Goal: Information Seeking & Learning: Learn about a topic

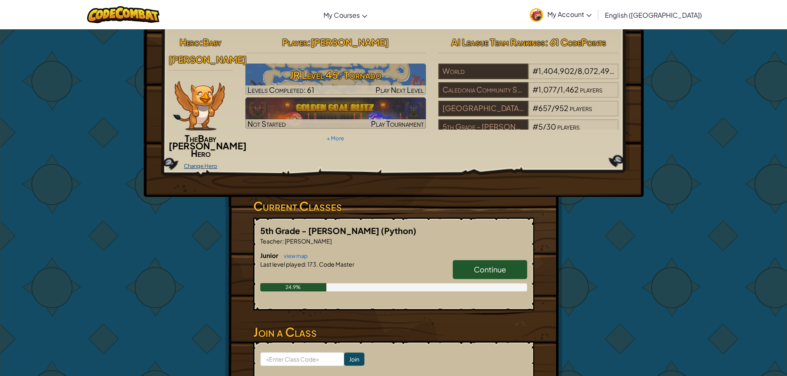
click at [193, 163] on link "Change Hero" at bounding box center [200, 166] width 33 height 7
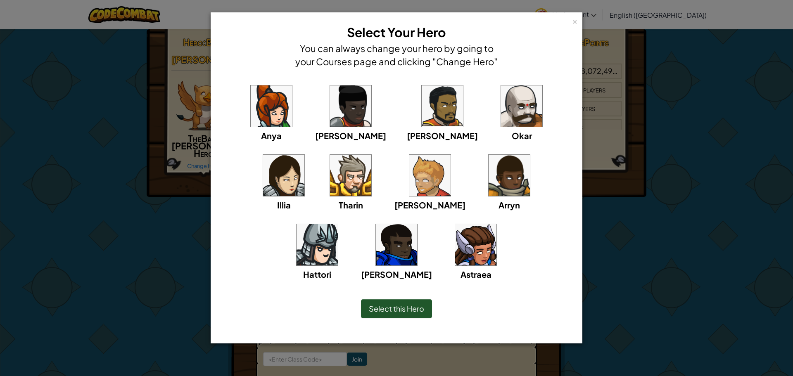
click at [455, 257] on img at bounding box center [475, 244] width 41 height 41
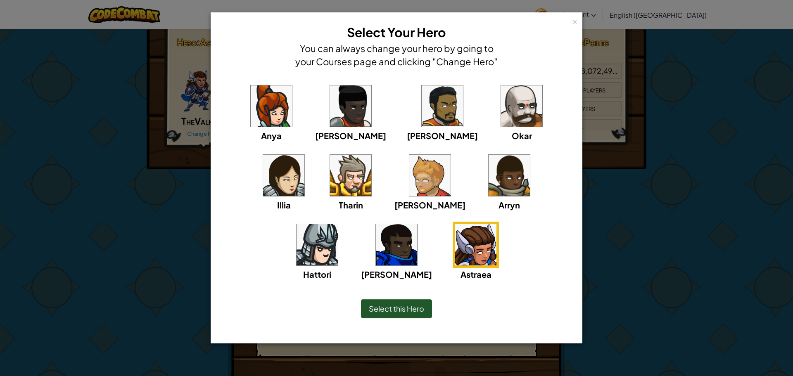
click at [408, 315] on div "Select this Hero" at bounding box center [396, 309] width 71 height 19
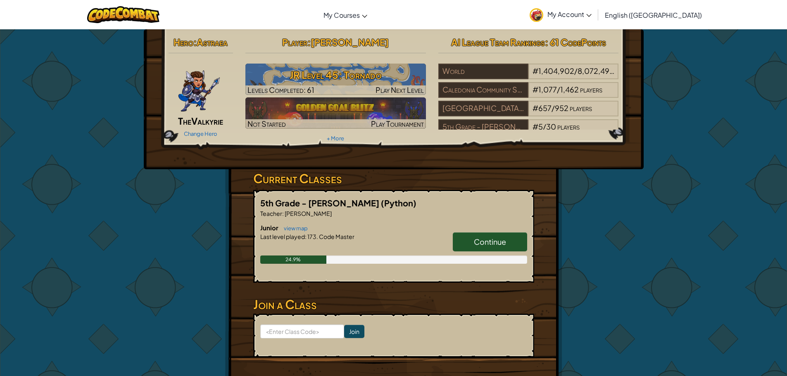
click at [490, 237] on span "Continue" at bounding box center [490, 242] width 32 height 10
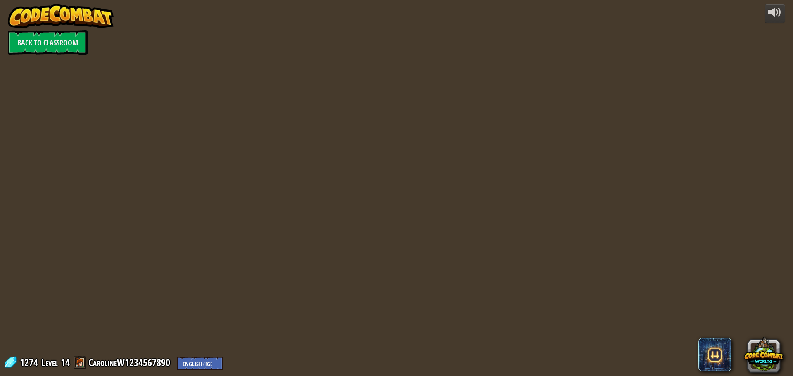
select select "en-[GEOGRAPHIC_DATA]"
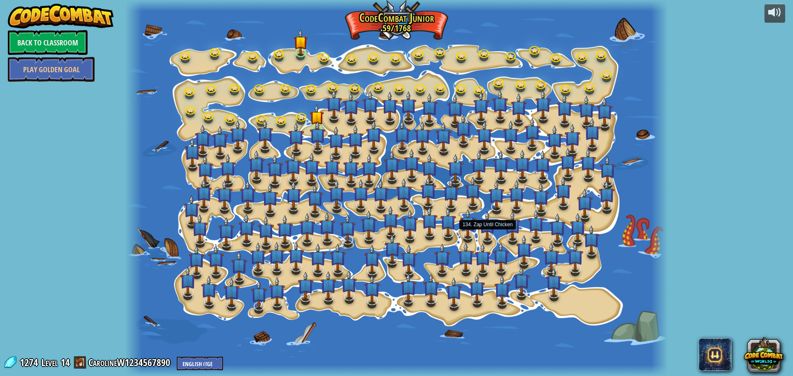
select select "en-[GEOGRAPHIC_DATA]"
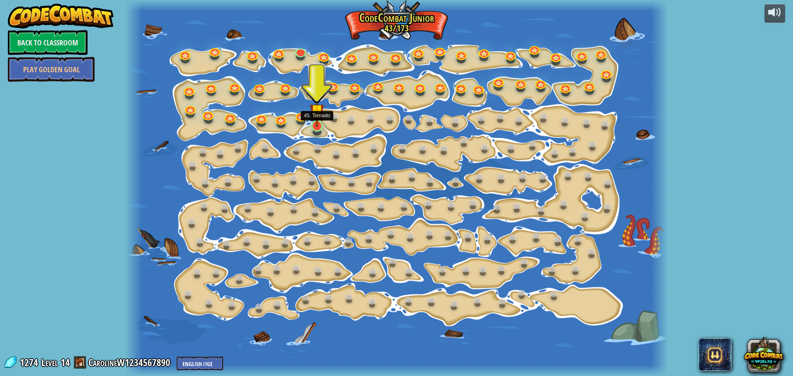
click at [319, 122] on img at bounding box center [317, 111] width 14 height 33
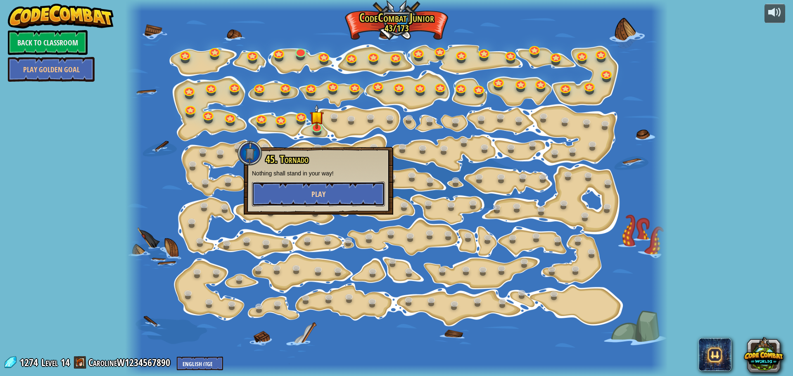
click at [315, 196] on span "Play" at bounding box center [319, 194] width 14 height 10
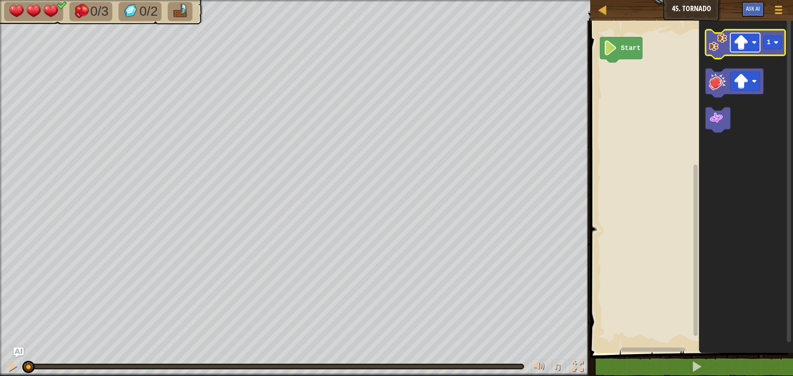
click at [746, 47] on image "Blockly Workspace" at bounding box center [741, 42] width 15 height 15
click at [720, 61] on icon "1" at bounding box center [746, 185] width 94 height 337
click at [723, 58] on rect "Blockly Workspace" at bounding box center [746, 44] width 80 height 29
click at [723, 45] on image "Blockly Workspace" at bounding box center [718, 42] width 18 height 18
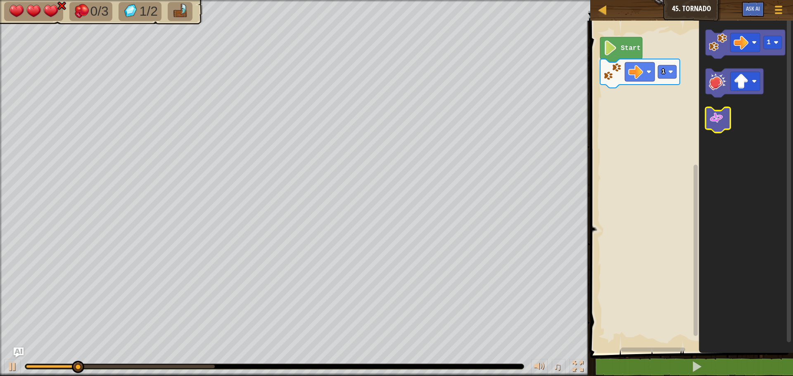
click at [714, 121] on image "Blockly Workspace" at bounding box center [716, 118] width 15 height 15
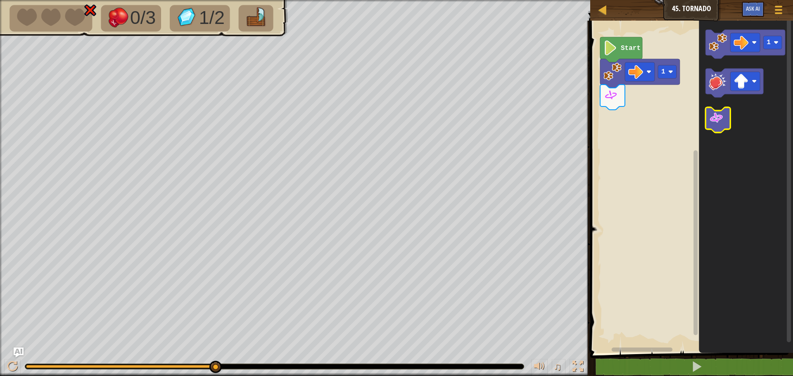
click at [714, 112] on image "Blockly Workspace" at bounding box center [716, 118] width 15 height 15
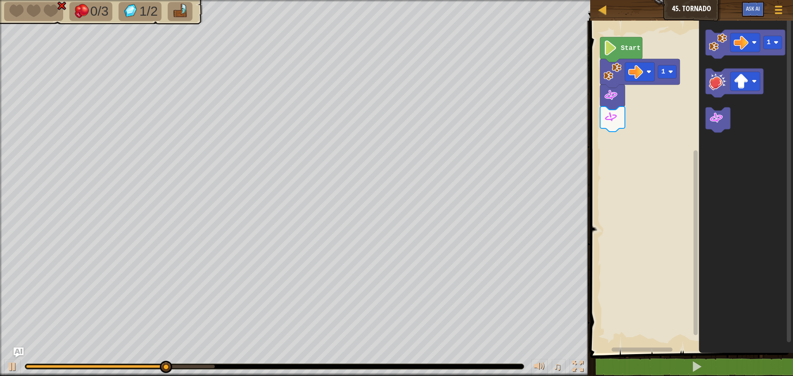
click at [717, 101] on icon "Blockly Workspace" at bounding box center [746, 185] width 94 height 337
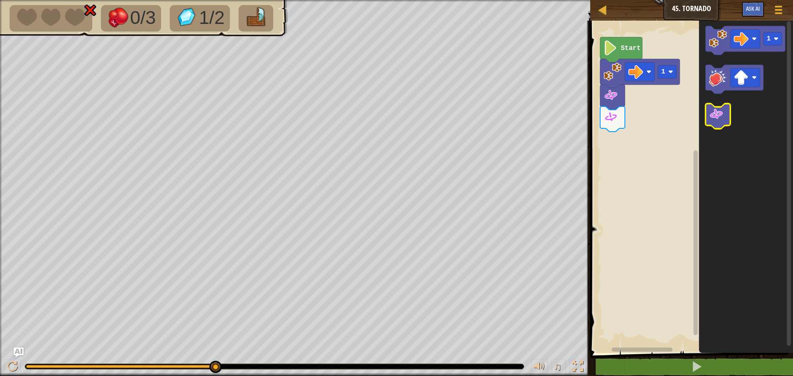
click at [709, 107] on icon "Blockly Workspace" at bounding box center [718, 116] width 25 height 25
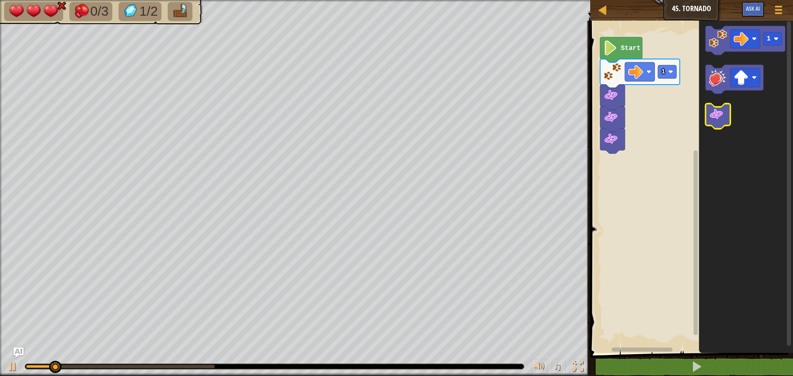
click at [709, 107] on icon "Blockly Workspace" at bounding box center [718, 116] width 25 height 25
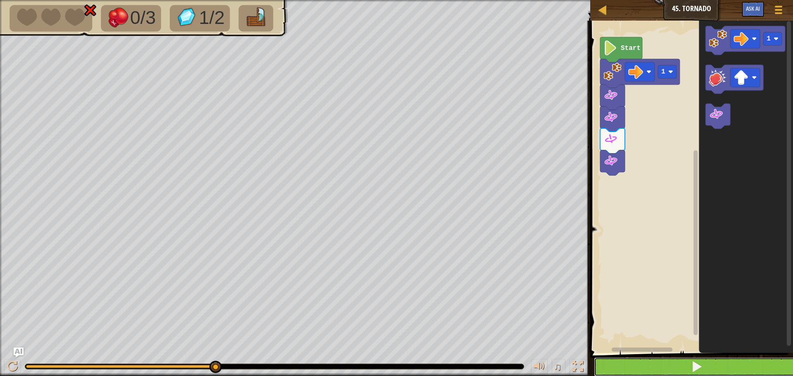
click at [703, 358] on button at bounding box center [696, 367] width 205 height 19
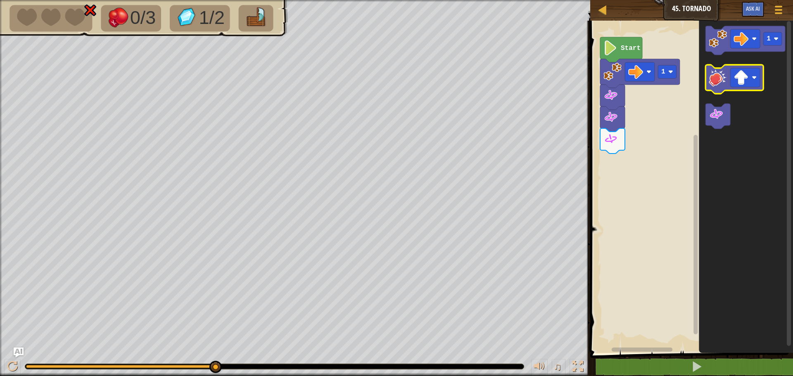
click at [717, 84] on image "Blockly Workspace" at bounding box center [718, 78] width 18 height 18
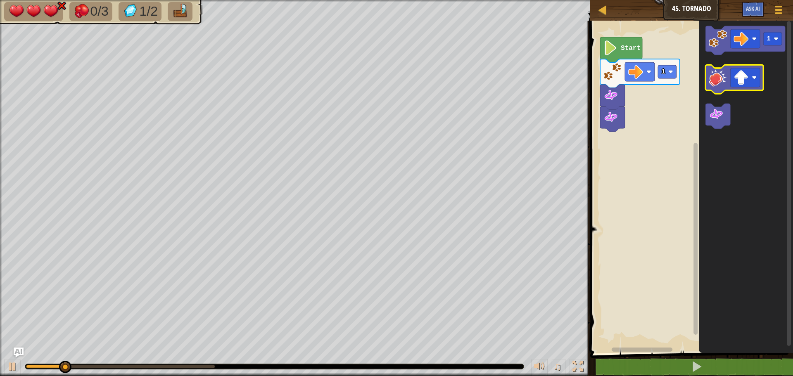
click at [721, 79] on image "Blockly Workspace" at bounding box center [718, 78] width 18 height 18
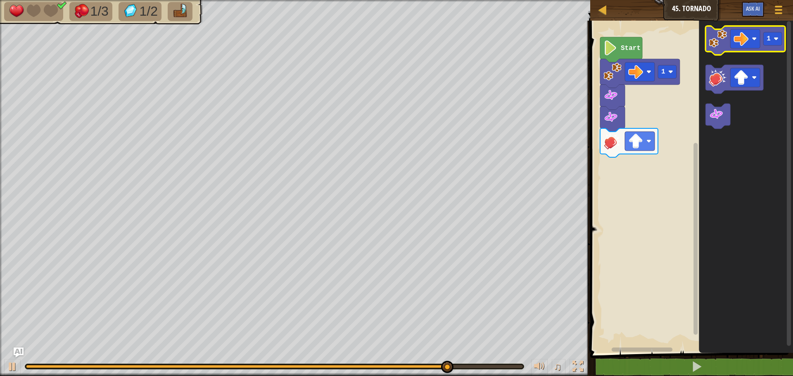
click at [712, 49] on g "1" at bounding box center [746, 40] width 80 height 29
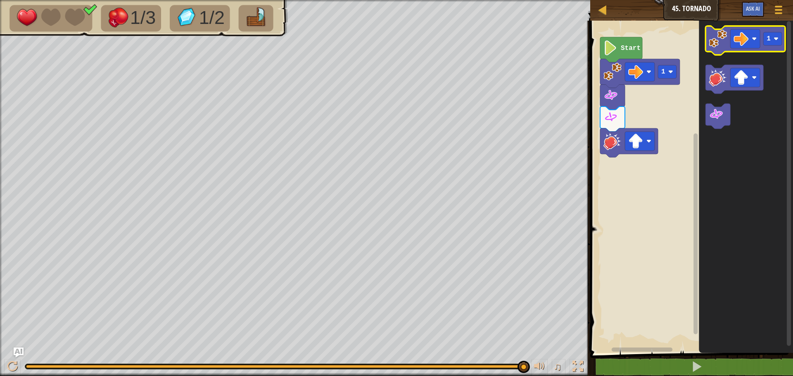
click at [729, 30] on icon "Blockly Workspace" at bounding box center [746, 40] width 80 height 29
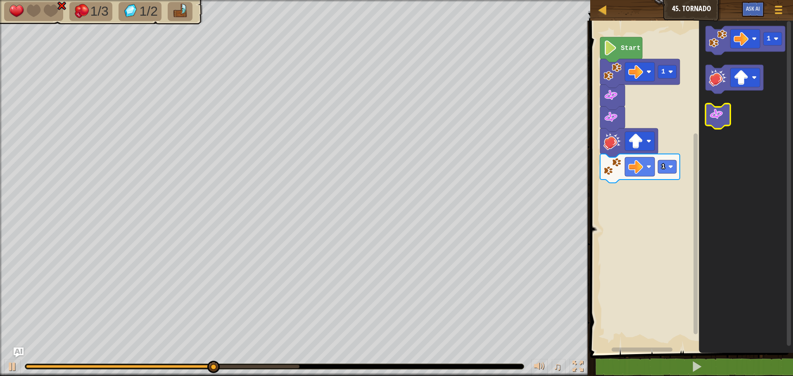
click at [711, 113] on image "Blockly Workspace" at bounding box center [716, 114] width 15 height 15
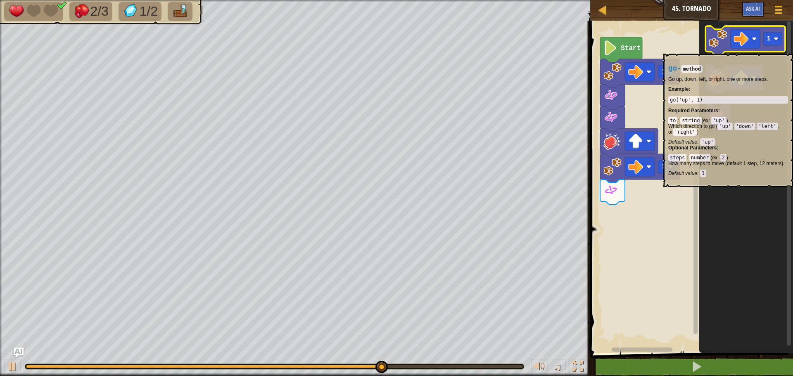
click at [716, 50] on icon "Blockly Workspace" at bounding box center [746, 40] width 80 height 29
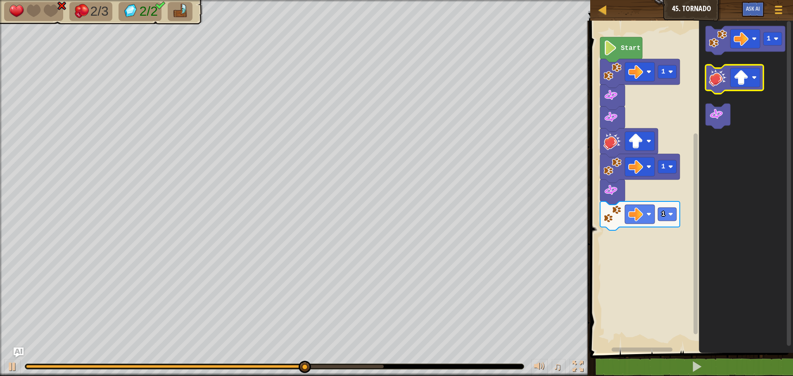
click at [726, 78] on image "Blockly Workspace" at bounding box center [718, 78] width 18 height 18
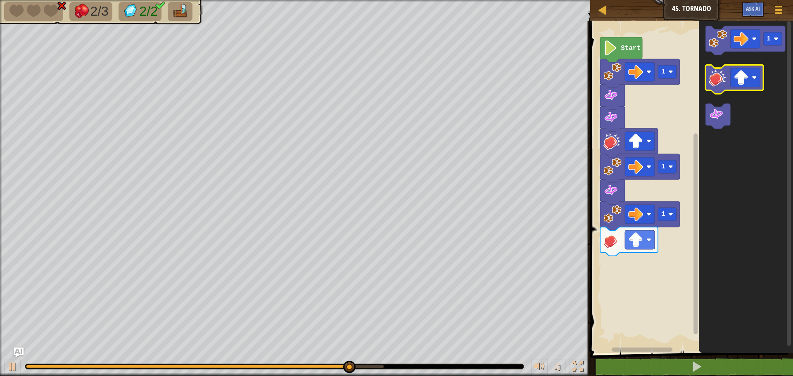
click at [725, 76] on image "Blockly Workspace" at bounding box center [718, 78] width 18 height 18
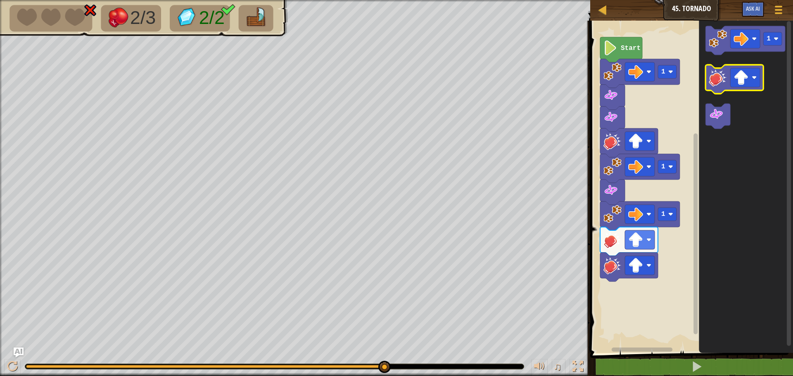
click at [724, 74] on image "Blockly Workspace" at bounding box center [718, 78] width 18 height 18
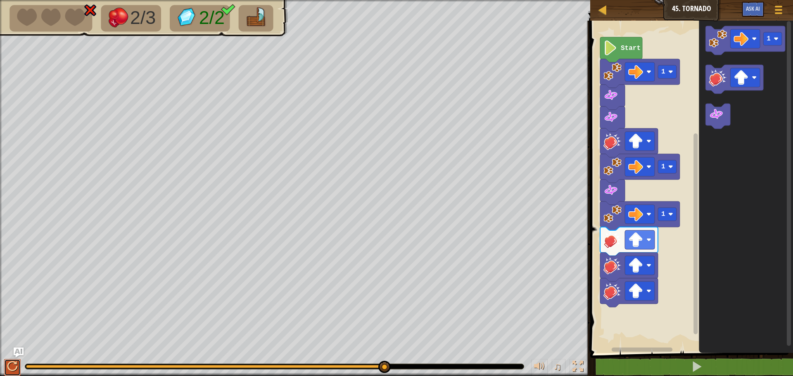
click at [9, 365] on div at bounding box center [12, 367] width 11 height 11
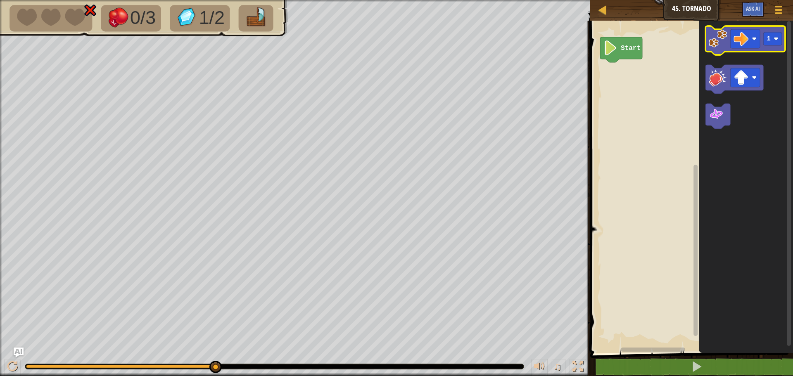
click at [722, 45] on image "Blockly Workspace" at bounding box center [718, 39] width 18 height 18
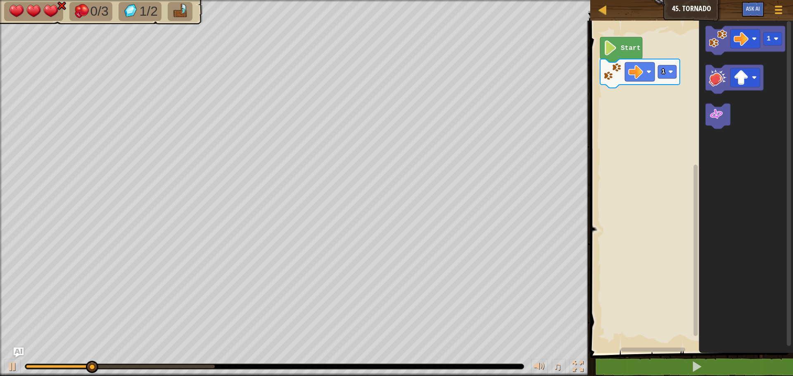
click at [712, 64] on icon "Blockly Workspace" at bounding box center [746, 185] width 94 height 337
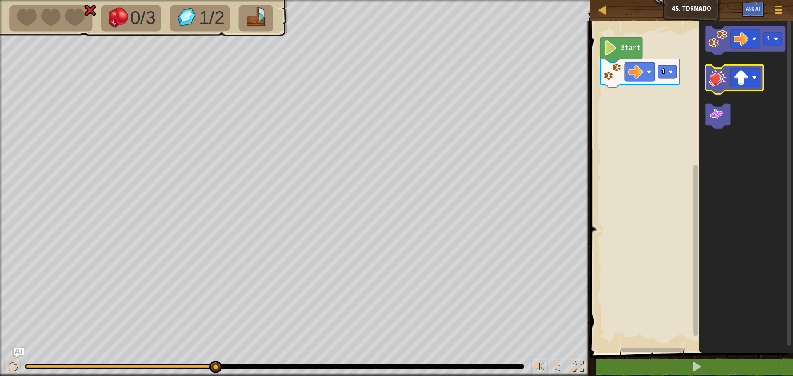
click at [712, 65] on icon "Blockly Workspace" at bounding box center [735, 79] width 58 height 29
click at [743, 78] on image "Blockly Workspace" at bounding box center [741, 77] width 15 height 15
click at [712, 83] on image "Blockly Workspace" at bounding box center [718, 78] width 18 height 18
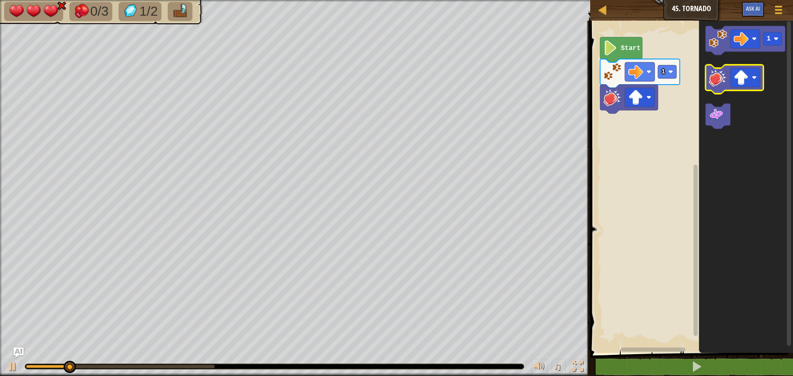
click at [713, 83] on image "Blockly Workspace" at bounding box center [718, 78] width 18 height 18
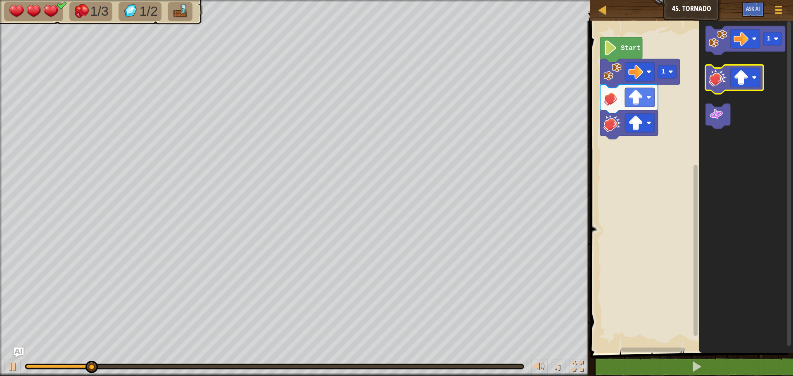
click at [713, 83] on image "Blockly Workspace" at bounding box center [718, 78] width 18 height 18
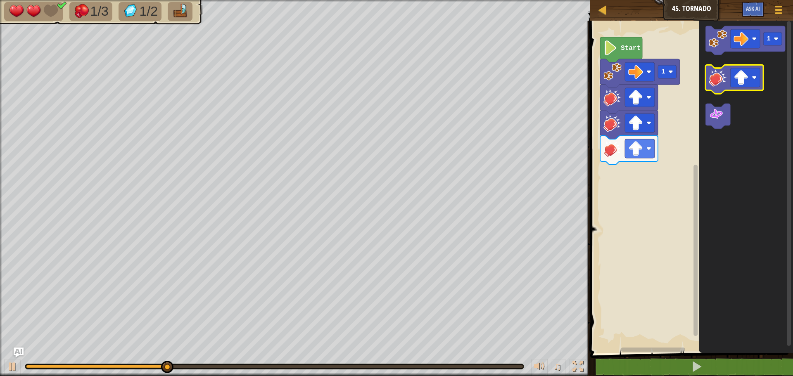
click at [713, 85] on image "Blockly Workspace" at bounding box center [718, 78] width 18 height 18
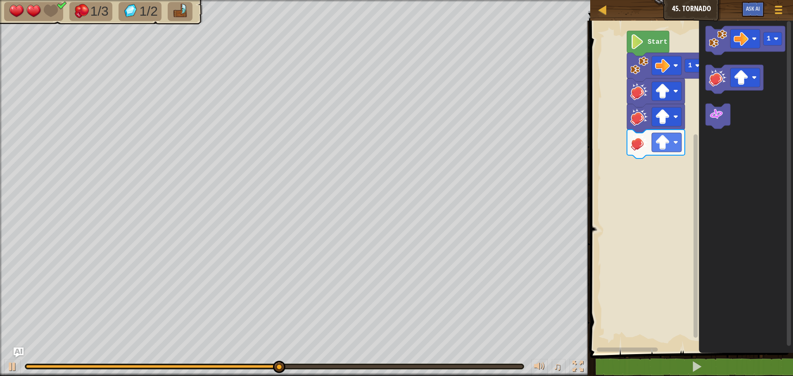
click at [622, 151] on rect "Blockly Workspace" at bounding box center [690, 185] width 205 height 337
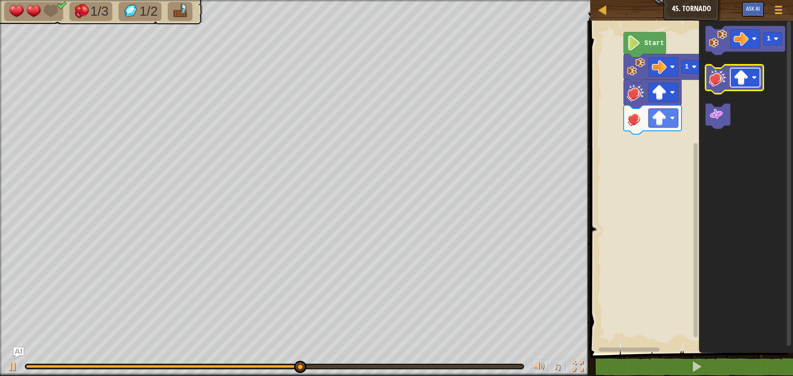
click at [744, 76] on image "Blockly Workspace" at bounding box center [741, 77] width 15 height 15
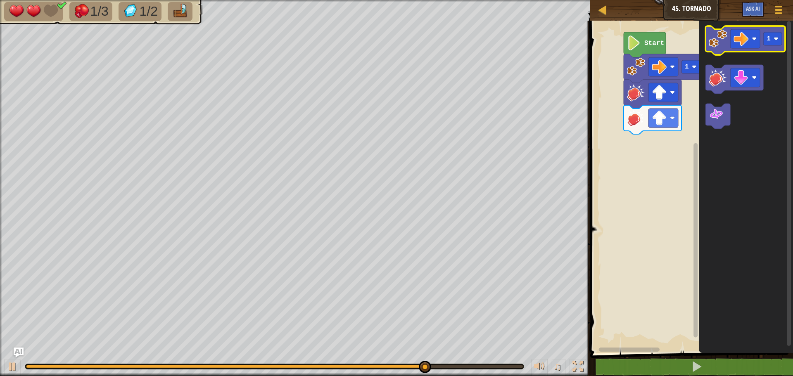
click at [719, 49] on g "1" at bounding box center [746, 40] width 80 height 29
click at [723, 55] on rect "Blockly Workspace" at bounding box center [746, 40] width 80 height 29
click at [720, 46] on image "Blockly Workspace" at bounding box center [718, 39] width 18 height 18
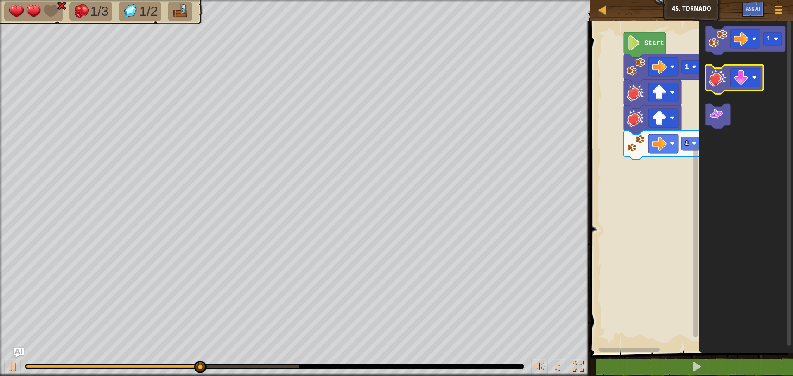
click at [711, 78] on image "Blockly Workspace" at bounding box center [718, 78] width 18 height 18
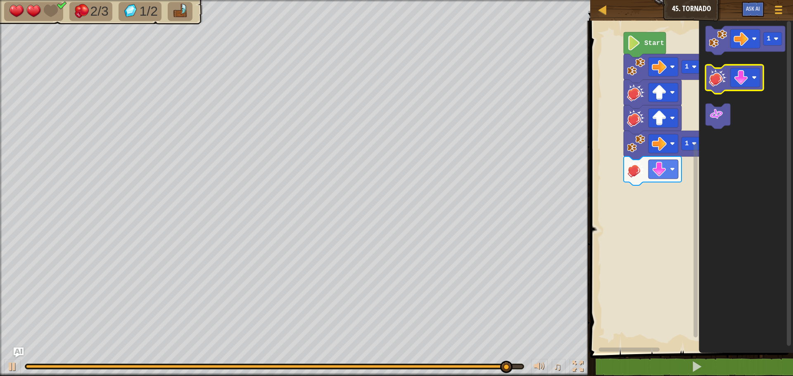
click at [741, 67] on icon "Blockly Workspace" at bounding box center [735, 79] width 58 height 29
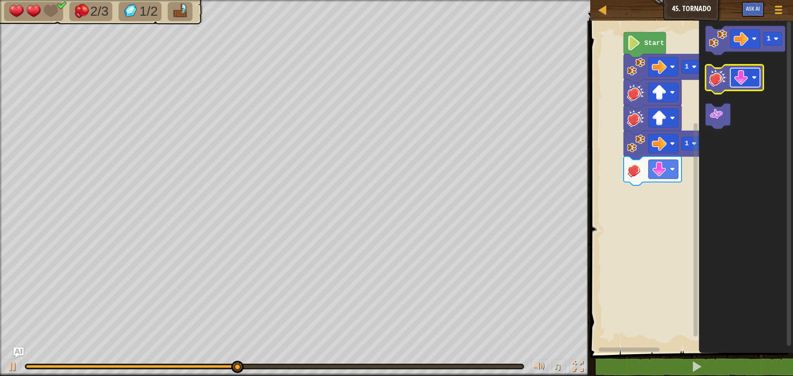
click at [740, 82] on image "Blockly Workspace" at bounding box center [741, 77] width 15 height 15
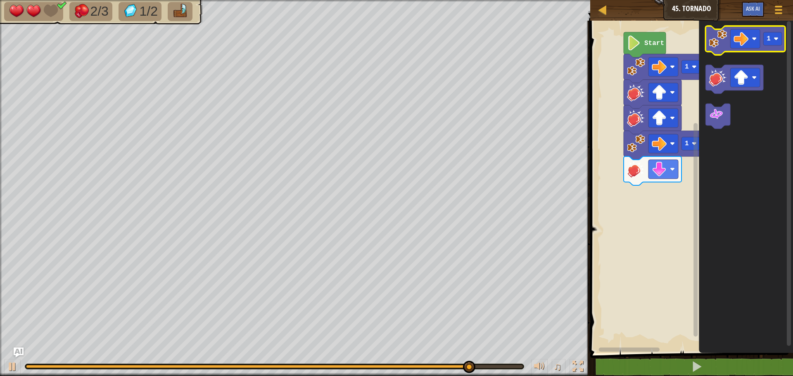
click at [723, 40] on image "Blockly Workspace" at bounding box center [718, 39] width 18 height 18
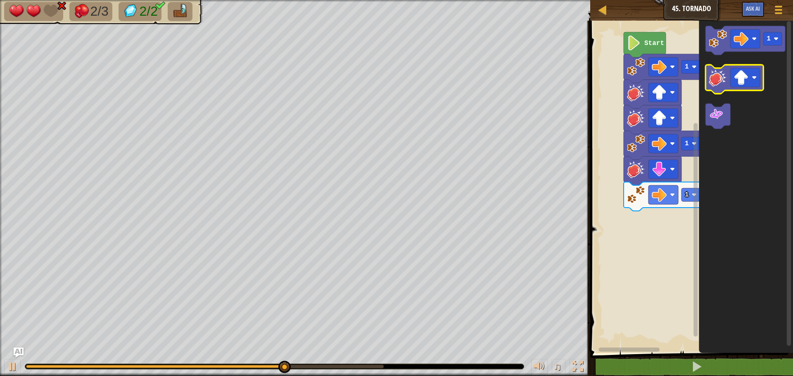
click at [711, 83] on image "Blockly Workspace" at bounding box center [718, 78] width 18 height 18
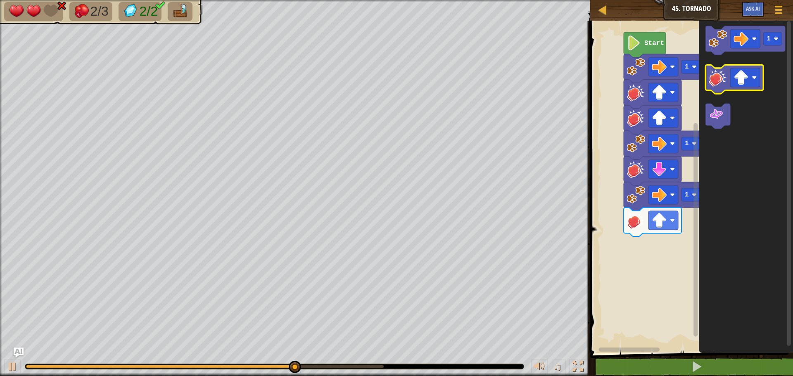
click at [711, 80] on image "Blockly Workspace" at bounding box center [718, 78] width 18 height 18
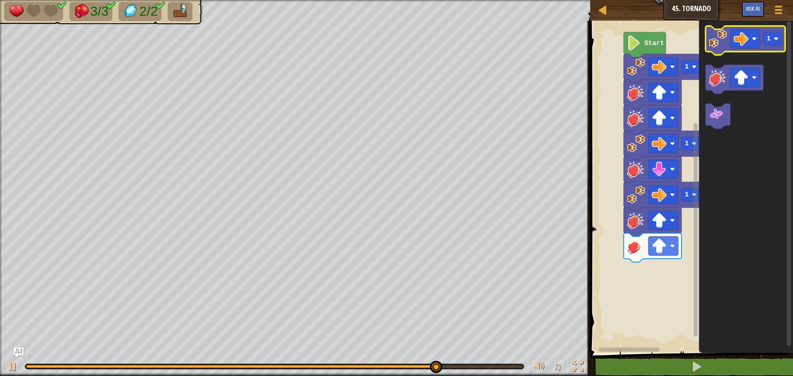
click at [719, 45] on image "Blockly Workspace" at bounding box center [718, 39] width 18 height 18
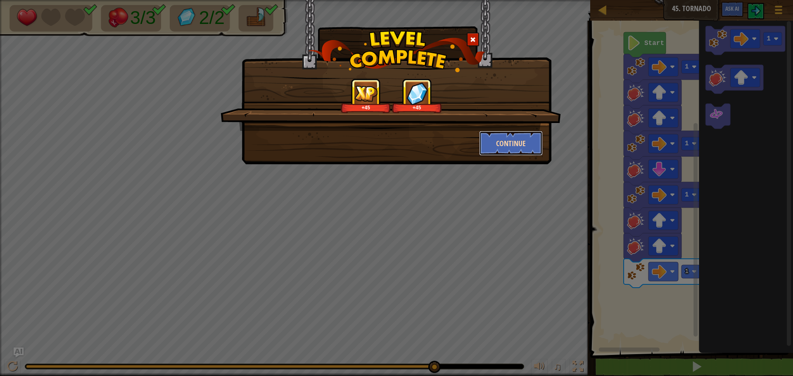
click at [483, 140] on button "Continue" at bounding box center [511, 143] width 64 height 25
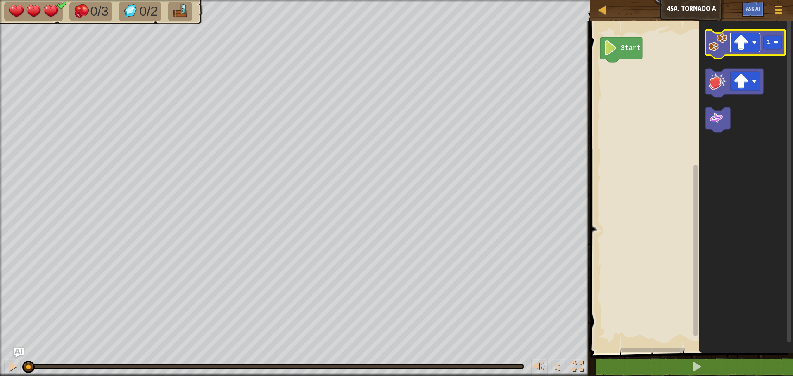
click at [742, 45] on image "Blockly Workspace" at bounding box center [741, 42] width 15 height 15
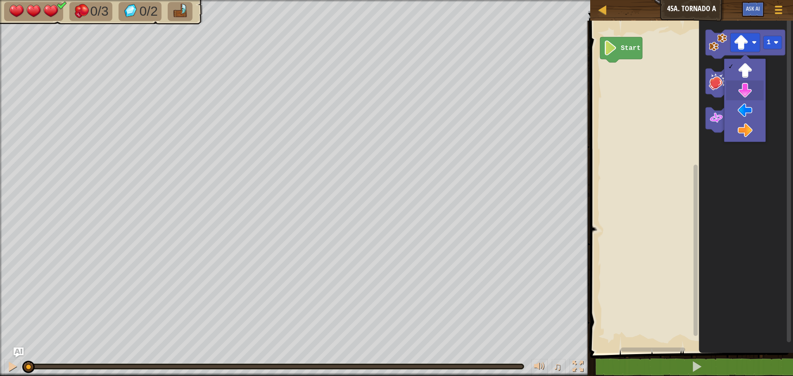
drag, startPoint x: 744, startPoint y: 85, endPoint x: 737, endPoint y: 81, distance: 7.8
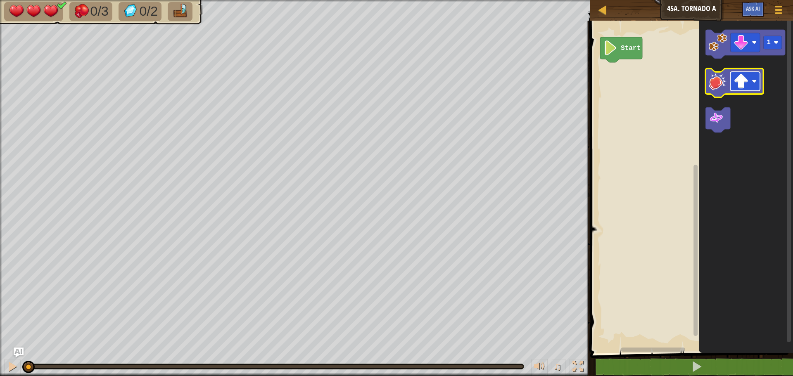
click at [744, 80] on image "Blockly Workspace" at bounding box center [741, 81] width 15 height 15
click at [709, 49] on icon "Blockly Workspace" at bounding box center [746, 44] width 80 height 29
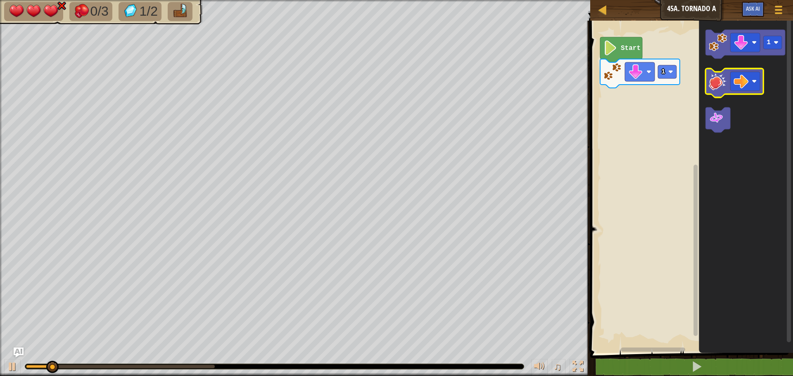
click at [729, 88] on icon "Blockly Workspace" at bounding box center [735, 83] width 58 height 29
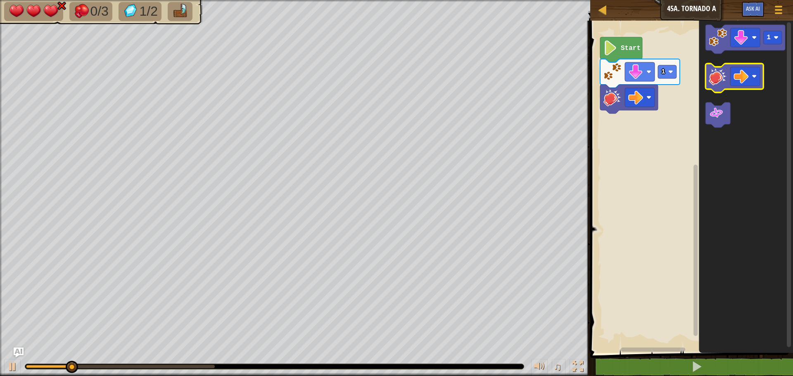
click at [726, 81] on image "Blockly Workspace" at bounding box center [718, 76] width 18 height 18
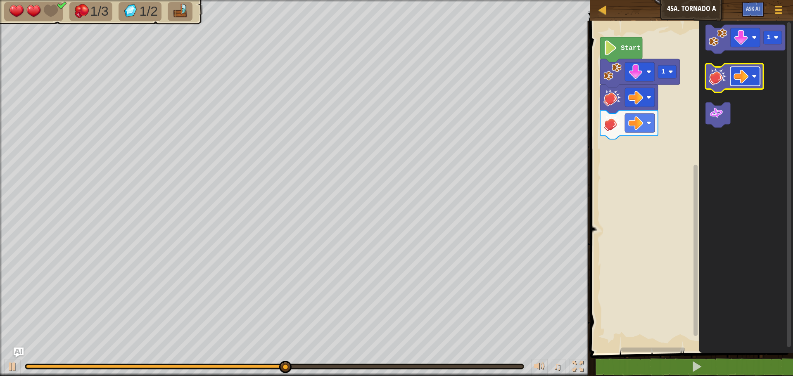
click at [749, 79] on image "Blockly Workspace" at bounding box center [741, 76] width 15 height 15
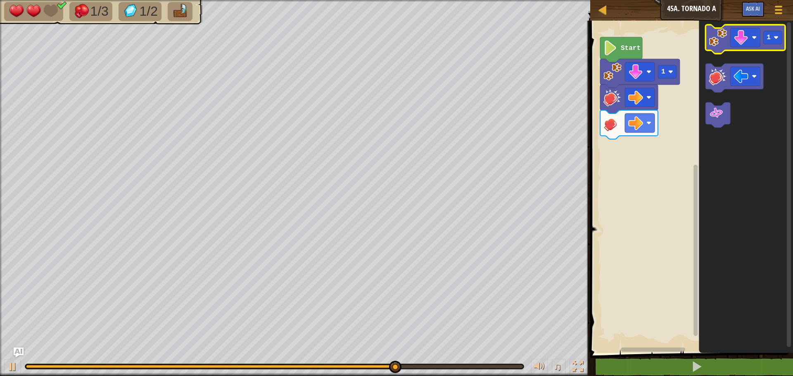
click at [708, 41] on icon "Blockly Workspace" at bounding box center [746, 39] width 80 height 29
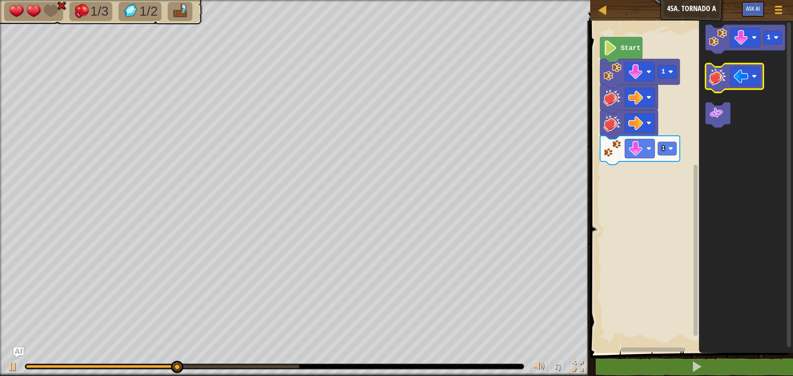
click at [712, 85] on image "Blockly Workspace" at bounding box center [718, 76] width 18 height 18
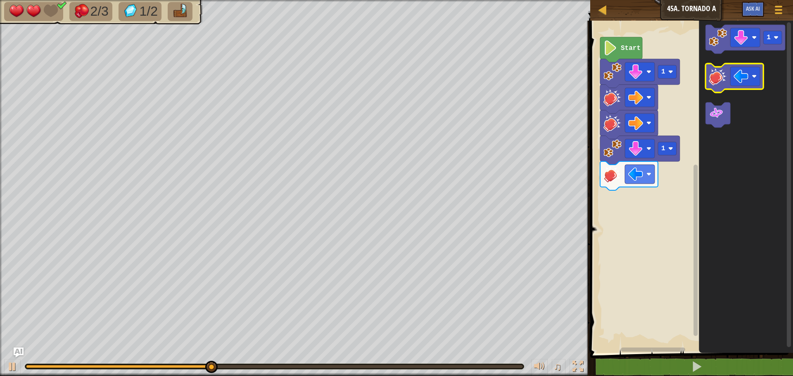
click at [712, 85] on image "Blockly Workspace" at bounding box center [718, 76] width 18 height 18
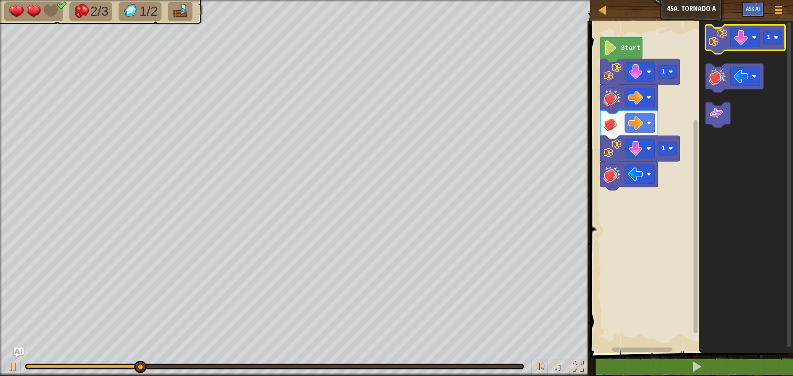
click at [714, 45] on image "Blockly Workspace" at bounding box center [718, 38] width 18 height 18
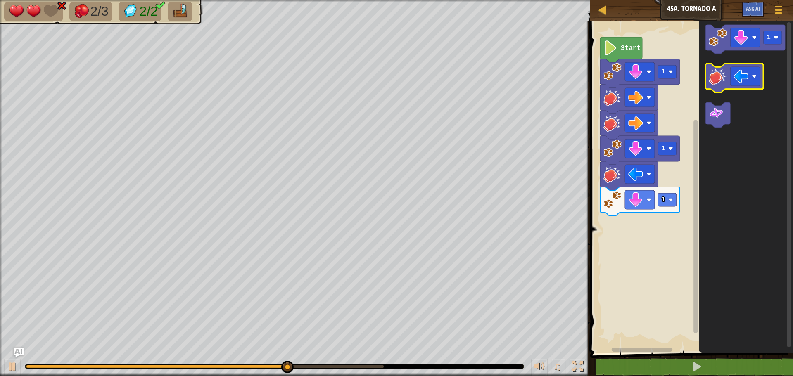
click at [709, 81] on image "Blockly Workspace" at bounding box center [718, 76] width 18 height 18
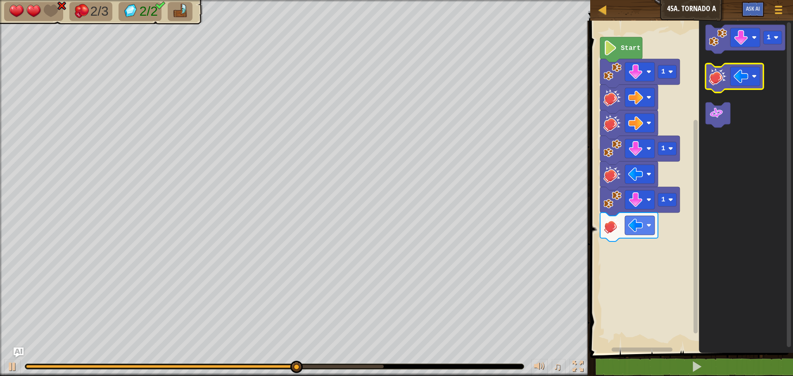
click at [711, 81] on image "Blockly Workspace" at bounding box center [718, 76] width 18 height 18
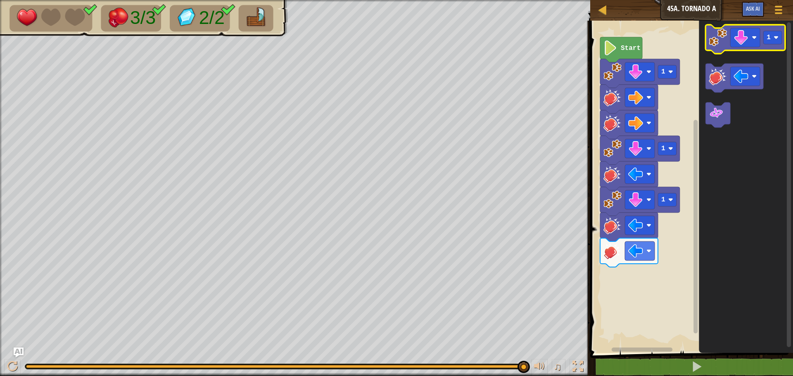
click at [726, 43] on image "Blockly Workspace" at bounding box center [718, 38] width 18 height 18
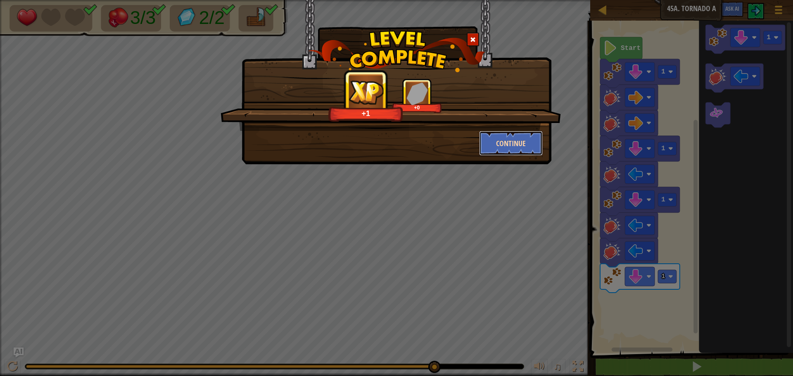
click at [497, 140] on button "Continue" at bounding box center [511, 143] width 64 height 25
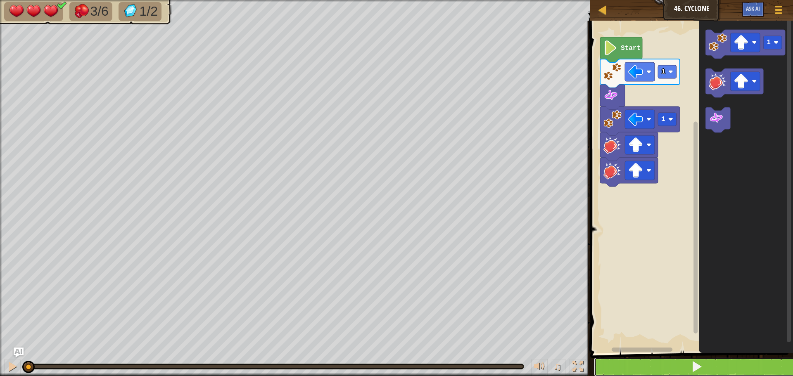
click at [610, 362] on button at bounding box center [696, 367] width 205 height 19
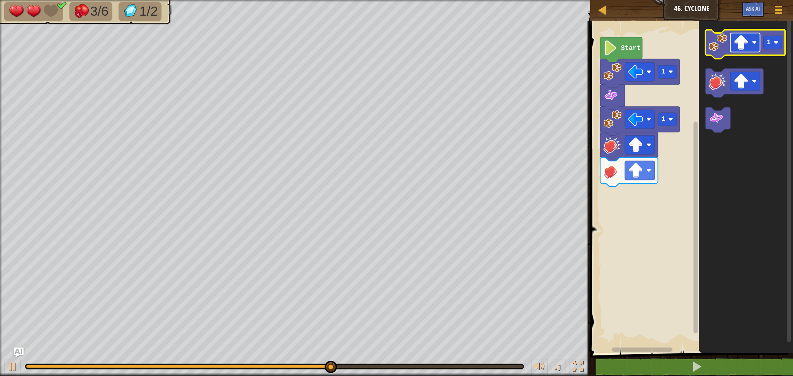
click at [744, 48] on image "Blockly Workspace" at bounding box center [741, 42] width 15 height 15
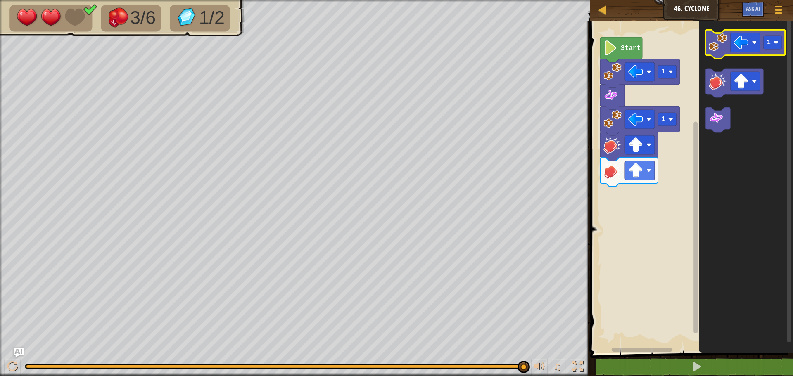
click at [717, 50] on image "Blockly Workspace" at bounding box center [718, 42] width 18 height 18
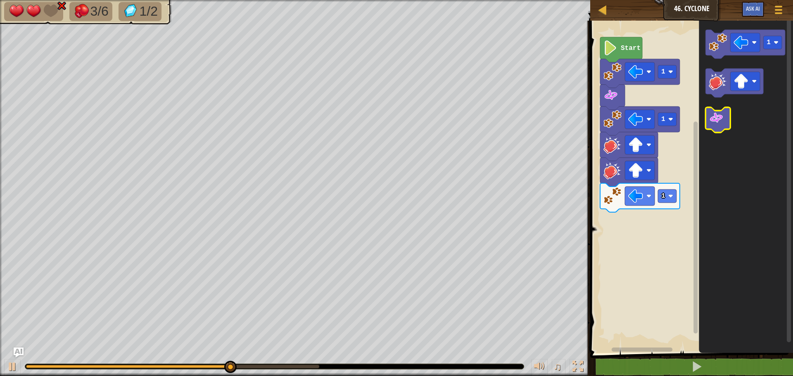
click at [724, 124] on icon "Blockly Workspace" at bounding box center [718, 119] width 25 height 25
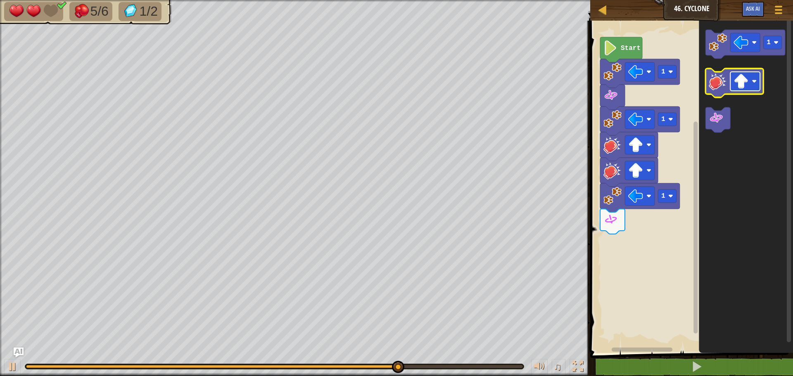
click at [741, 81] on image "Blockly Workspace" at bounding box center [741, 81] width 15 height 15
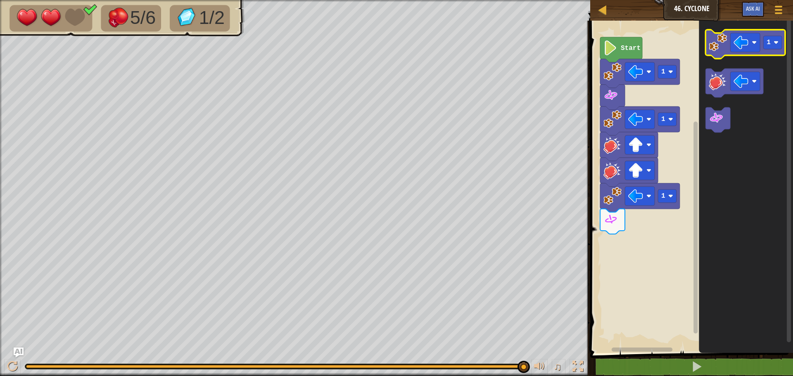
click at [714, 48] on image "Blockly Workspace" at bounding box center [718, 42] width 18 height 18
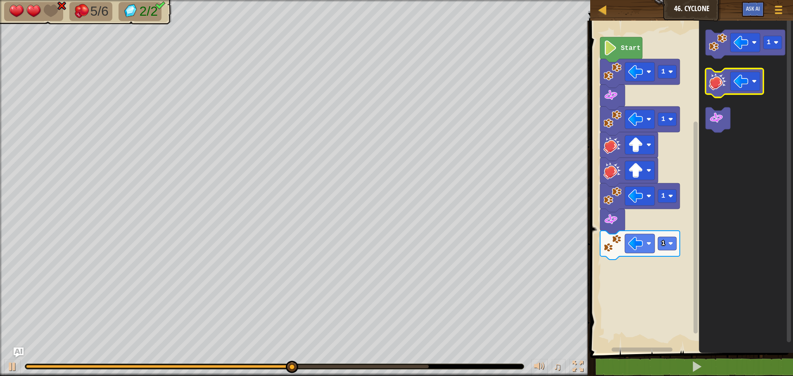
click at [716, 92] on icon "Blockly Workspace" at bounding box center [735, 83] width 58 height 29
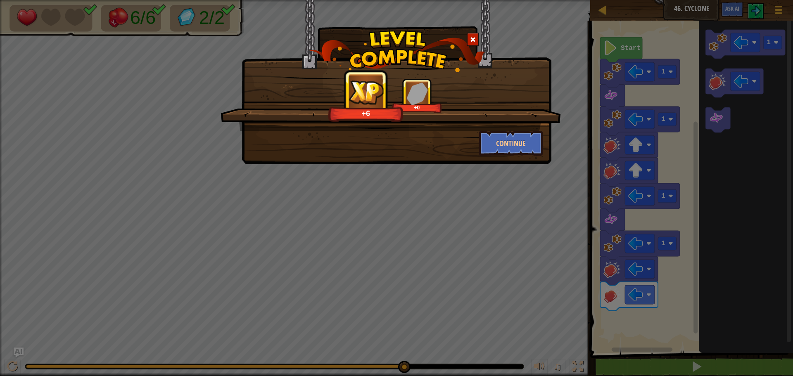
click at [465, 129] on div "+6 +0" at bounding box center [391, 105] width 340 height 52
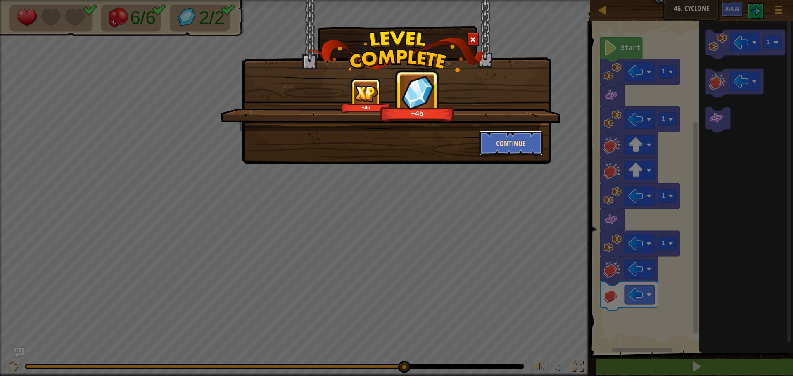
click at [489, 153] on button "Continue" at bounding box center [511, 143] width 64 height 25
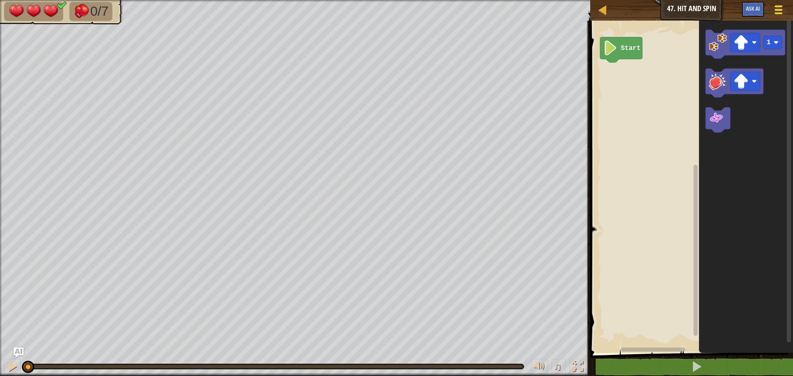
click at [780, 12] on div at bounding box center [778, 10] width 11 height 12
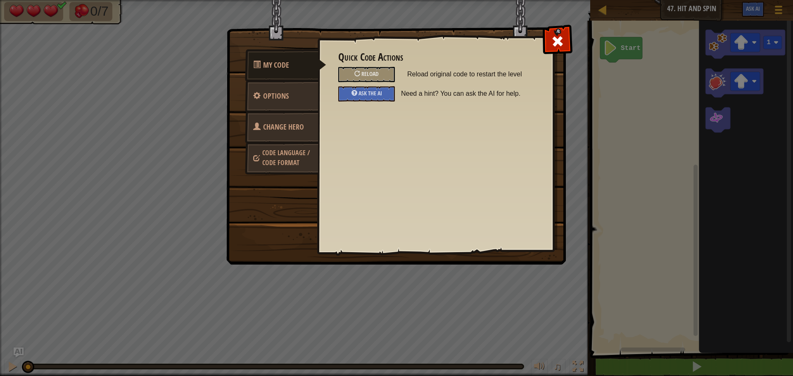
click at [262, 130] on link "Change Hero" at bounding box center [282, 127] width 74 height 32
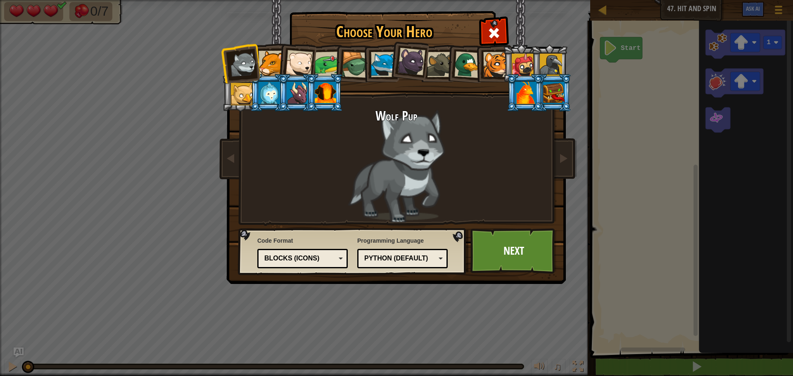
click at [305, 92] on div at bounding box center [297, 93] width 21 height 22
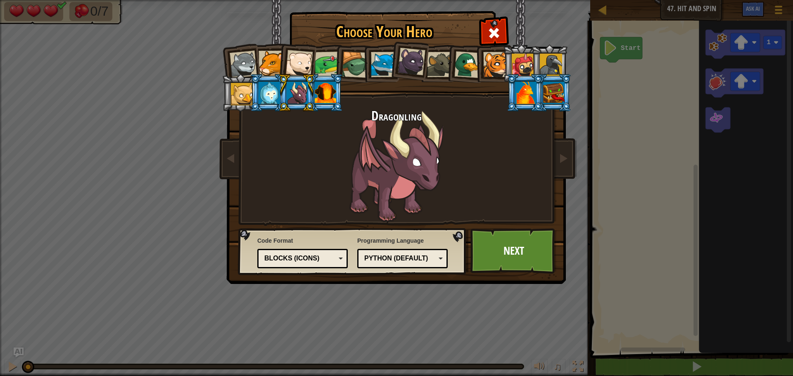
drag, startPoint x: 326, startPoint y: 91, endPoint x: 330, endPoint y: 98, distance: 7.6
click at [327, 96] on div at bounding box center [325, 93] width 21 height 22
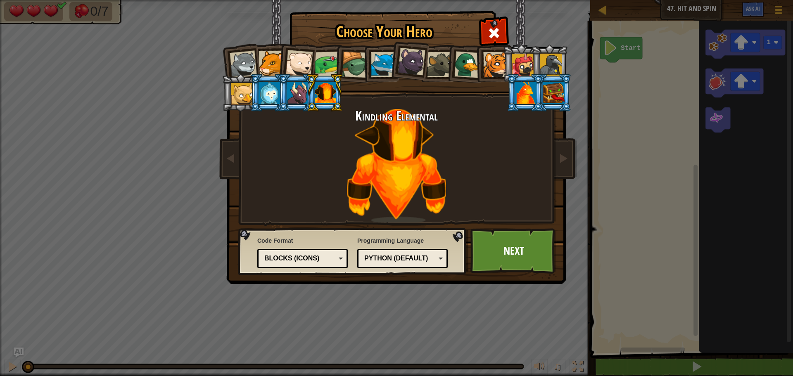
click at [516, 86] on div at bounding box center [525, 93] width 21 height 22
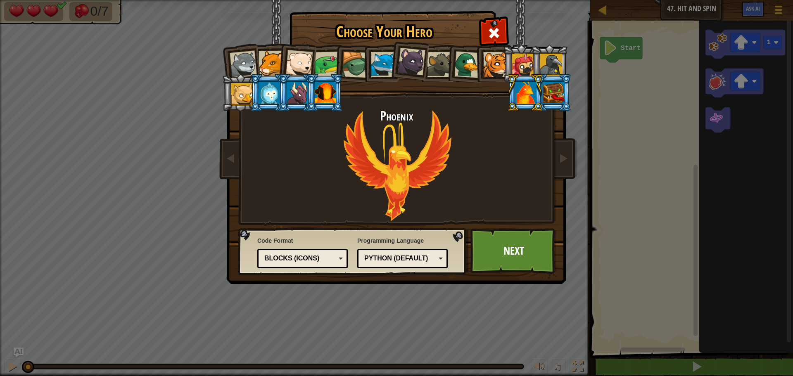
click at [542, 82] on li at bounding box center [525, 93] width 37 height 38
click at [519, 48] on li at bounding box center [521, 64] width 37 height 38
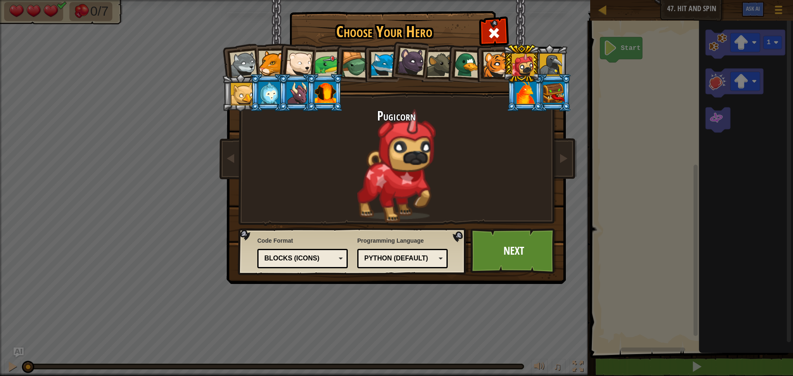
click at [475, 31] on h1 "Choose Your Hero" at bounding box center [384, 31] width 186 height 17
click at [477, 13] on div "Choose Your Hero 1380 Wolf Pup Cougar Polar Bear Cub Frog Turtle Blue Fox Panth…" at bounding box center [396, 12] width 339 height 1
click at [530, 251] on link "Next" at bounding box center [514, 250] width 86 height 45
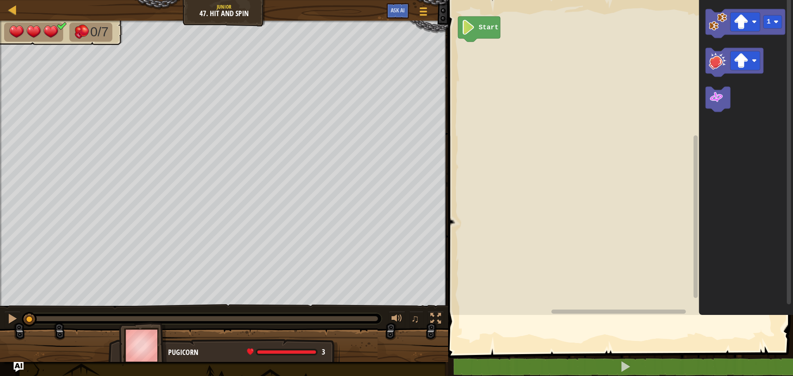
click at [527, 248] on rect "Blockly Workspace" at bounding box center [619, 155] width 347 height 319
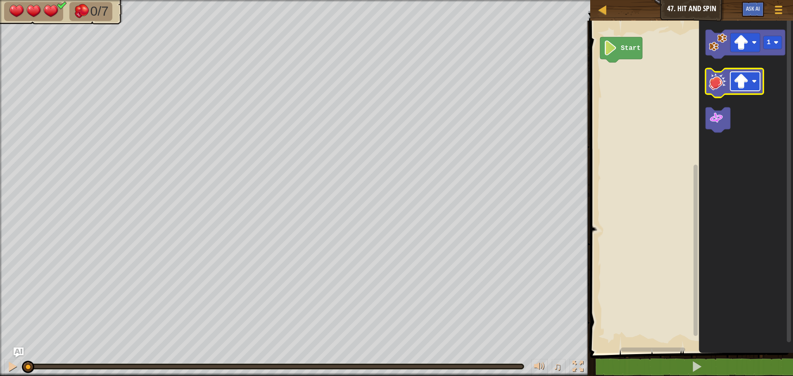
click at [735, 83] on image "Blockly Workspace" at bounding box center [741, 81] width 15 height 15
click at [721, 52] on icon "Blockly Workspace" at bounding box center [746, 44] width 80 height 29
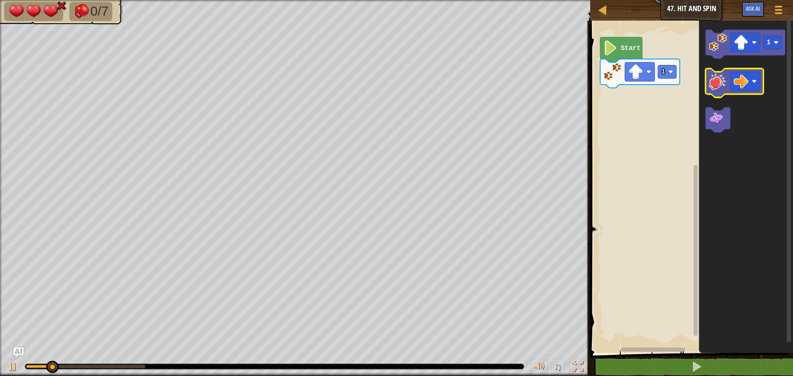
click at [720, 93] on icon "Blockly Workspace" at bounding box center [735, 83] width 58 height 29
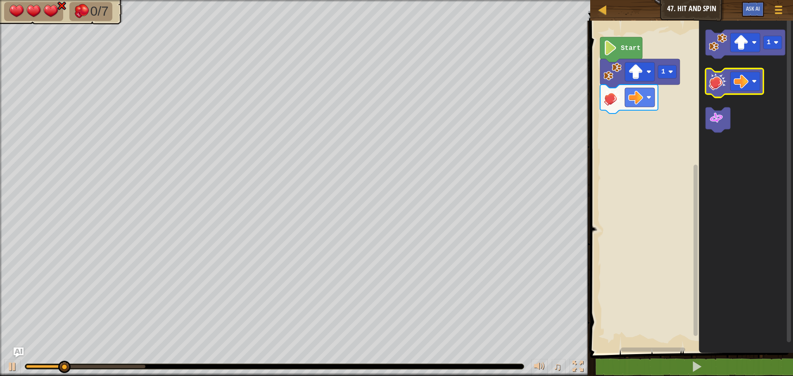
click at [720, 91] on icon "Blockly Workspace" at bounding box center [735, 83] width 58 height 29
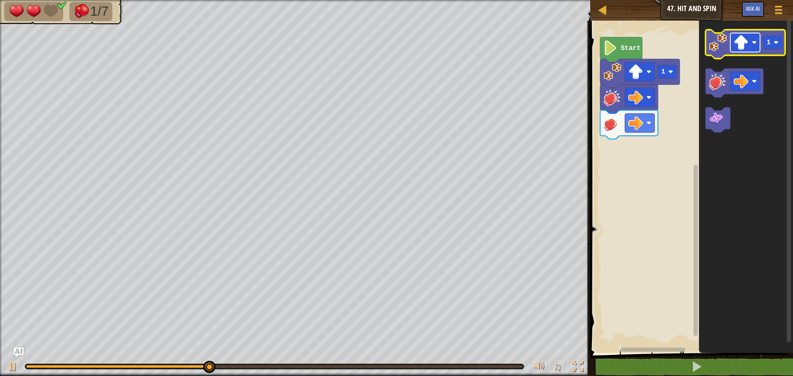
click at [740, 50] on image "Blockly Workspace" at bounding box center [741, 42] width 15 height 15
click at [713, 49] on image "Blockly Workspace" at bounding box center [718, 42] width 18 height 18
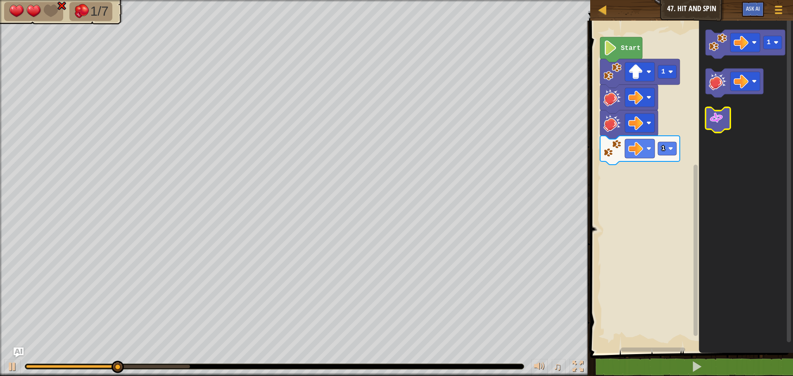
click at [717, 125] on image "Blockly Workspace" at bounding box center [716, 118] width 15 height 15
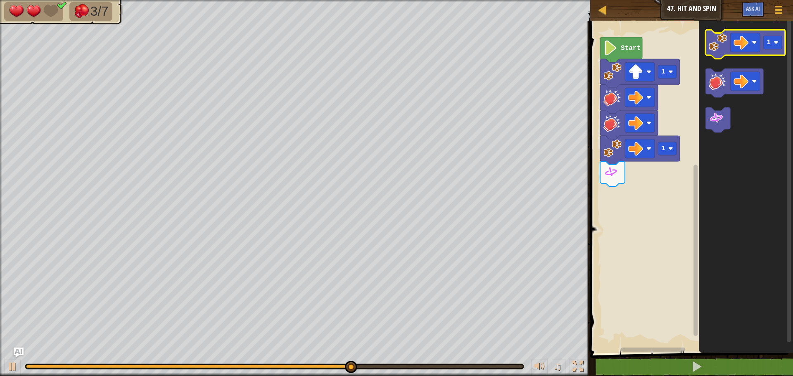
click at [714, 50] on image "Blockly Workspace" at bounding box center [718, 42] width 18 height 18
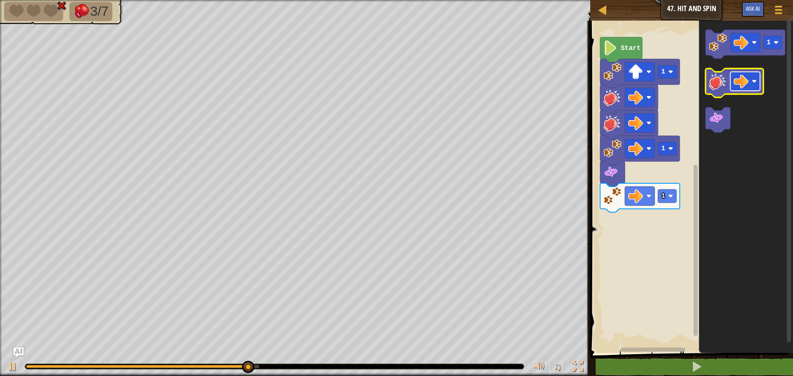
click at [740, 84] on image "Blockly Workspace" at bounding box center [741, 81] width 15 height 15
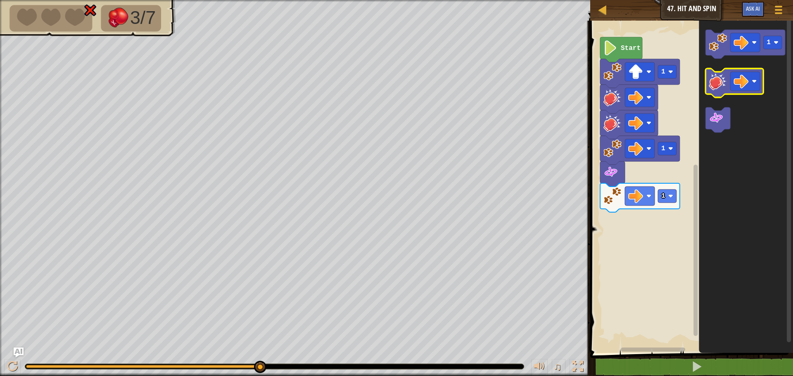
click at [727, 81] on image "Blockly Workspace" at bounding box center [718, 81] width 18 height 18
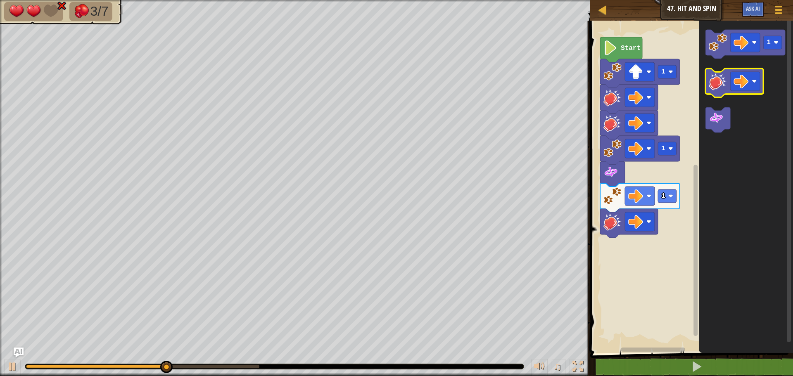
click at [727, 81] on image "Blockly Workspace" at bounding box center [718, 81] width 18 height 18
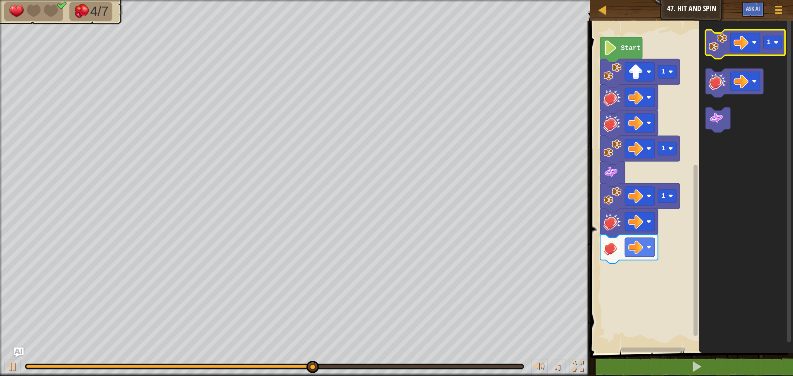
click at [712, 45] on image "Blockly Workspace" at bounding box center [718, 42] width 18 height 18
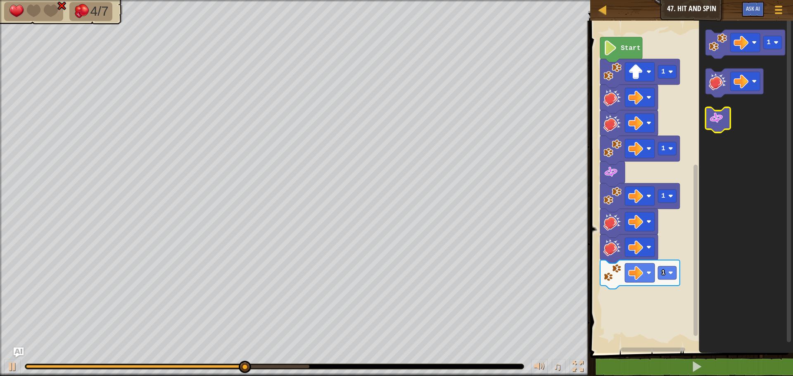
click at [715, 119] on image "Blockly Workspace" at bounding box center [716, 118] width 15 height 15
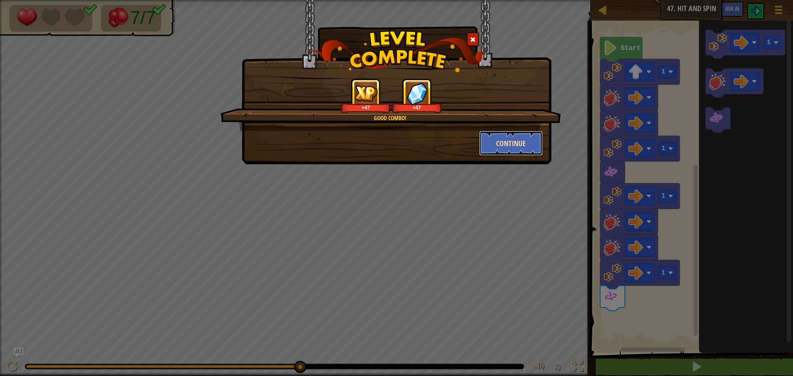
click at [488, 137] on button "Continue" at bounding box center [511, 143] width 64 height 25
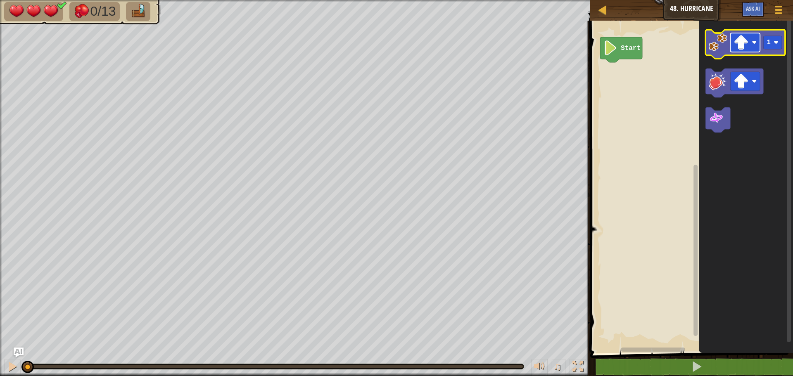
click at [736, 41] on image "Blockly Workspace" at bounding box center [741, 42] width 15 height 15
click at [714, 45] on image "Blockly Workspace" at bounding box center [718, 42] width 18 height 18
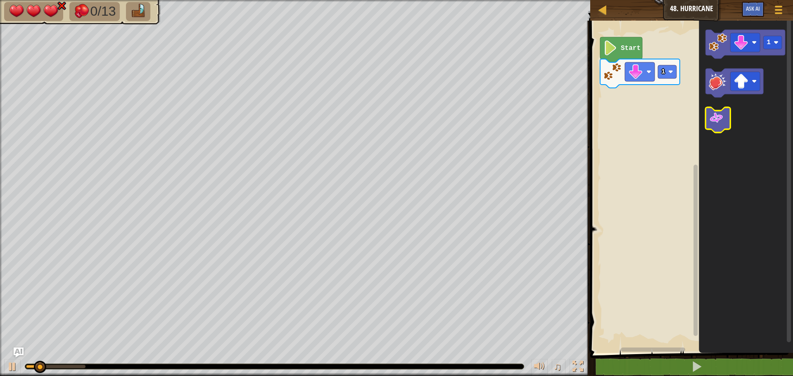
click at [716, 133] on icon "Blockly Workspace" at bounding box center [718, 119] width 25 height 25
click at [714, 122] on image "Blockly Workspace" at bounding box center [716, 118] width 15 height 15
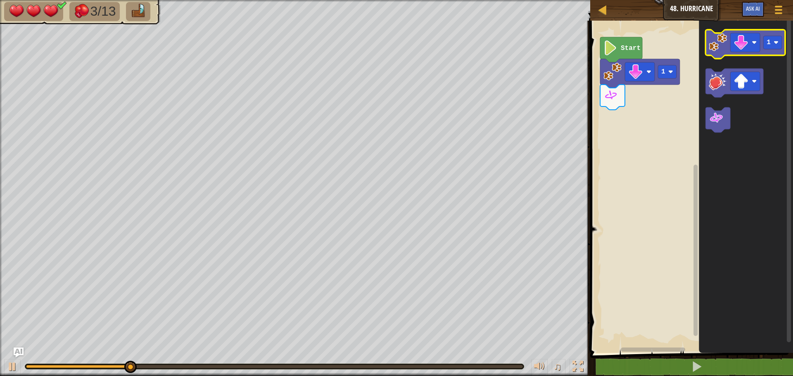
click at [722, 54] on icon "Blockly Workspace" at bounding box center [746, 44] width 80 height 29
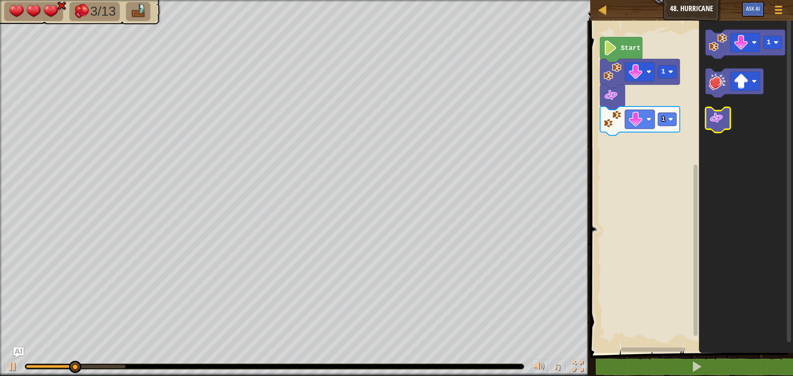
click at [714, 129] on g "Blockly Workspace" at bounding box center [718, 119] width 25 height 25
click at [716, 118] on image "Blockly Workspace" at bounding box center [716, 118] width 15 height 15
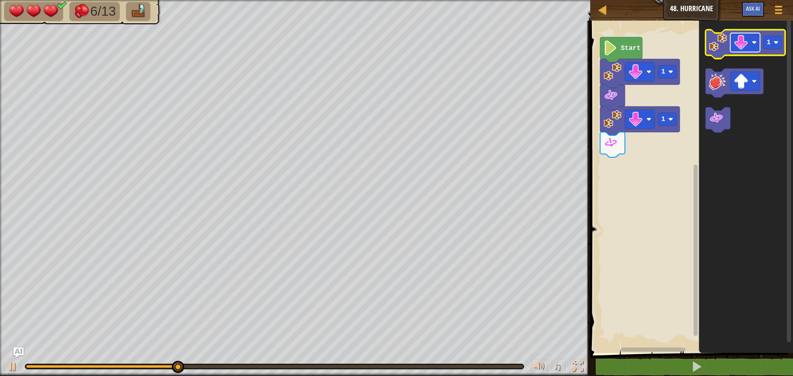
click at [735, 44] on image "Blockly Workspace" at bounding box center [741, 42] width 15 height 15
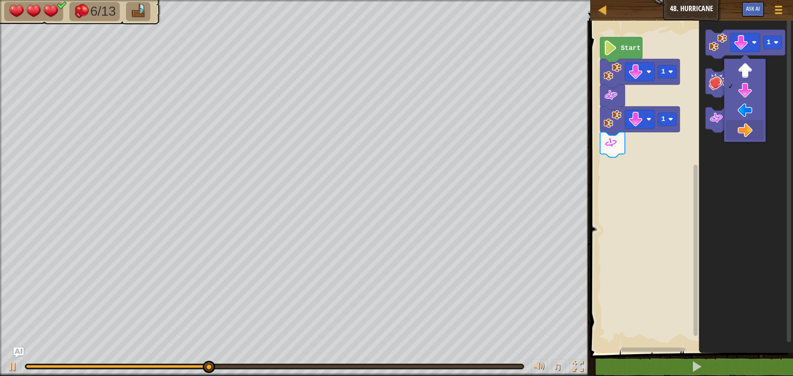
drag, startPoint x: 737, startPoint y: 123, endPoint x: 707, endPoint y: 59, distance: 70.1
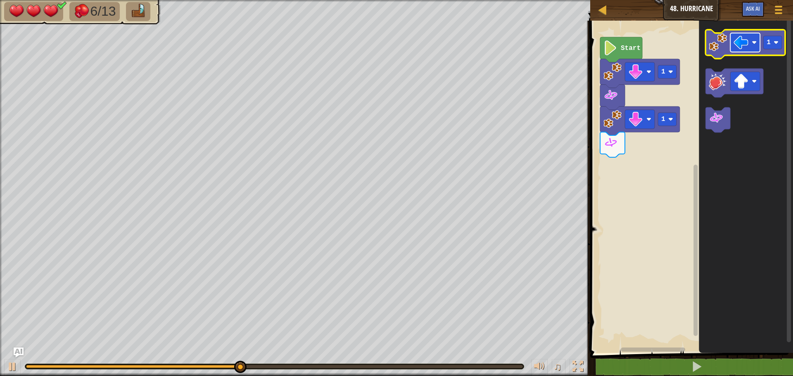
click at [745, 52] on rect "Blockly Workspace" at bounding box center [746, 42] width 30 height 19
click at [712, 55] on icon "Blockly Workspace" at bounding box center [746, 44] width 80 height 29
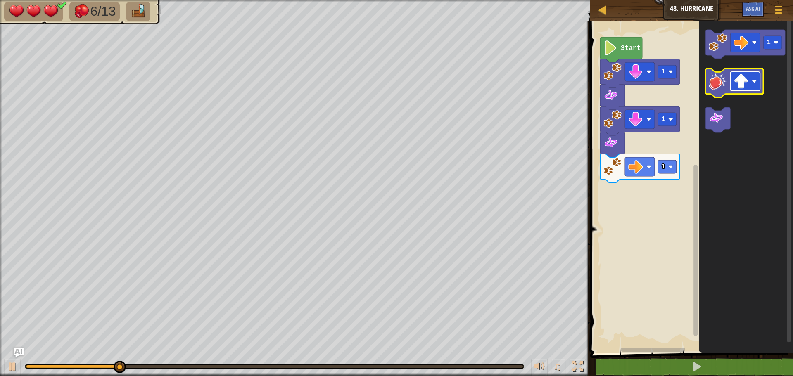
click at [747, 80] on image "Blockly Workspace" at bounding box center [741, 81] width 15 height 15
click at [718, 79] on image "Blockly Workspace" at bounding box center [718, 81] width 18 height 18
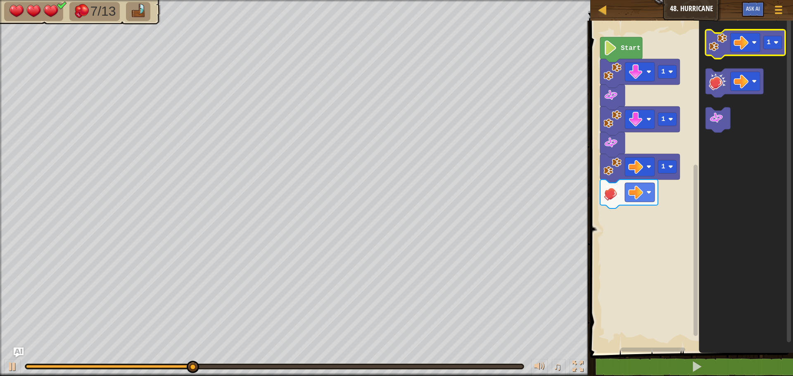
click at [719, 48] on image "Blockly Workspace" at bounding box center [718, 42] width 18 height 18
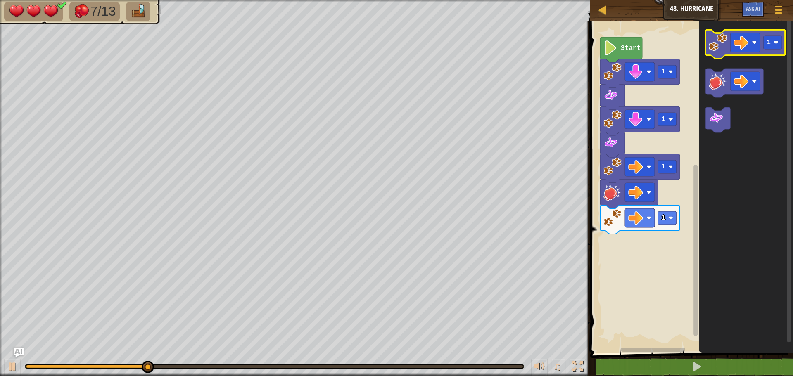
click at [719, 48] on image "Blockly Workspace" at bounding box center [718, 42] width 18 height 18
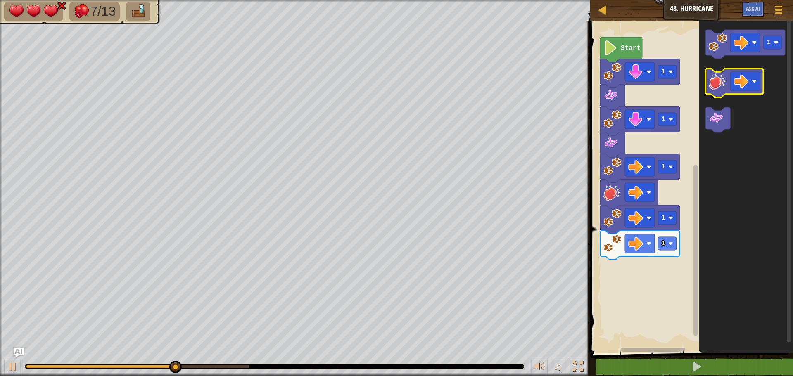
click at [719, 79] on image "Blockly Workspace" at bounding box center [718, 81] width 18 height 18
click at [722, 78] on image "Blockly Workspace" at bounding box center [718, 81] width 18 height 18
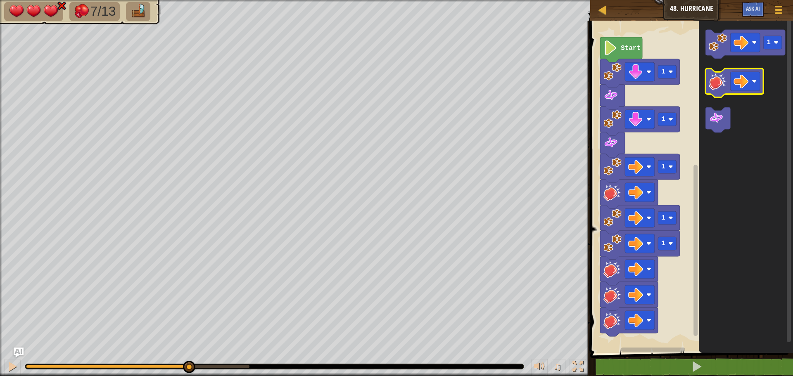
click at [722, 78] on image "Blockly Workspace" at bounding box center [718, 81] width 18 height 18
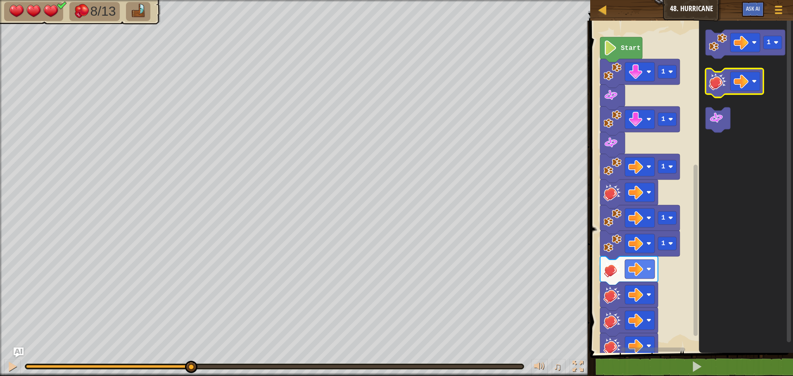
click at [722, 78] on image "Blockly Workspace" at bounding box center [718, 81] width 18 height 18
click at [722, 82] on image "Blockly Workspace" at bounding box center [718, 81] width 18 height 18
click at [723, 82] on image "Blockly Workspace" at bounding box center [718, 81] width 18 height 18
click at [723, 81] on image "Blockly Workspace" at bounding box center [718, 81] width 18 height 18
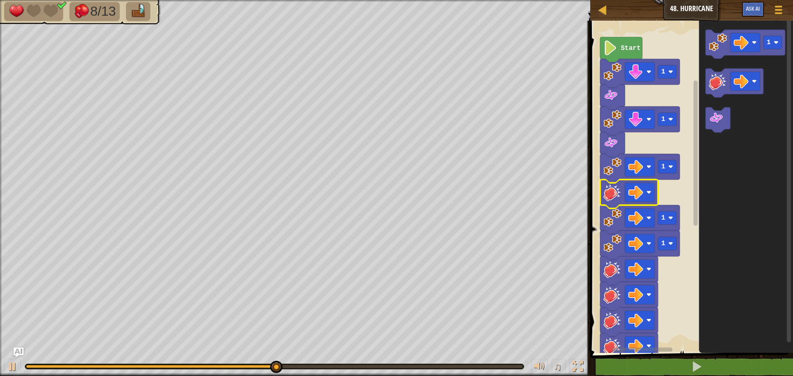
click at [616, 193] on image "Blockly Workspace" at bounding box center [613, 192] width 18 height 18
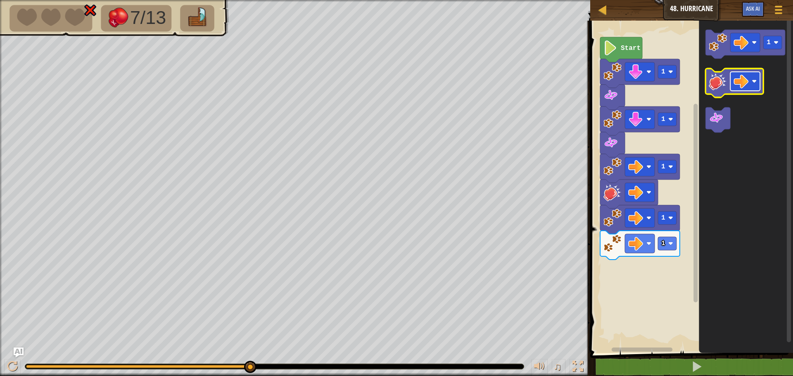
click at [744, 80] on image "Blockly Workspace" at bounding box center [741, 81] width 15 height 15
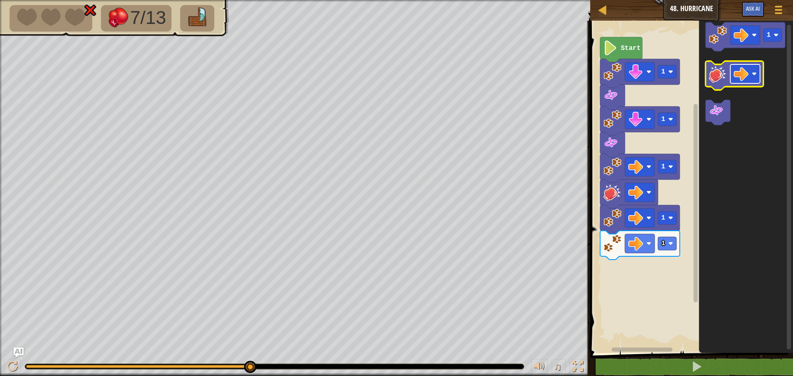
click at [741, 73] on image "Blockly Workspace" at bounding box center [741, 74] width 15 height 15
click at [724, 78] on image "Blockly Workspace" at bounding box center [718, 74] width 18 height 18
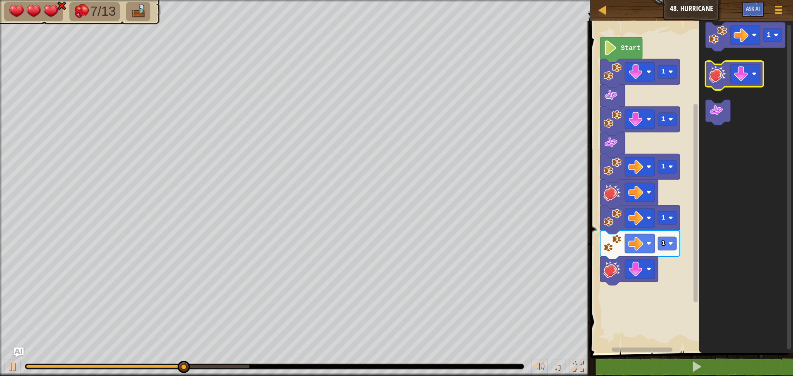
click at [725, 77] on image "Blockly Workspace" at bounding box center [718, 74] width 18 height 18
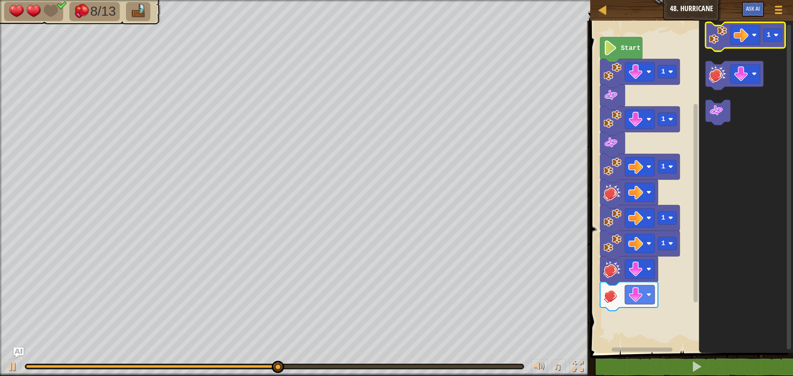
click at [717, 49] on icon "Blockly Workspace" at bounding box center [746, 36] width 80 height 29
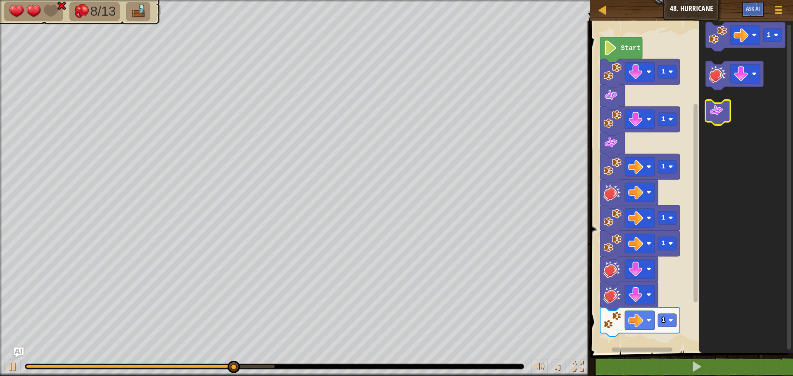
click at [727, 114] on icon "Blockly Workspace" at bounding box center [718, 112] width 25 height 25
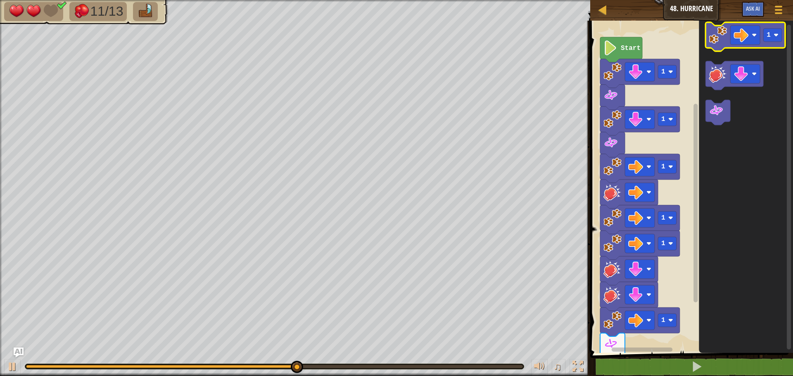
click at [741, 49] on rect "Blockly Workspace" at bounding box center [746, 36] width 80 height 29
click at [738, 40] on image "Blockly Workspace" at bounding box center [741, 35] width 15 height 15
click at [727, 39] on image "Blockly Workspace" at bounding box center [718, 35] width 18 height 18
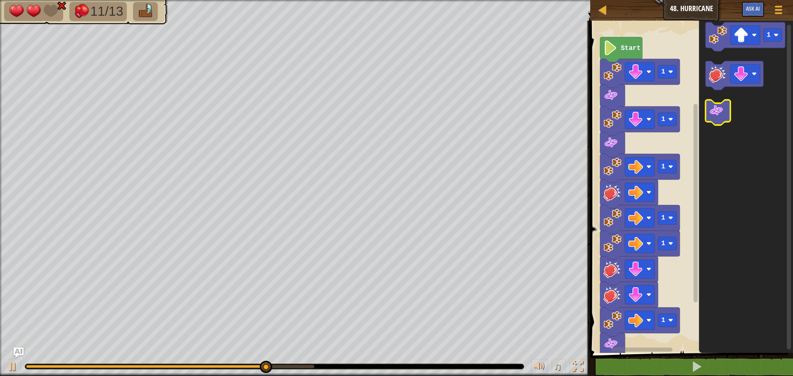
click at [721, 117] on image "Blockly Workspace" at bounding box center [716, 110] width 15 height 15
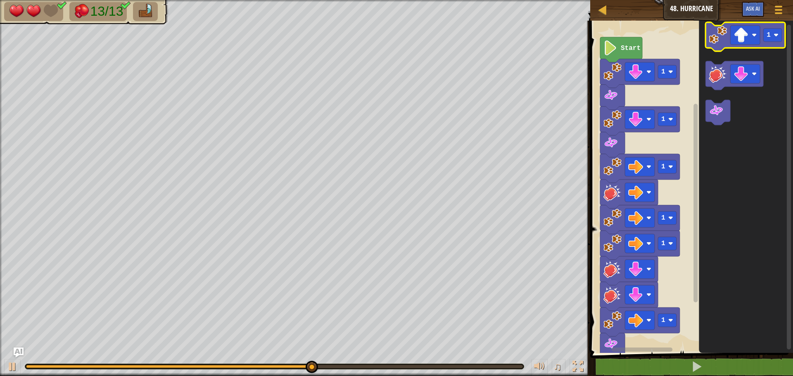
click at [720, 41] on image "Blockly Workspace" at bounding box center [718, 35] width 18 height 18
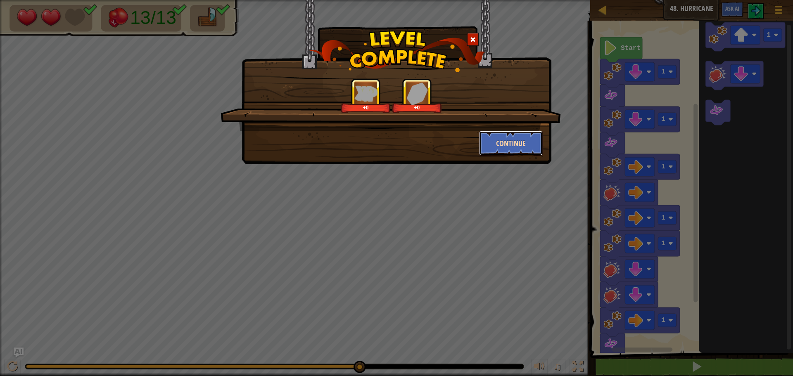
click at [512, 145] on button "Continue" at bounding box center [511, 143] width 64 height 25
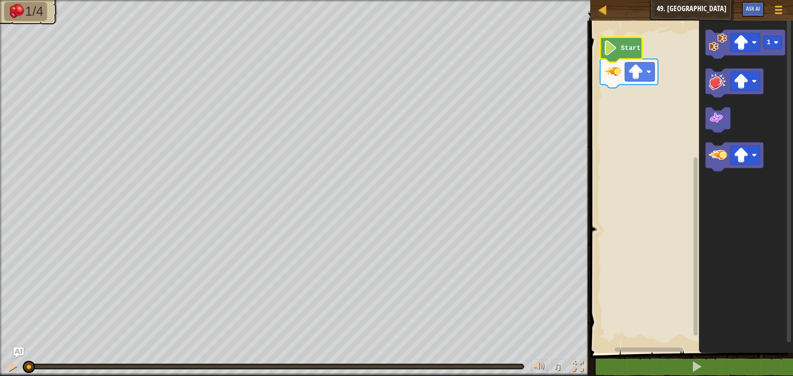
click at [621, 48] on icon "Blockly Workspace" at bounding box center [621, 49] width 42 height 25
click at [619, 48] on icon "Blockly Workspace" at bounding box center [621, 49] width 42 height 25
click at [738, 360] on div "1 2 zap ( 'up' ) הההההההההההההההההההההההההההההההההההההההההההההההההההההההההההההה…" at bounding box center [690, 215] width 205 height 380
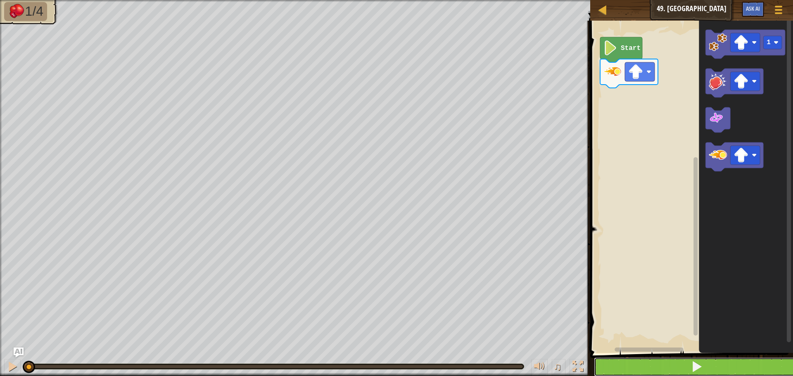
click at [738, 362] on button at bounding box center [696, 367] width 205 height 19
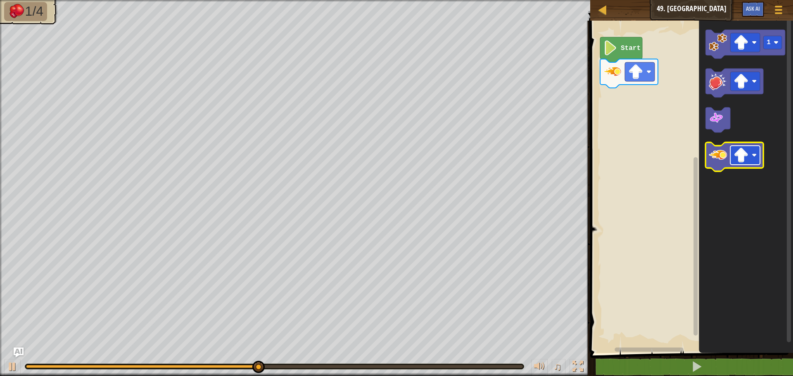
click at [739, 153] on image "Blockly Workspace" at bounding box center [741, 155] width 15 height 15
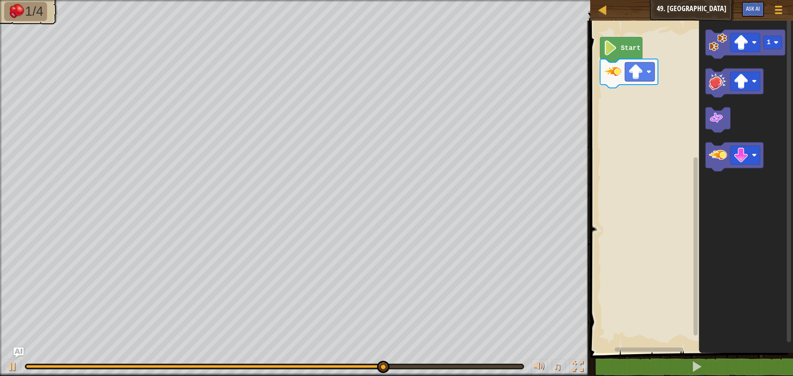
click at [727, 172] on icon "Blockly Workspace" at bounding box center [746, 185] width 94 height 337
click at [722, 159] on image "Blockly Workspace" at bounding box center [718, 155] width 18 height 18
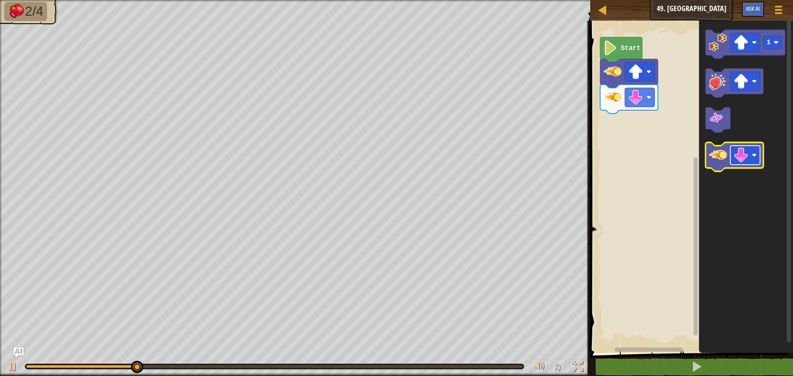
click at [743, 156] on image "Blockly Workspace" at bounding box center [741, 155] width 15 height 15
click at [726, 159] on image "Blockly Workspace" at bounding box center [718, 155] width 18 height 18
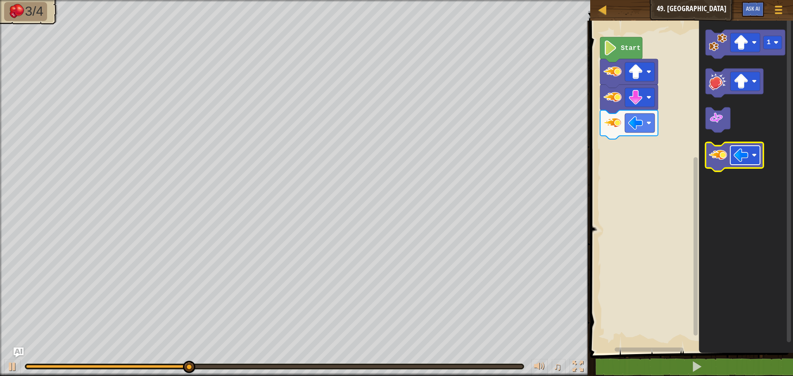
click at [754, 156] on image "Blockly Workspace" at bounding box center [754, 155] width 5 height 5
click at [726, 160] on image "Blockly Workspace" at bounding box center [718, 155] width 18 height 18
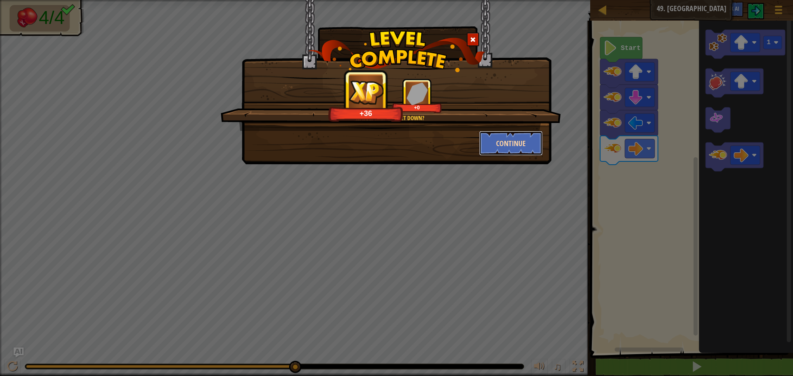
click at [521, 135] on button "Continue" at bounding box center [511, 143] width 64 height 25
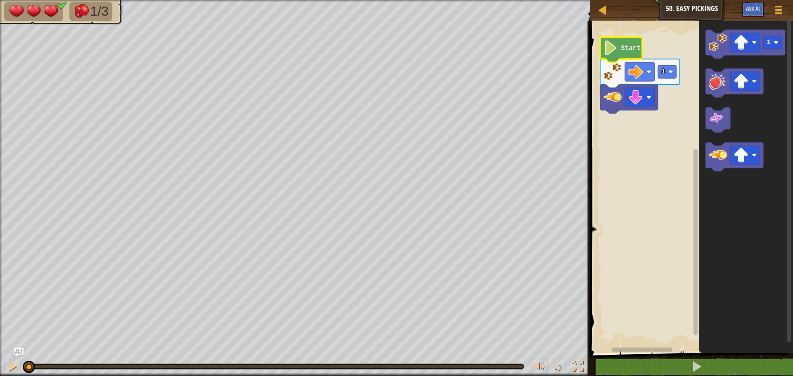
click at [622, 48] on text "Start" at bounding box center [631, 48] width 20 height 7
click at [622, 50] on text "Start" at bounding box center [631, 48] width 20 height 7
click at [705, 342] on icon "Blockly Workspace" at bounding box center [746, 185] width 94 height 337
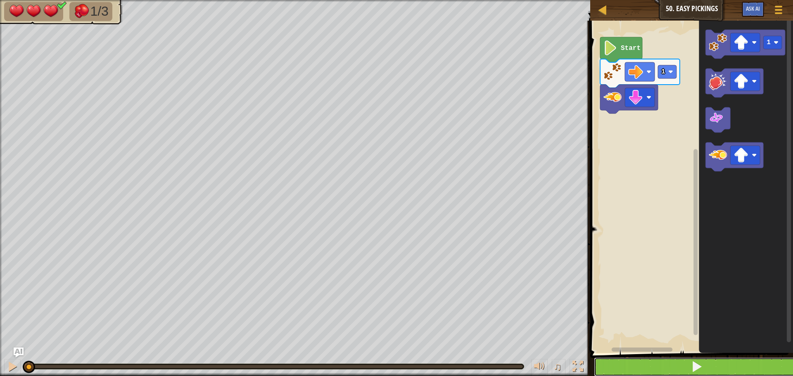
click at [709, 361] on button at bounding box center [696, 367] width 205 height 19
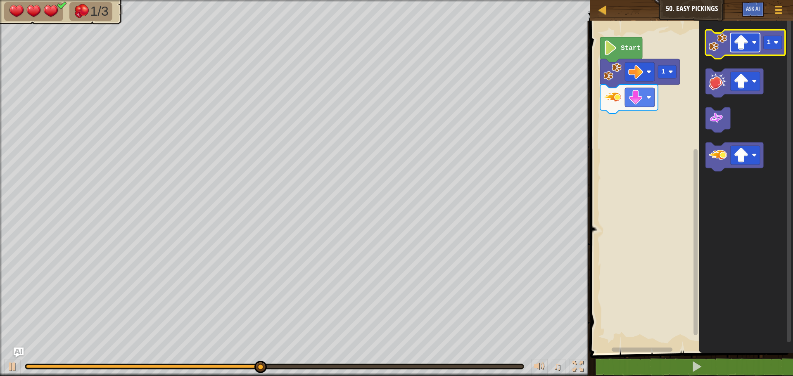
click at [736, 52] on rect "Blockly Workspace" at bounding box center [746, 42] width 30 height 19
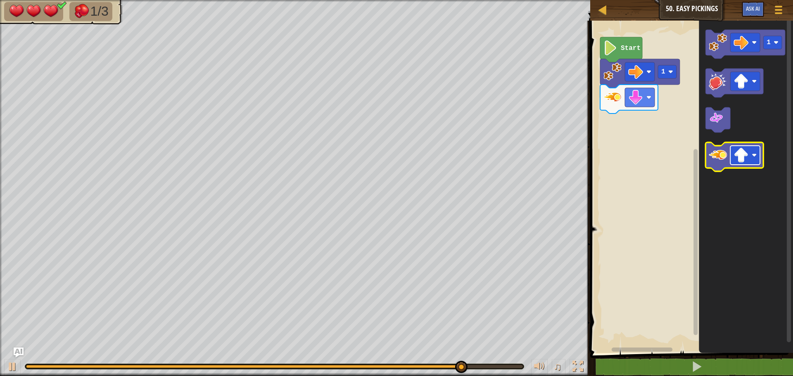
click at [737, 151] on image "Blockly Workspace" at bounding box center [741, 155] width 15 height 15
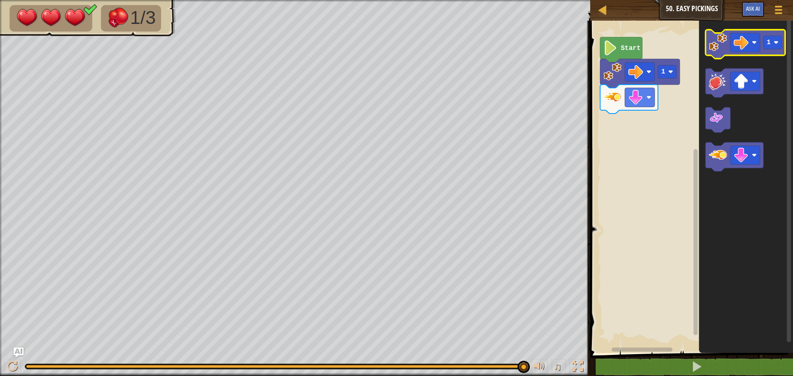
click at [721, 45] on image "Blockly Workspace" at bounding box center [718, 42] width 18 height 18
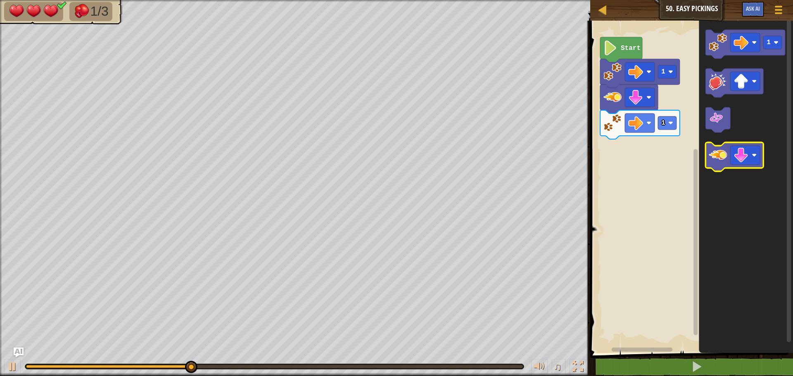
click at [720, 153] on image "Blockly Workspace" at bounding box center [718, 155] width 18 height 18
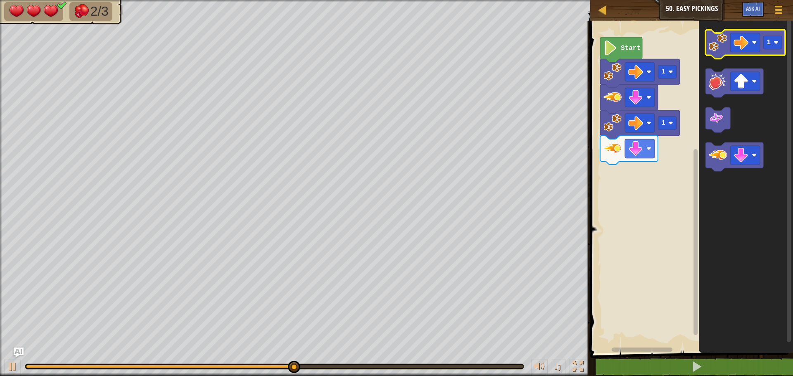
click at [722, 48] on image "Blockly Workspace" at bounding box center [718, 42] width 18 height 18
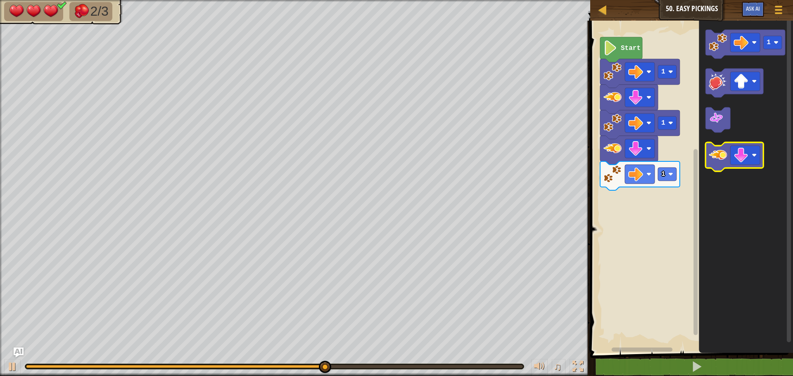
click at [711, 162] on image "Blockly Workspace" at bounding box center [718, 155] width 18 height 18
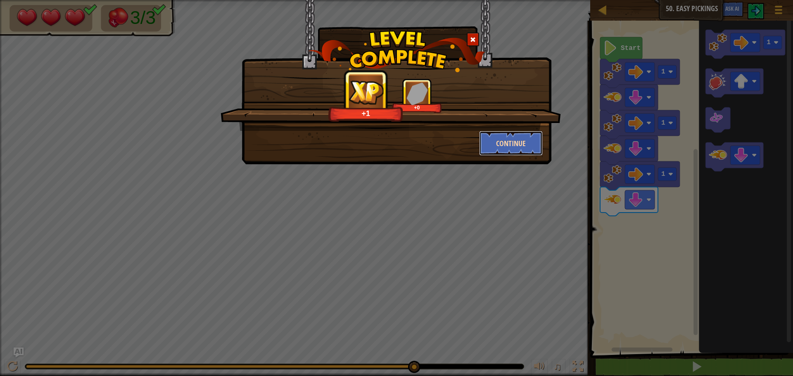
click at [502, 145] on button "Continue" at bounding box center [511, 143] width 64 height 25
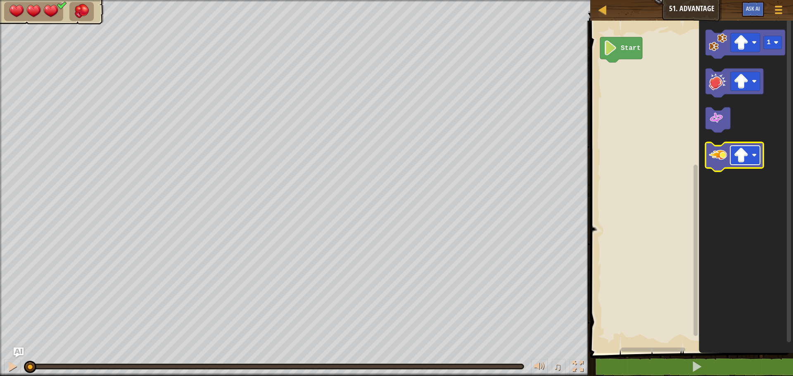
click at [743, 152] on image "Blockly Workspace" at bounding box center [741, 155] width 15 height 15
click at [742, 153] on image "Blockly Workspace" at bounding box center [741, 155] width 15 height 15
click at [714, 163] on image "Blockly Workspace" at bounding box center [718, 155] width 18 height 18
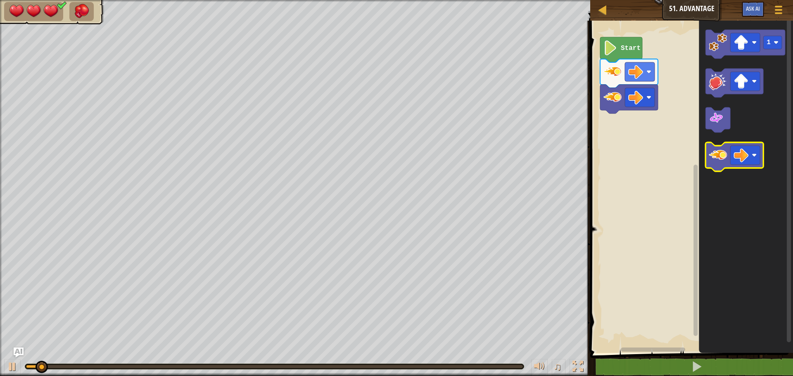
click at [714, 163] on image "Blockly Workspace" at bounding box center [718, 155] width 18 height 18
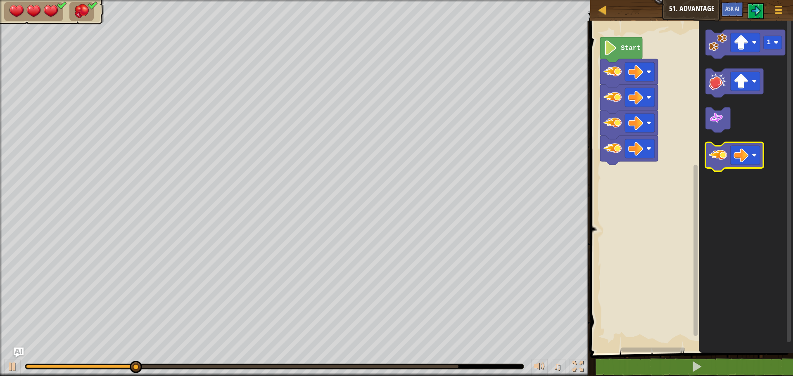
click at [714, 163] on image "Blockly Workspace" at bounding box center [718, 155] width 18 height 18
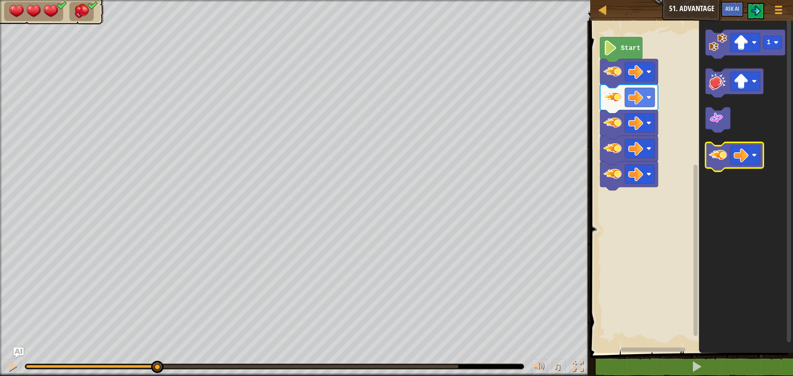
click at [714, 163] on image "Blockly Workspace" at bounding box center [718, 155] width 18 height 18
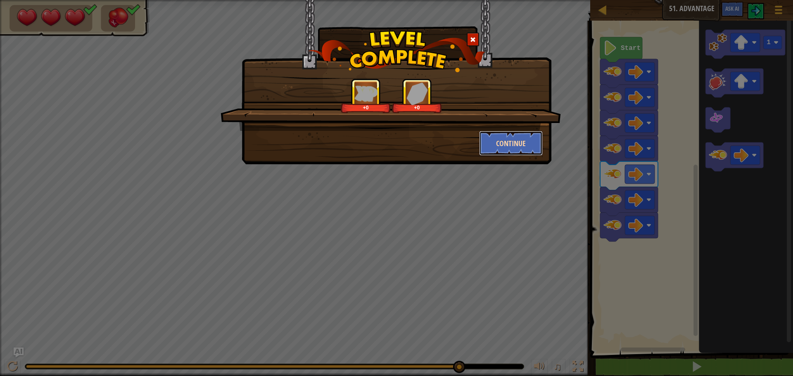
click at [522, 150] on button "Continue" at bounding box center [511, 143] width 64 height 25
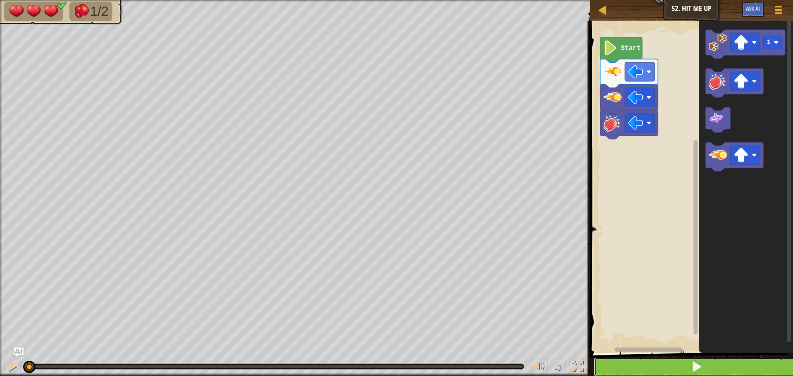
click at [640, 369] on button at bounding box center [696, 367] width 205 height 19
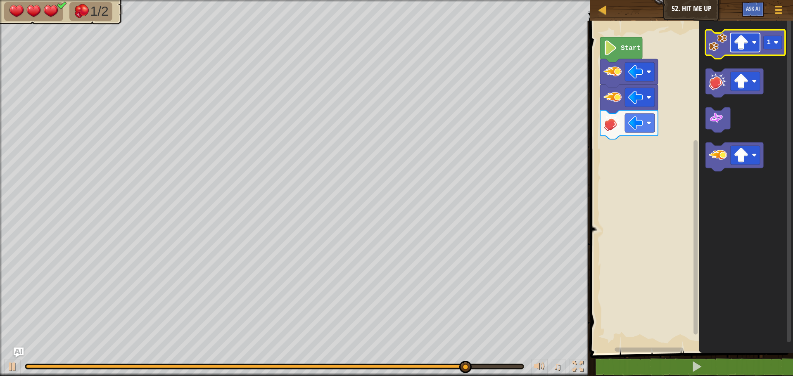
click at [736, 48] on image "Blockly Workspace" at bounding box center [741, 42] width 15 height 15
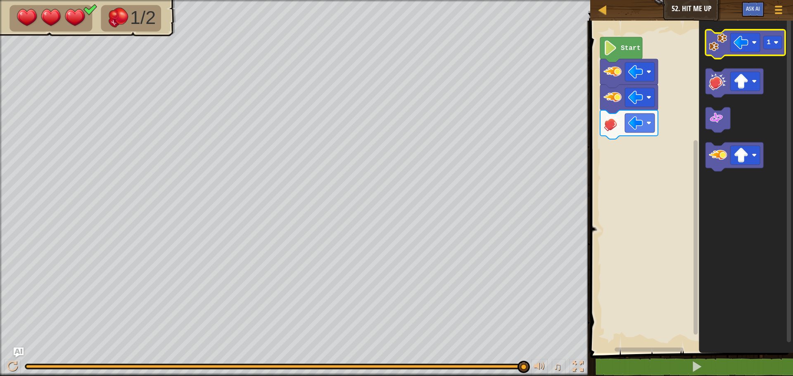
click at [717, 52] on icon "Blockly Workspace" at bounding box center [746, 44] width 80 height 29
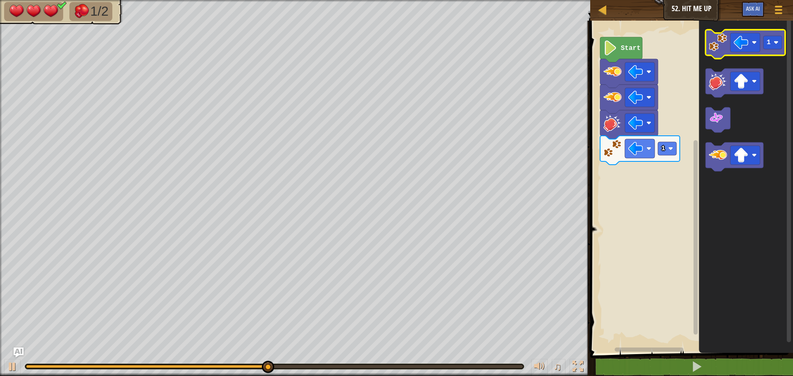
click at [717, 52] on icon "Blockly Workspace" at bounding box center [746, 44] width 80 height 29
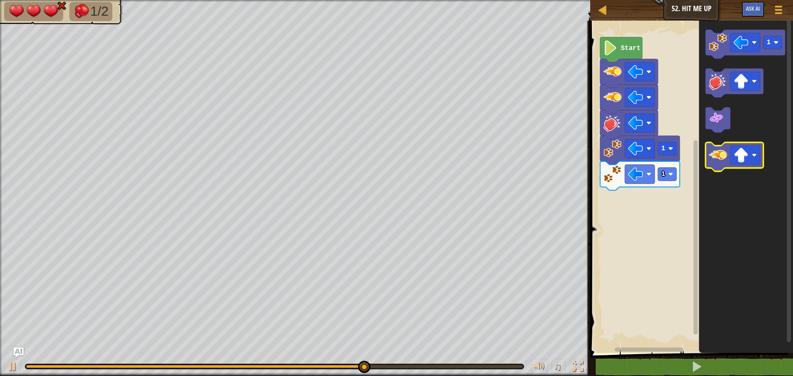
click at [713, 168] on icon "Blockly Workspace" at bounding box center [735, 157] width 58 height 29
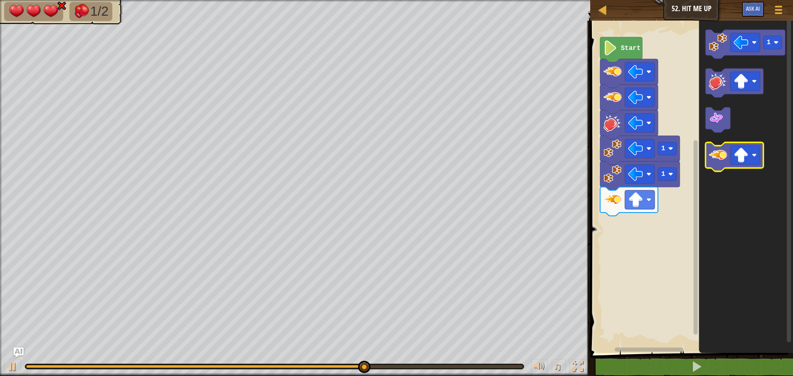
click at [714, 169] on icon "Blockly Workspace" at bounding box center [735, 157] width 58 height 29
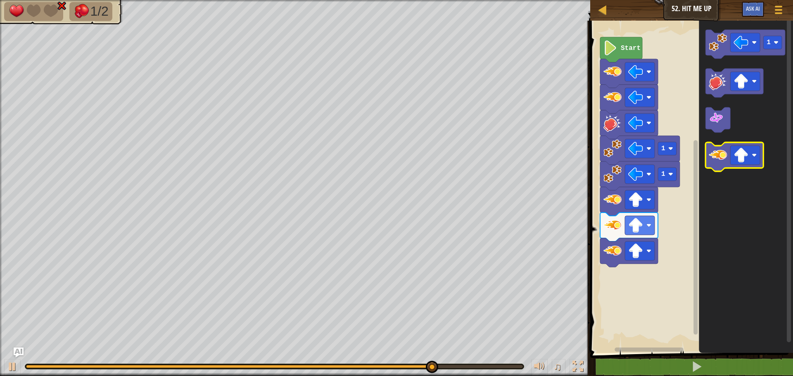
click at [713, 156] on image "Blockly Workspace" at bounding box center [718, 155] width 18 height 18
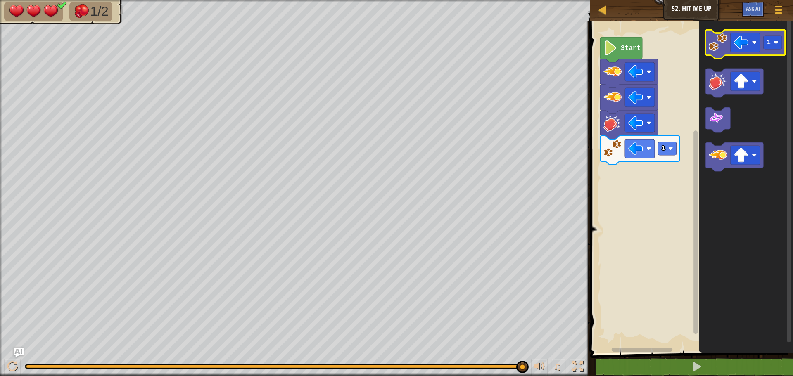
click at [714, 55] on icon "Blockly Workspace" at bounding box center [746, 44] width 80 height 29
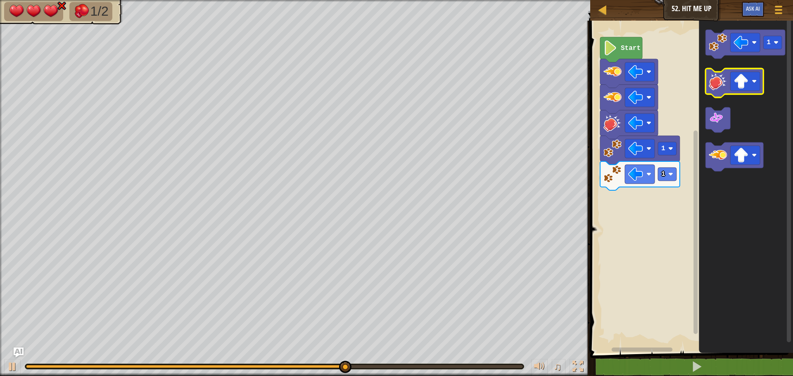
click at [712, 80] on image "Blockly Workspace" at bounding box center [718, 81] width 18 height 18
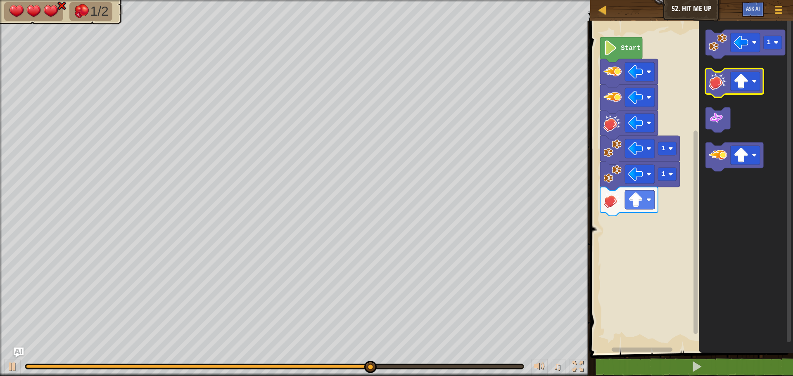
click at [712, 79] on image "Blockly Workspace" at bounding box center [718, 81] width 18 height 18
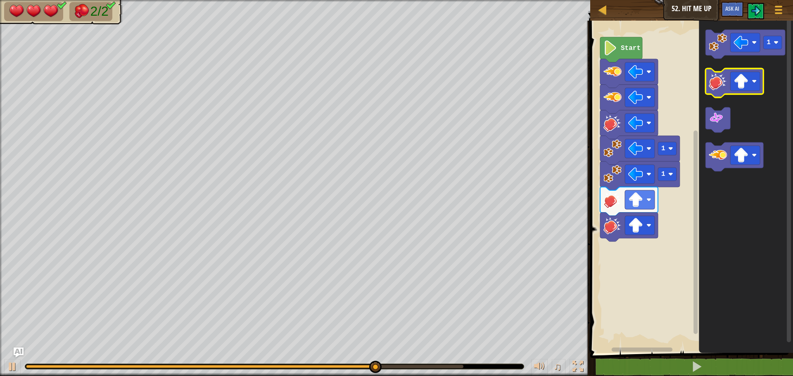
click at [711, 75] on image "Blockly Workspace" at bounding box center [718, 81] width 18 height 18
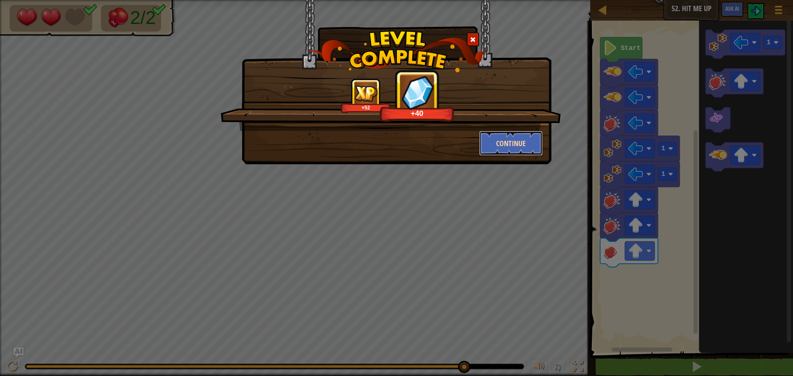
click at [498, 139] on button "Continue" at bounding box center [511, 143] width 64 height 25
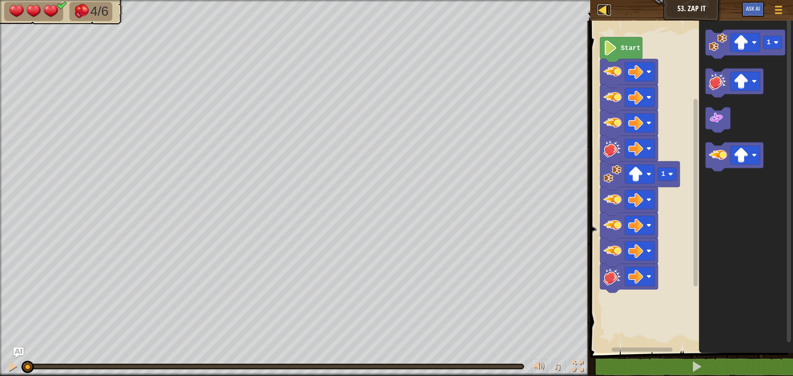
click at [606, 5] on div at bounding box center [603, 10] width 10 height 10
select select "en-[GEOGRAPHIC_DATA]"
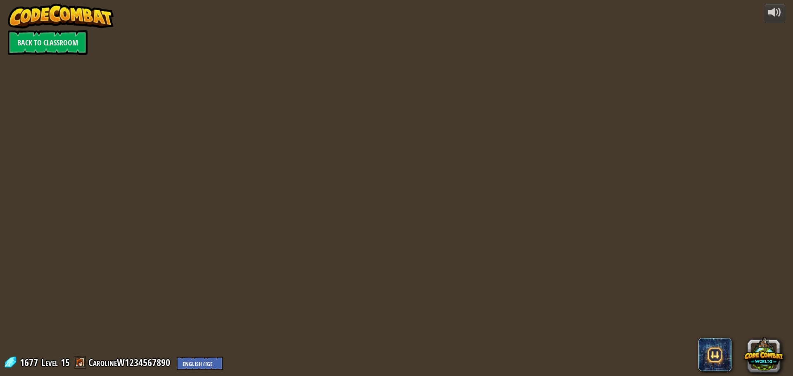
select select "en-[GEOGRAPHIC_DATA]"
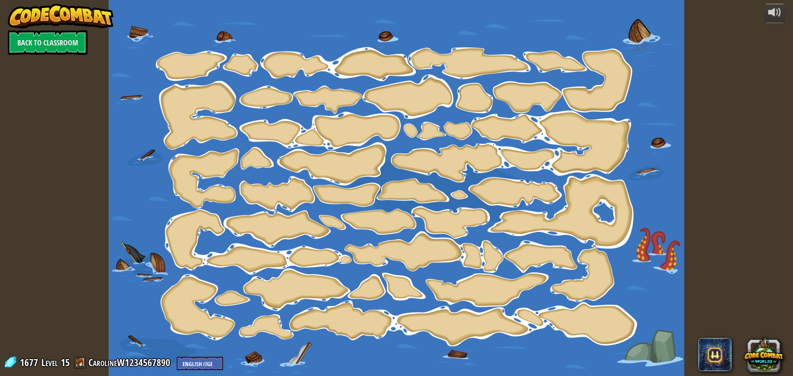
select select "en-[GEOGRAPHIC_DATA]"
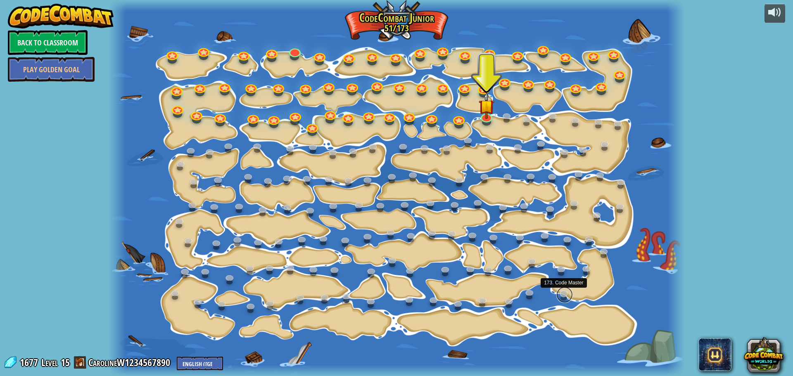
click at [566, 294] on link at bounding box center [565, 295] width 17 height 17
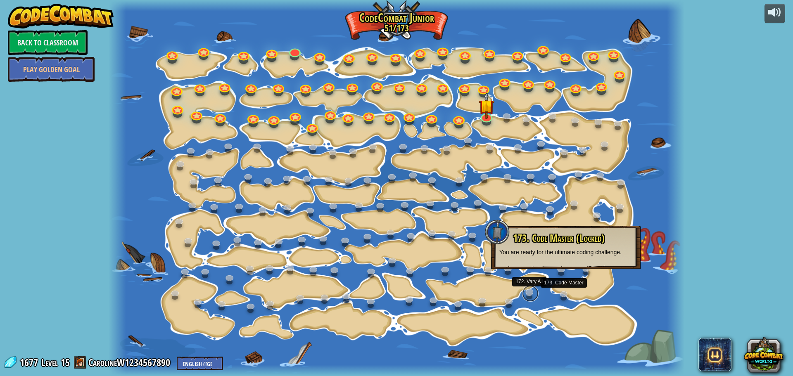
click at [536, 293] on link at bounding box center [530, 294] width 17 height 17
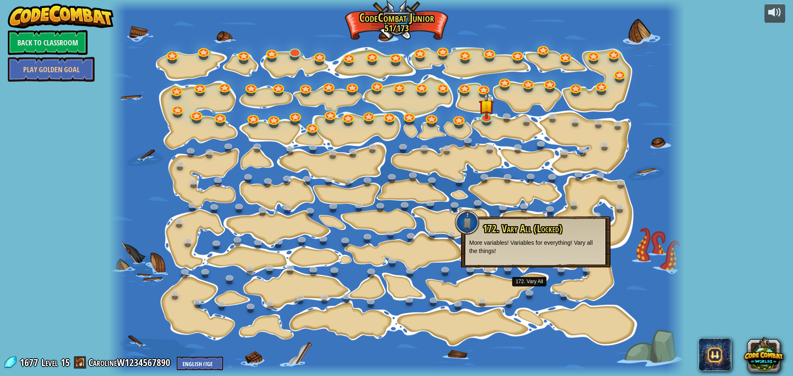
drag, startPoint x: 474, startPoint y: 218, endPoint x: 474, endPoint y: 209, distance: 8.7
click at [474, 213] on div at bounding box center [467, 222] width 25 height 25
click at [478, 201] on link at bounding box center [479, 203] width 17 height 17
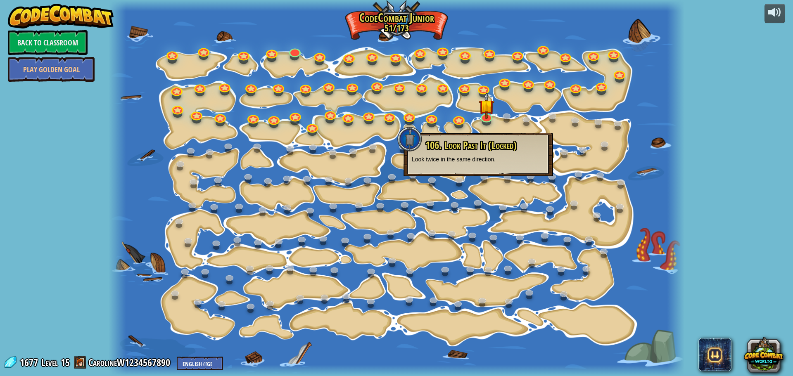
drag, startPoint x: 528, startPoint y: 198, endPoint x: 526, endPoint y: 166, distance: 32.3
click at [527, 175] on div "15. Step Change Change step arguments. 15a. Step Change A (practice) 11. Go Sma…" at bounding box center [397, 188] width 576 height 376
click at [525, 175] on div "106. Look Past It (Locked) Look twice in the same direction." at bounding box center [479, 154] width 150 height 43
click at [407, 111] on link at bounding box center [409, 115] width 17 height 17
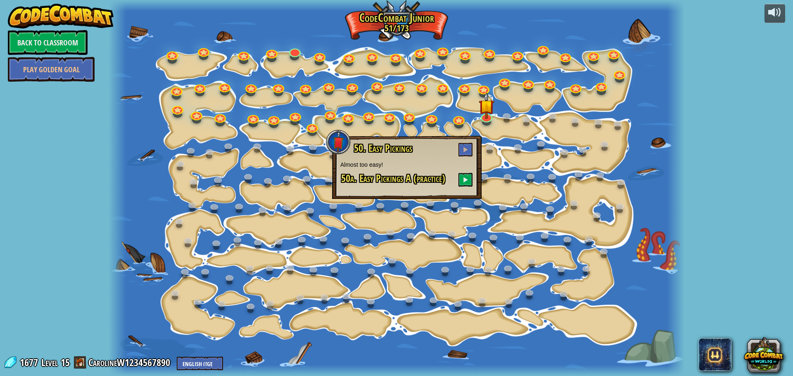
click at [378, 119] on div at bounding box center [397, 188] width 576 height 376
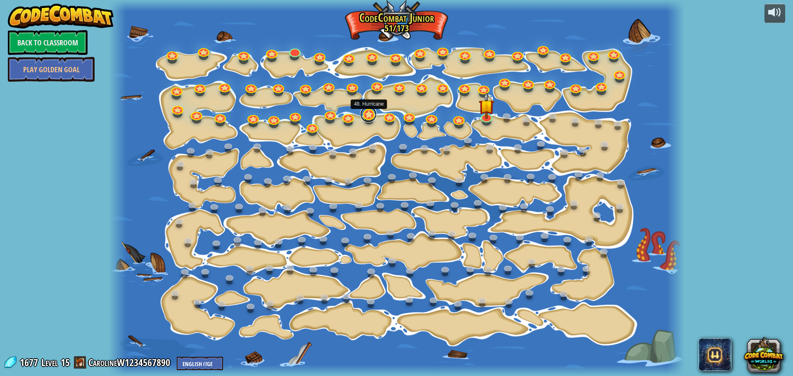
click at [372, 113] on link at bounding box center [368, 114] width 17 height 17
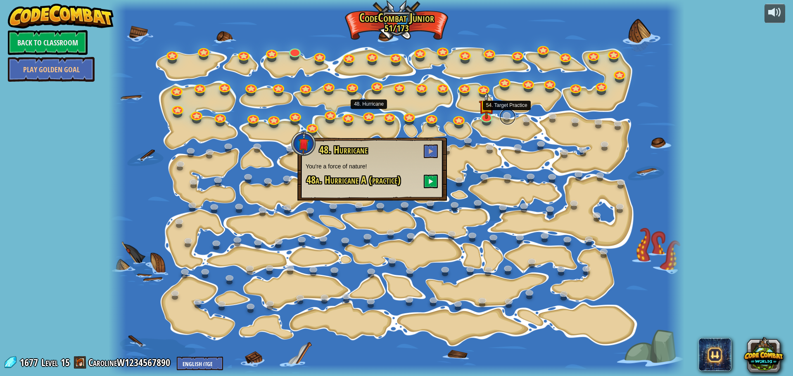
click at [511, 121] on link at bounding box center [508, 117] width 17 height 17
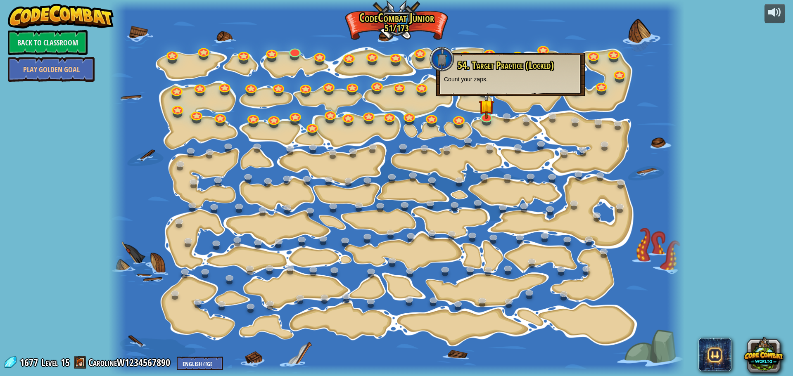
drag, startPoint x: 470, startPoint y: 69, endPoint x: 465, endPoint y: 69, distance: 4.6
click at [465, 69] on span "54. Target Practice (Locked)" at bounding box center [506, 65] width 96 height 14
click at [496, 102] on div at bounding box center [397, 188] width 576 height 376
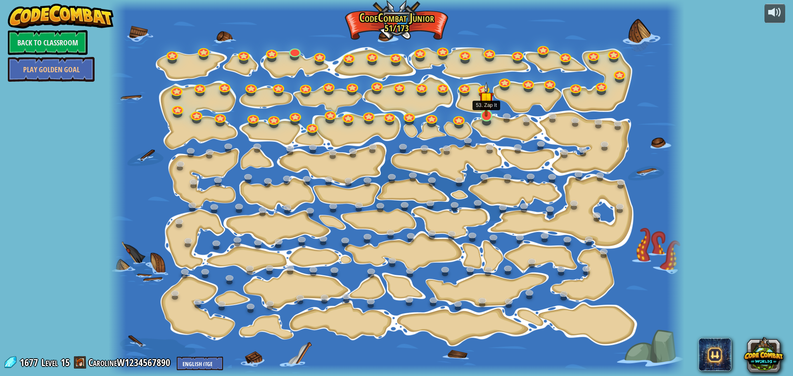
click at [487, 112] on img at bounding box center [486, 99] width 15 height 35
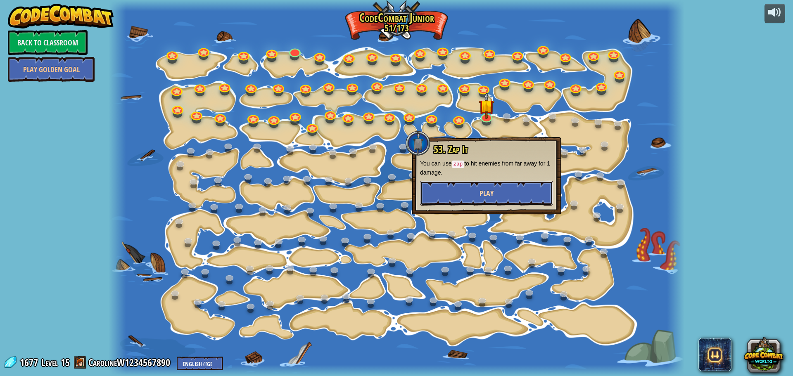
click at [487, 186] on button "Play" at bounding box center [486, 193] width 133 height 25
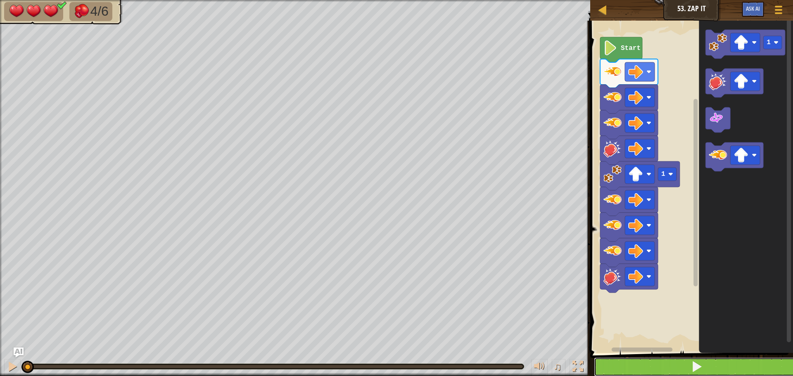
click at [729, 363] on button at bounding box center [696, 367] width 205 height 19
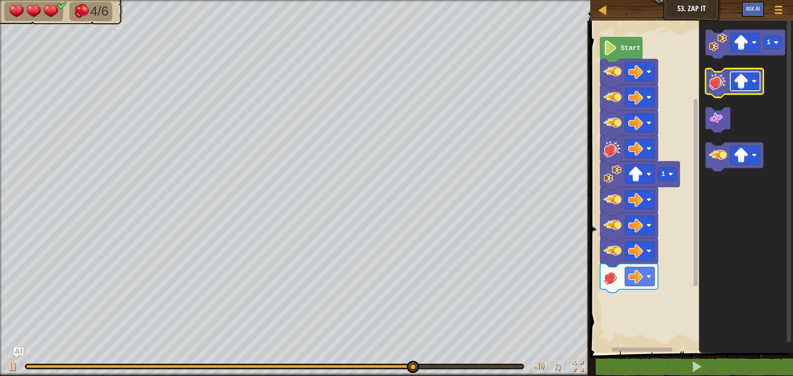
click at [741, 80] on image "Blockly Workspace" at bounding box center [741, 81] width 15 height 15
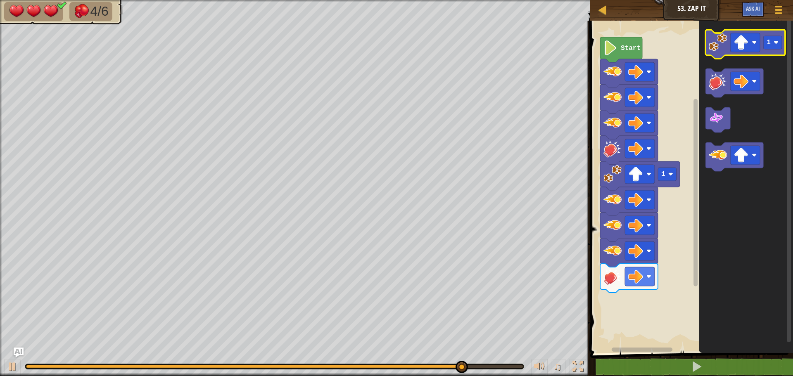
click at [724, 36] on image "Blockly Workspace" at bounding box center [718, 42] width 18 height 18
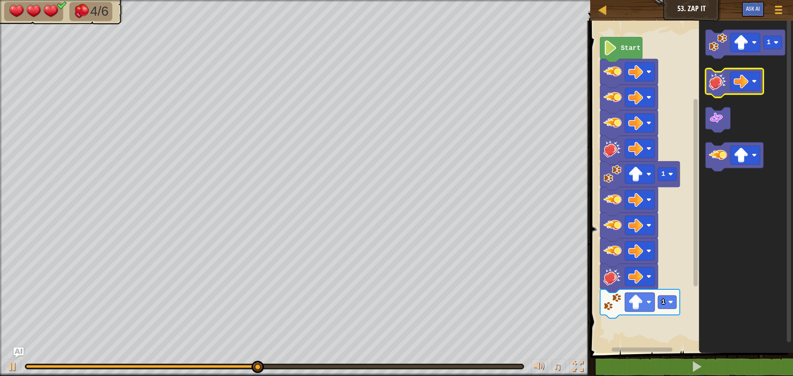
click at [715, 86] on image "Blockly Workspace" at bounding box center [718, 81] width 18 height 18
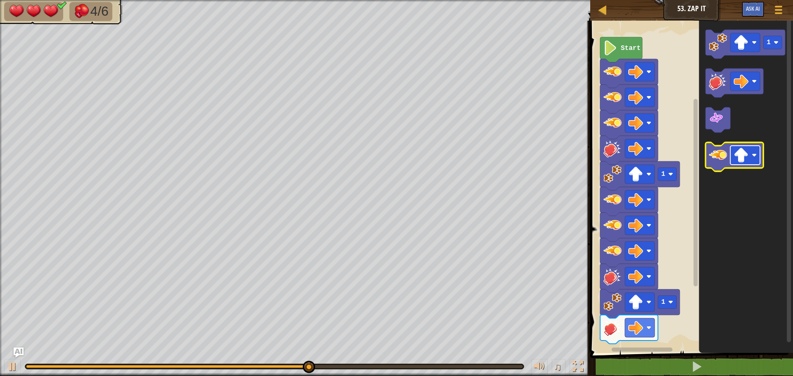
click at [738, 162] on image "Blockly Workspace" at bounding box center [741, 155] width 15 height 15
click at [721, 163] on image "Blockly Workspace" at bounding box center [718, 155] width 18 height 18
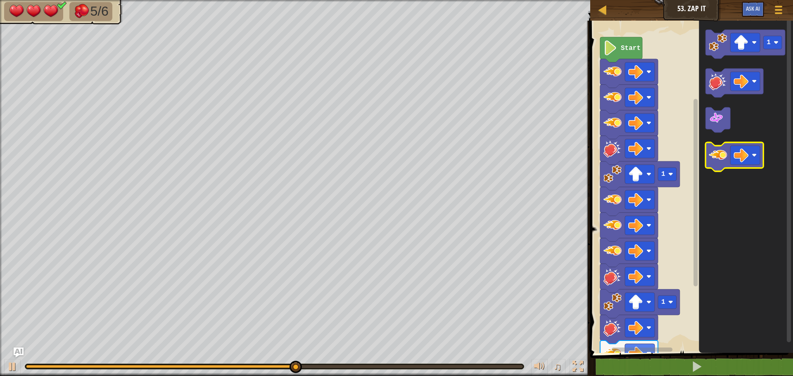
click at [721, 155] on image "Blockly Workspace" at bounding box center [718, 155] width 18 height 18
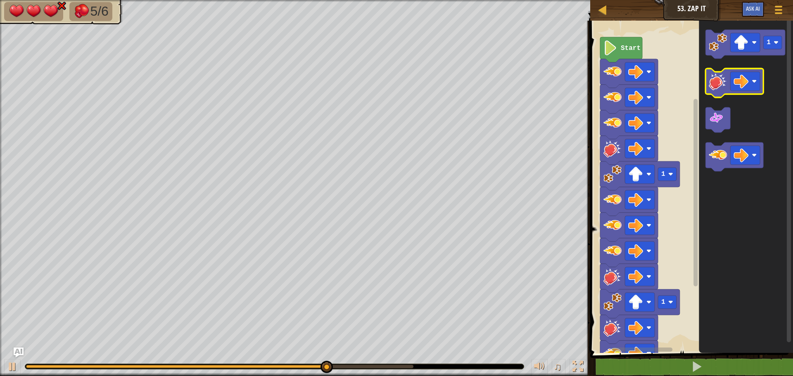
click at [713, 79] on image "Blockly Workspace" at bounding box center [718, 81] width 18 height 18
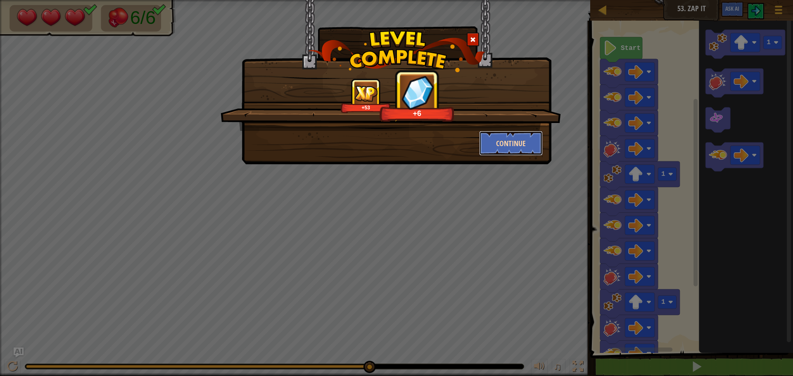
click at [511, 148] on button "Continue" at bounding box center [511, 143] width 64 height 25
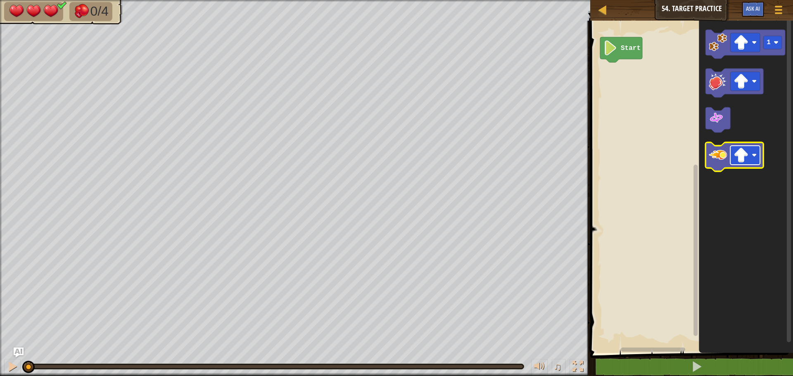
click at [750, 158] on rect "Blockly Workspace" at bounding box center [746, 155] width 30 height 19
click at [729, 158] on icon "Blockly Workspace" at bounding box center [735, 157] width 58 height 29
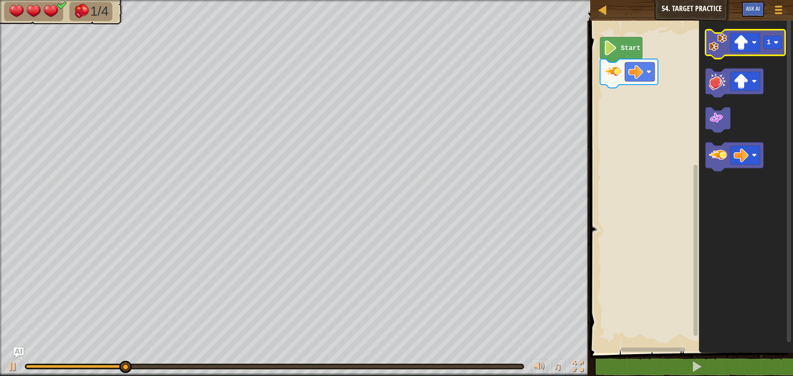
click at [725, 52] on icon "Blockly Workspace" at bounding box center [746, 44] width 80 height 29
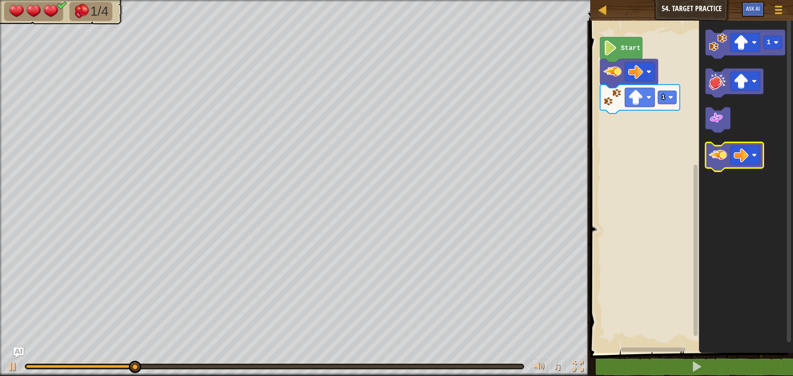
click at [717, 155] on image "Blockly Workspace" at bounding box center [718, 155] width 18 height 18
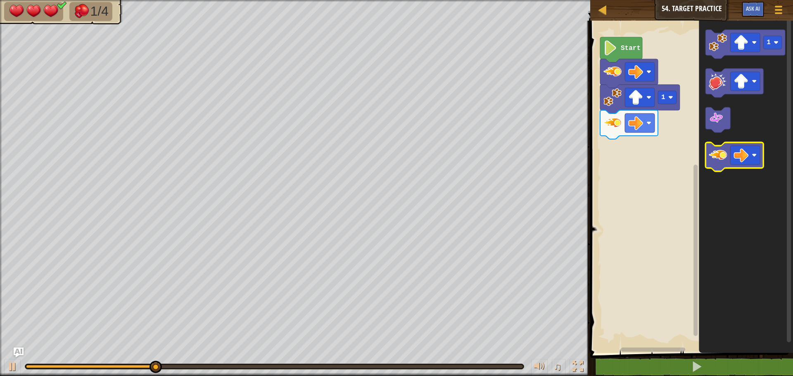
click at [718, 153] on image "Blockly Workspace" at bounding box center [718, 155] width 18 height 18
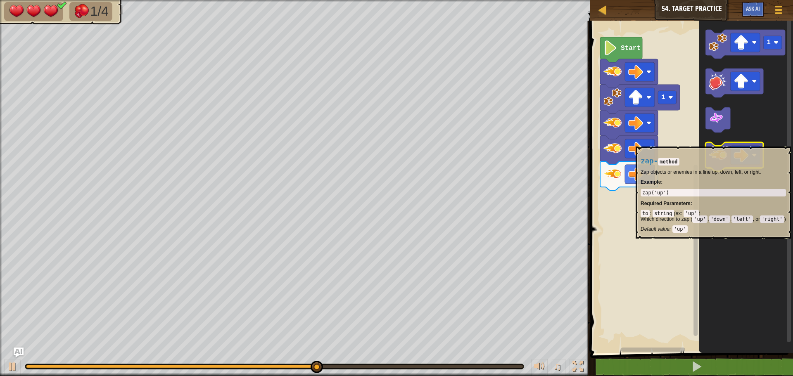
click at [715, 143] on rect "Blockly Workspace" at bounding box center [735, 157] width 58 height 29
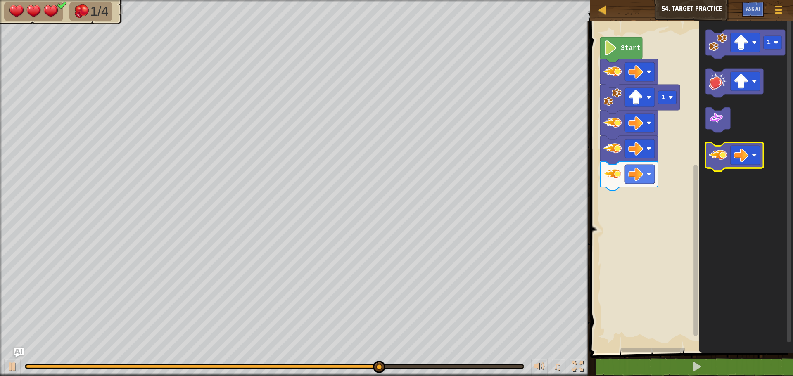
click at [710, 144] on icon "Blockly Workspace" at bounding box center [735, 157] width 58 height 29
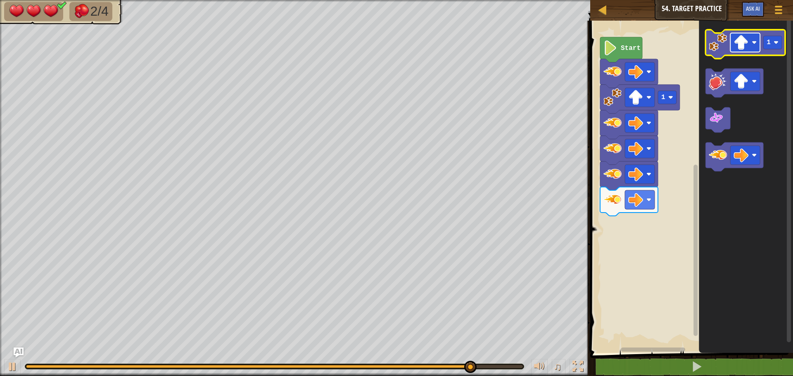
click at [733, 46] on rect "Blockly Workspace" at bounding box center [746, 42] width 30 height 19
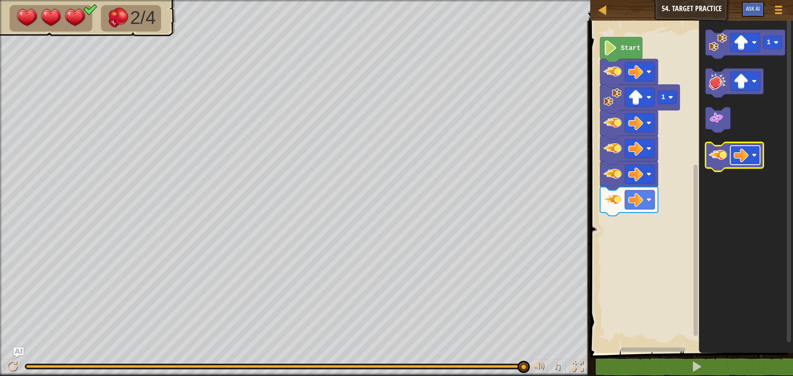
click at [742, 148] on image "Blockly Workspace" at bounding box center [741, 155] width 15 height 15
click at [716, 159] on image "Blockly Workspace" at bounding box center [718, 155] width 18 height 18
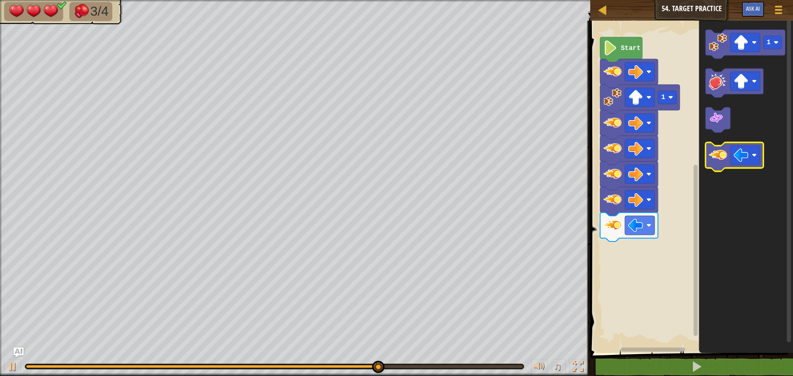
click at [716, 155] on image "Blockly Workspace" at bounding box center [718, 155] width 18 height 18
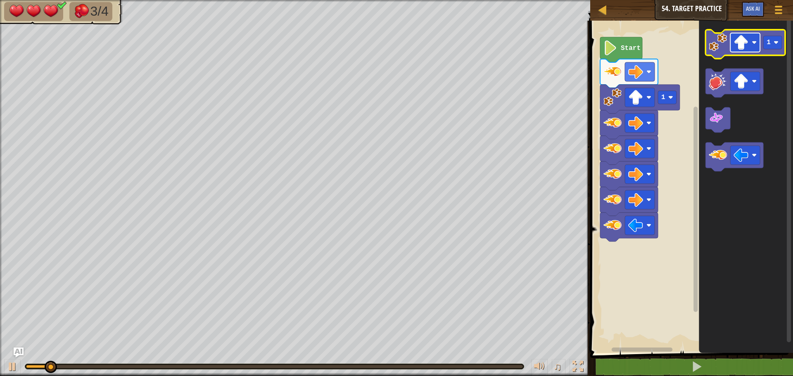
click at [732, 48] on rect "Blockly Workspace" at bounding box center [746, 42] width 30 height 19
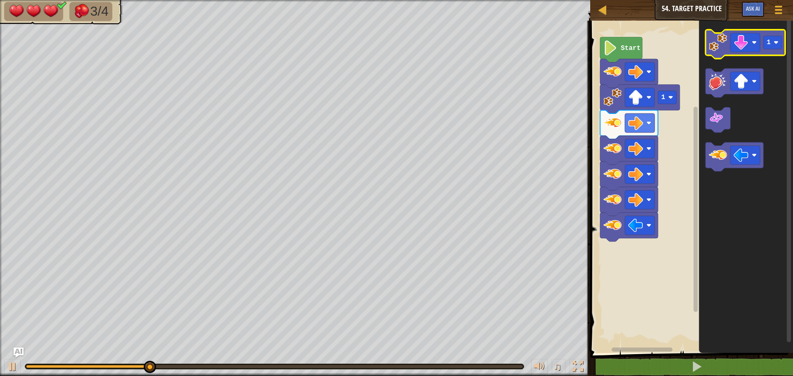
click at [714, 48] on image "Blockly Workspace" at bounding box center [718, 42] width 18 height 18
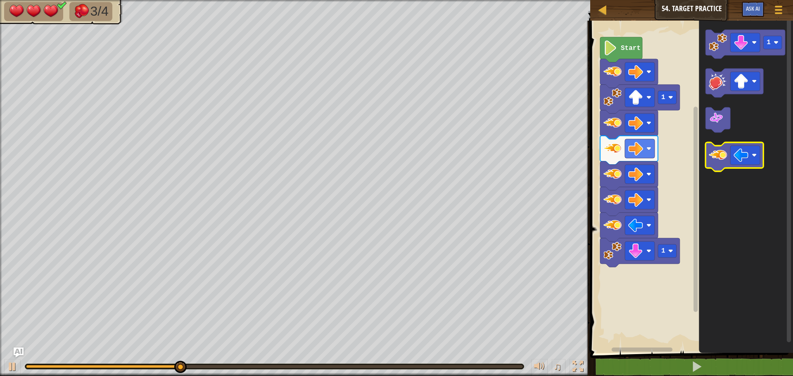
click at [721, 148] on image "Blockly Workspace" at bounding box center [718, 155] width 18 height 18
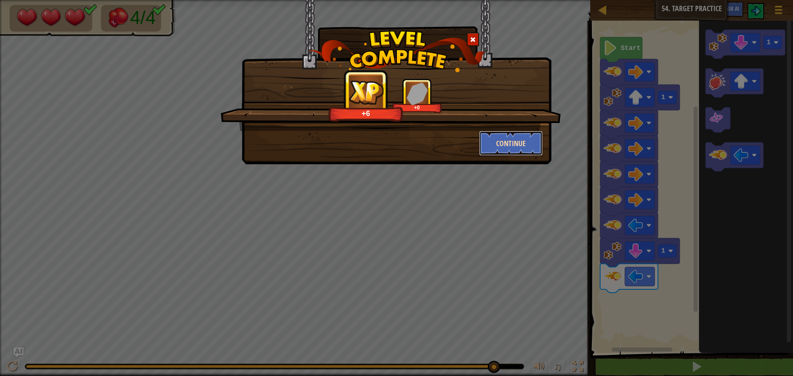
click at [506, 143] on button "Continue" at bounding box center [511, 143] width 64 height 25
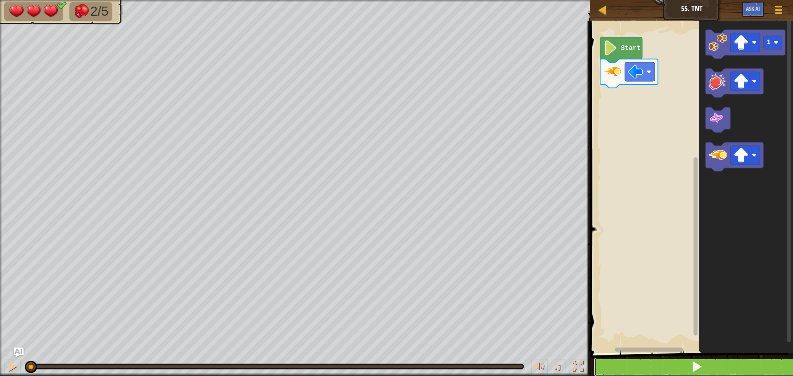
click at [670, 366] on button at bounding box center [696, 367] width 205 height 19
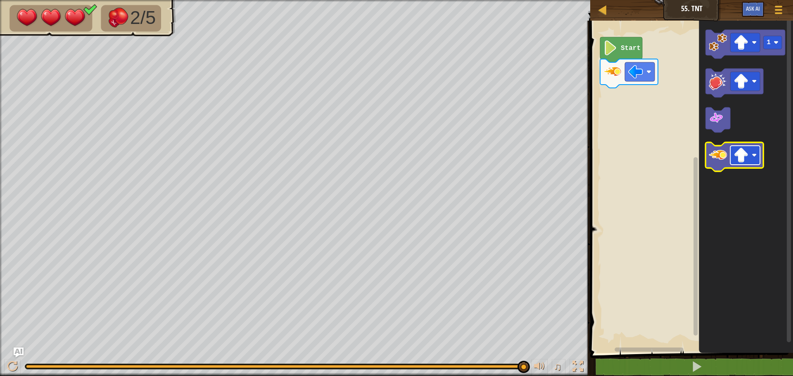
click at [735, 154] on image "Blockly Workspace" at bounding box center [741, 155] width 15 height 15
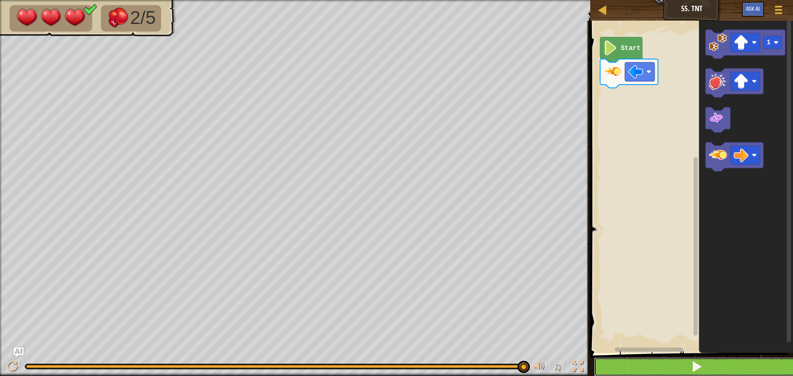
click at [605, 365] on button at bounding box center [696, 367] width 205 height 19
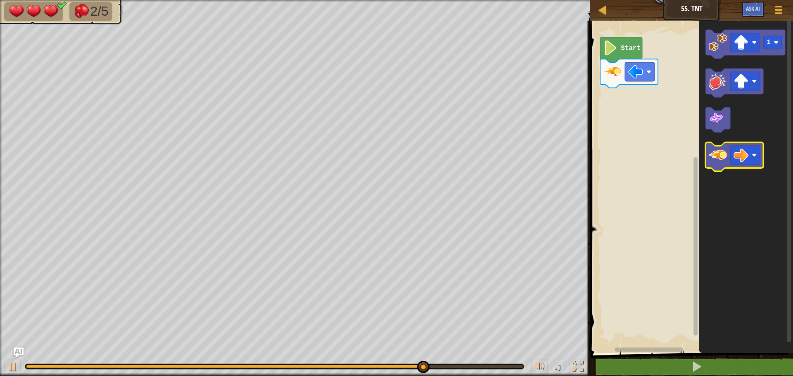
click at [713, 160] on image "Blockly Workspace" at bounding box center [718, 155] width 18 height 18
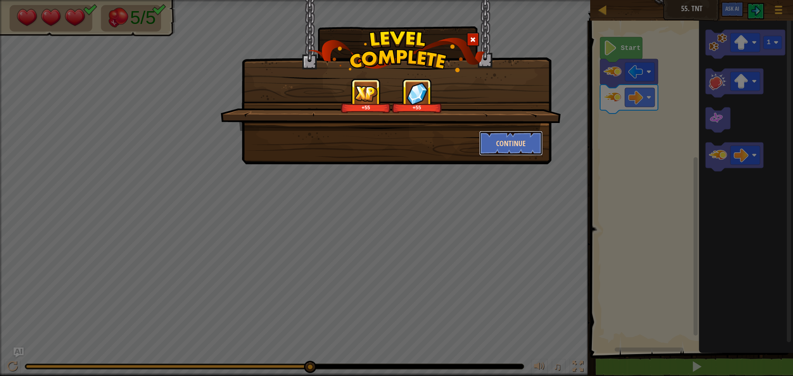
click at [526, 146] on button "Continue" at bounding box center [511, 143] width 64 height 25
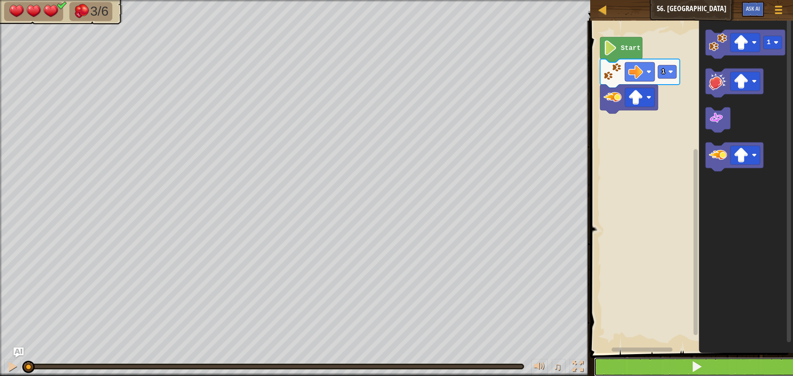
click at [693, 368] on span at bounding box center [697, 367] width 12 height 12
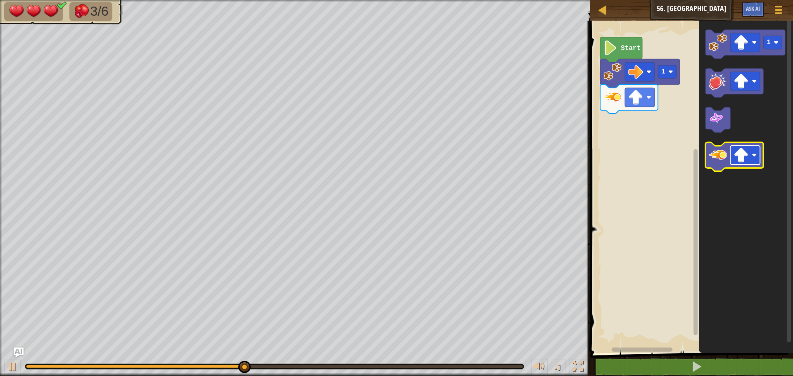
click at [737, 153] on image "Blockly Workspace" at bounding box center [741, 155] width 15 height 15
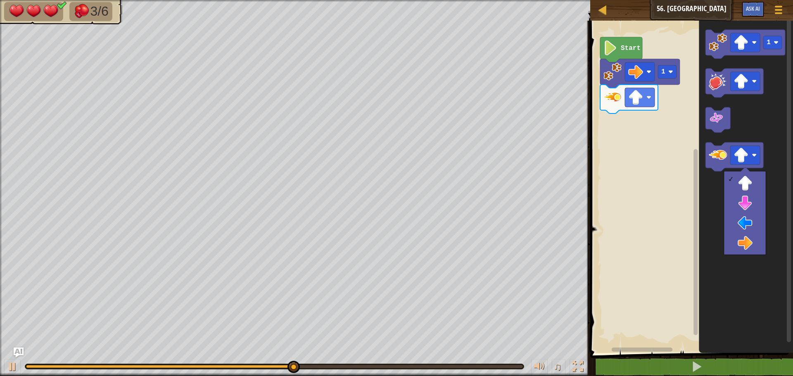
drag, startPoint x: 749, startPoint y: 251, endPoint x: 749, endPoint y: 257, distance: 6.2
click at [749, 0] on body "Map Junior 56. Kaboom Game Menu Ask AI 1 הההההההההההההההההההההההההההההההההההההה…" at bounding box center [396, 0] width 793 height 0
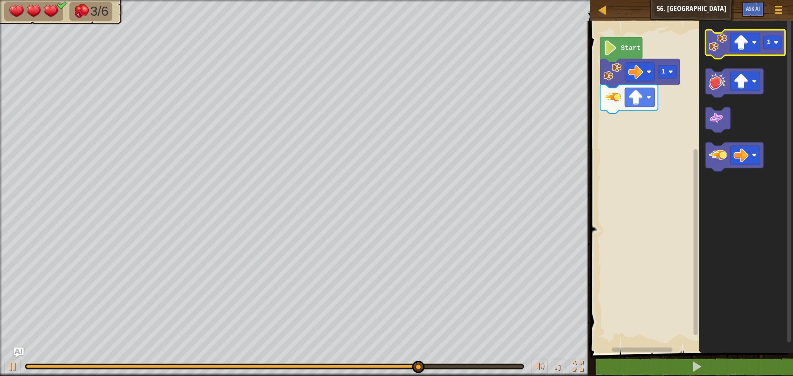
click at [709, 45] on icon "Blockly Workspace" at bounding box center [746, 44] width 80 height 29
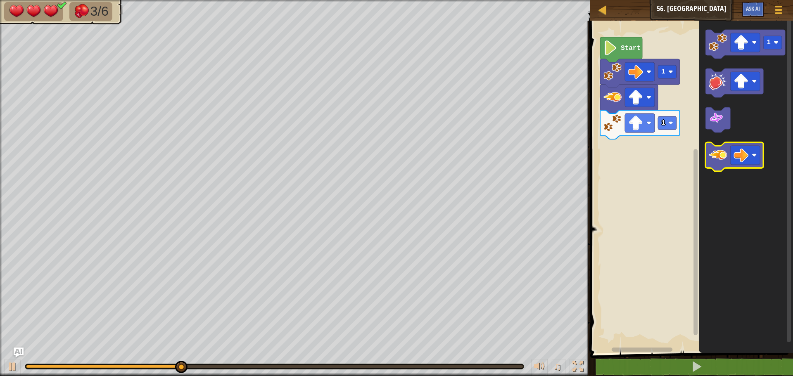
click at [723, 153] on image "Blockly Workspace" at bounding box center [718, 155] width 18 height 18
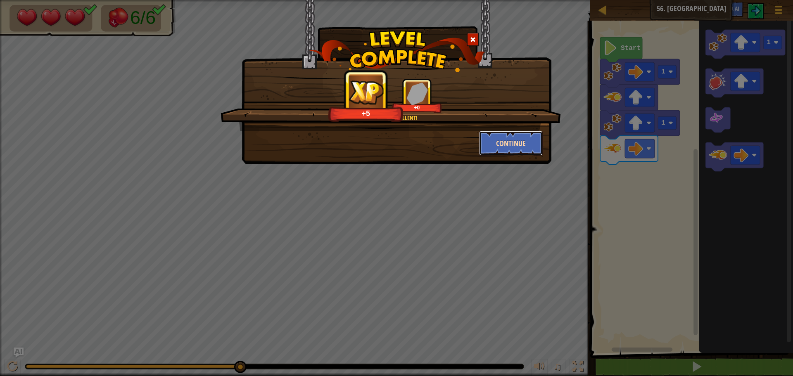
click at [504, 142] on button "Continue" at bounding box center [511, 143] width 64 height 25
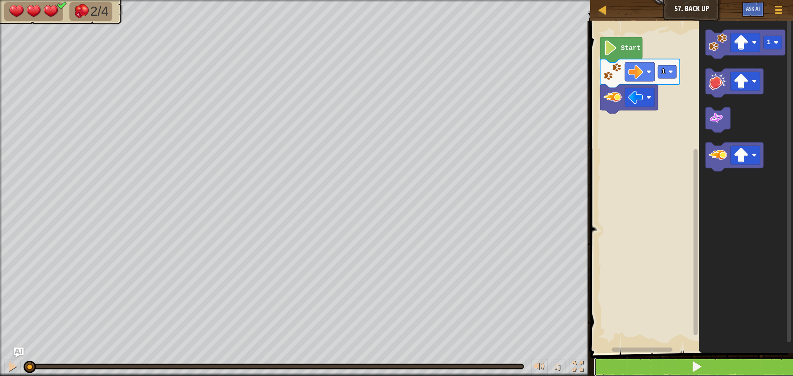
click at [633, 366] on button at bounding box center [696, 367] width 205 height 19
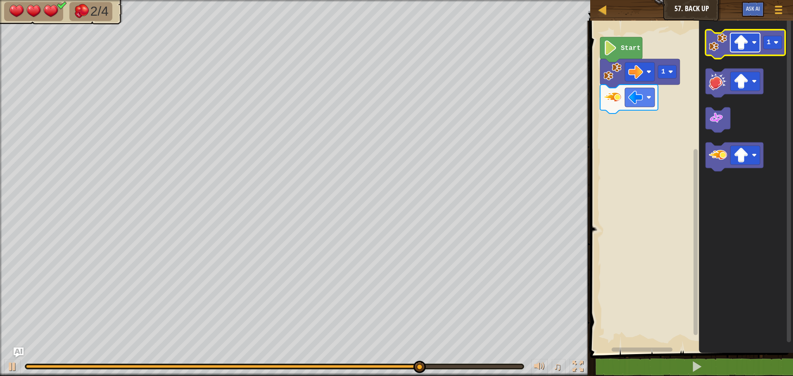
click at [742, 44] on image "Blockly Workspace" at bounding box center [741, 42] width 15 height 15
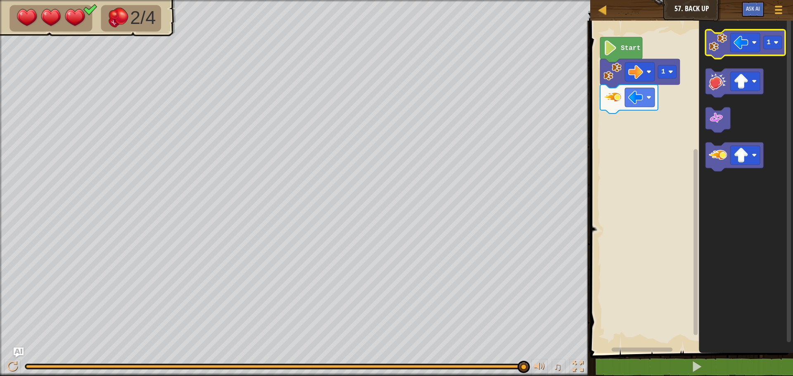
click at [715, 36] on image "Blockly Workspace" at bounding box center [718, 42] width 18 height 18
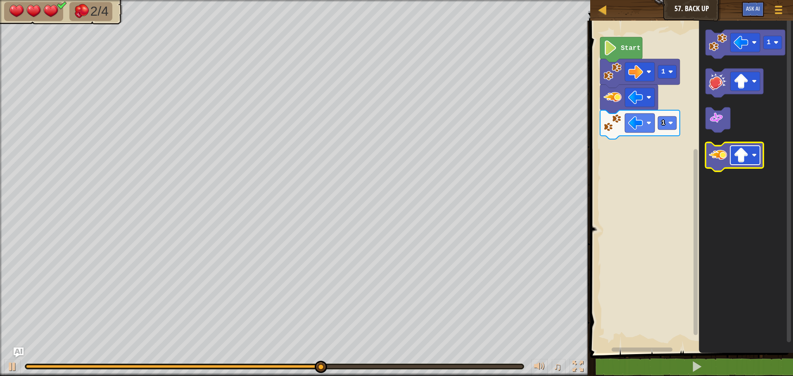
click at [747, 159] on image "Blockly Workspace" at bounding box center [741, 155] width 15 height 15
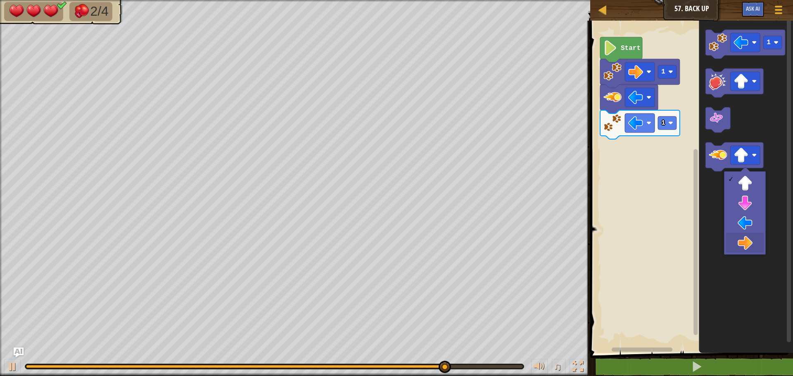
drag, startPoint x: 742, startPoint y: 239, endPoint x: 736, endPoint y: 231, distance: 10.1
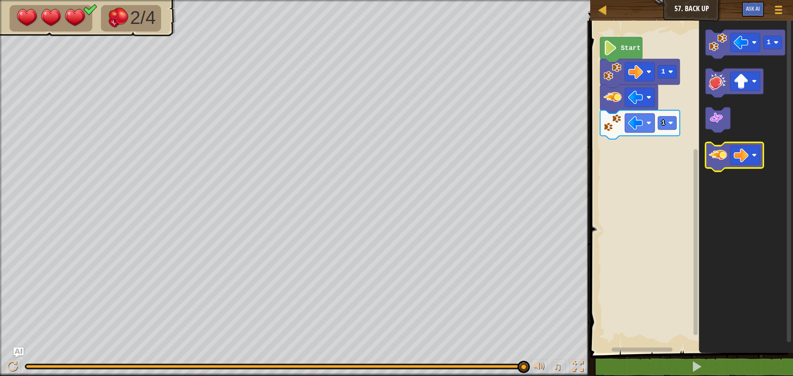
click at [707, 153] on icon "Blockly Workspace" at bounding box center [735, 157] width 58 height 29
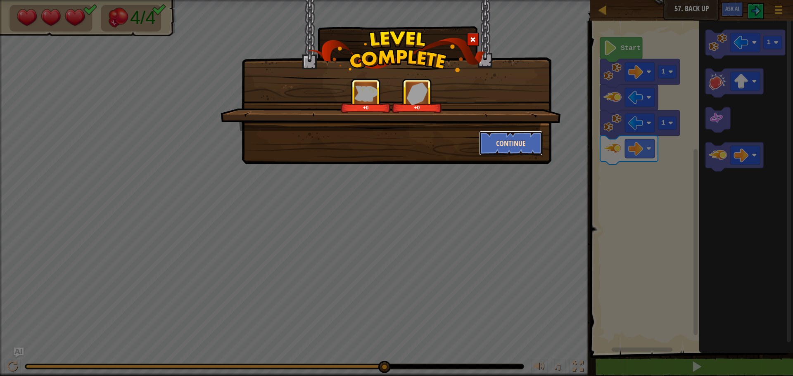
click at [514, 136] on button "Continue" at bounding box center [511, 143] width 64 height 25
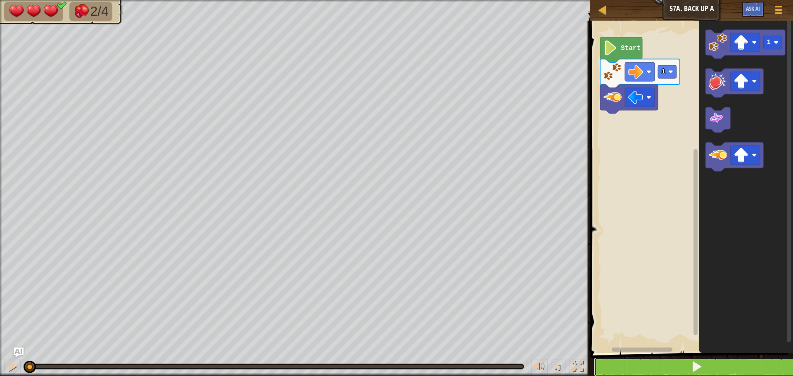
click at [694, 373] on span at bounding box center [697, 367] width 12 height 12
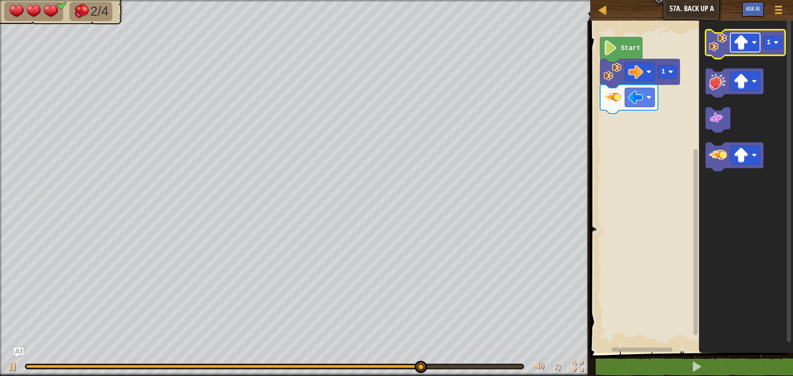
click at [746, 51] on rect "Blockly Workspace" at bounding box center [746, 42] width 30 height 19
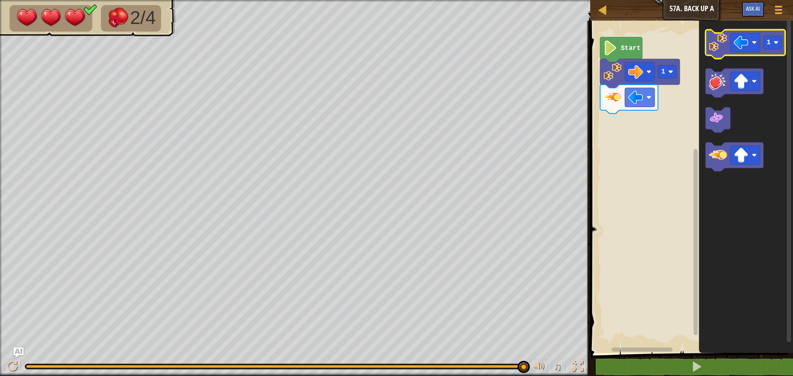
click at [713, 42] on image "Blockly Workspace" at bounding box center [718, 42] width 18 height 18
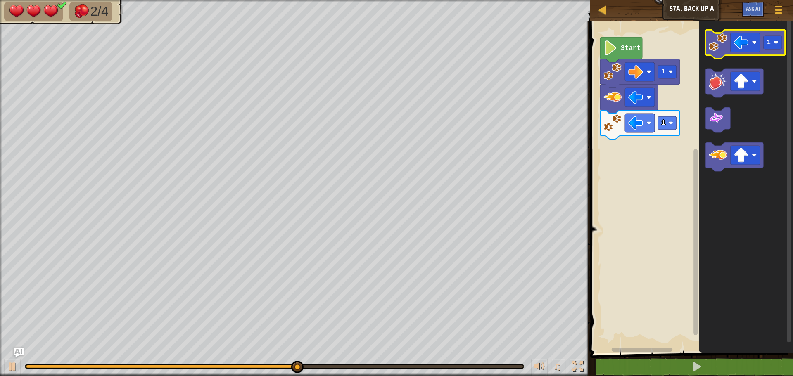
click at [713, 41] on image "Blockly Workspace" at bounding box center [718, 42] width 18 height 18
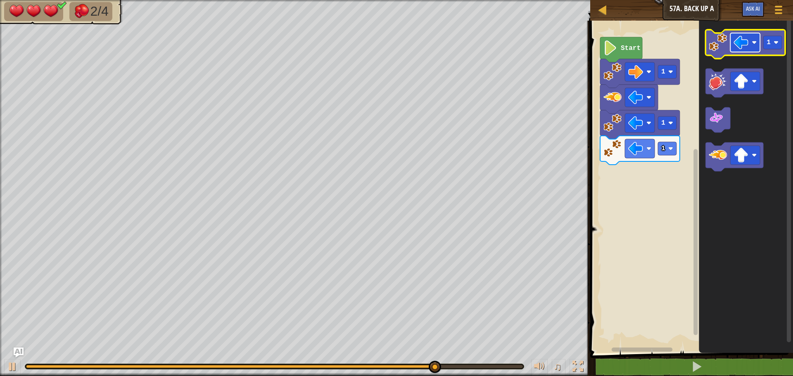
click at [735, 40] on image "Blockly Workspace" at bounding box center [741, 42] width 15 height 15
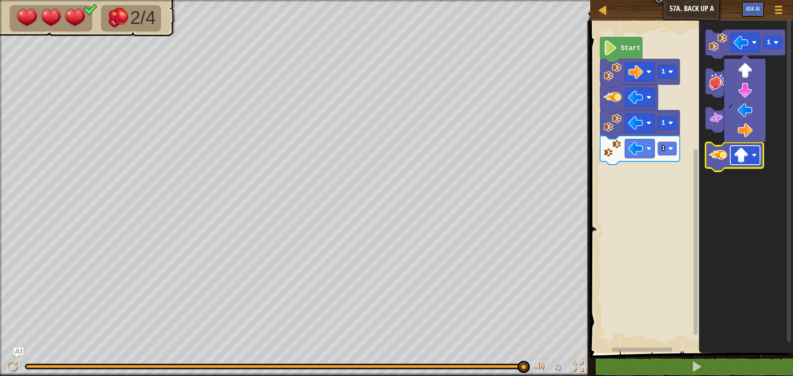
click at [738, 162] on image "Blockly Workspace" at bounding box center [741, 155] width 15 height 15
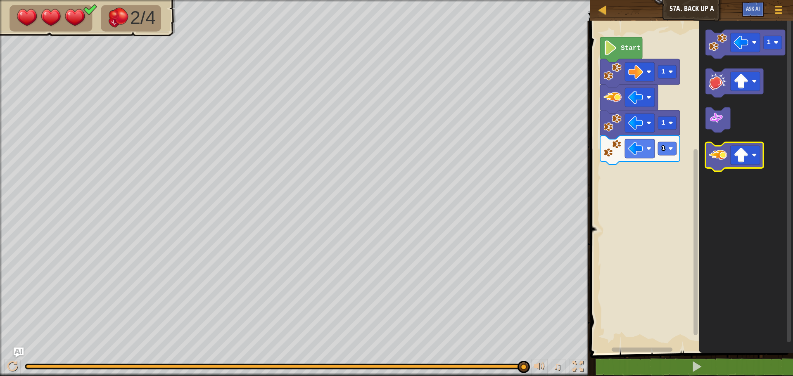
click at [723, 152] on image "Blockly Workspace" at bounding box center [718, 155] width 18 height 18
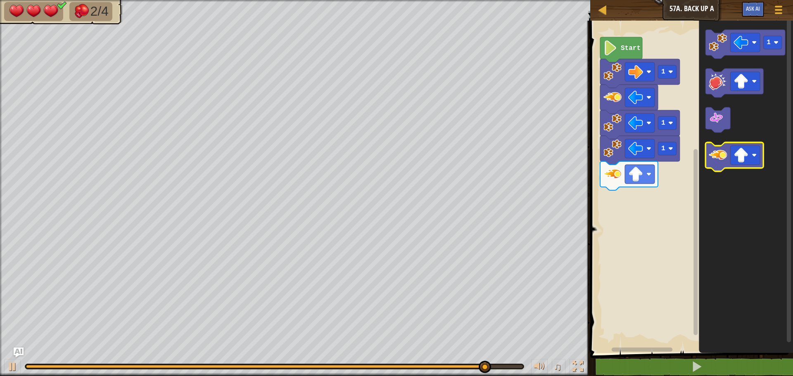
click at [724, 150] on image "Blockly Workspace" at bounding box center [718, 155] width 18 height 18
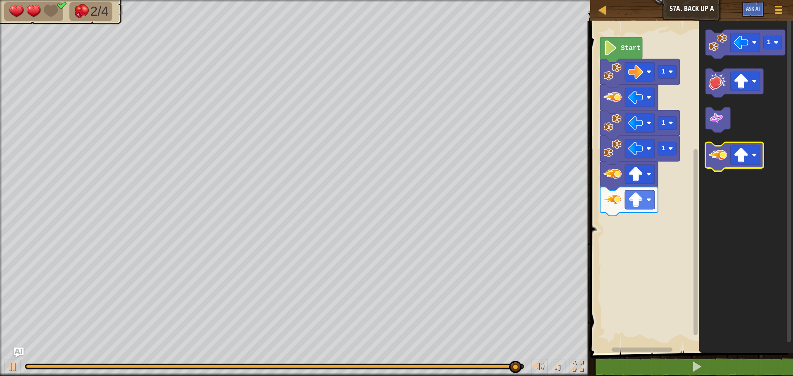
click at [723, 148] on image "Blockly Workspace" at bounding box center [718, 155] width 18 height 18
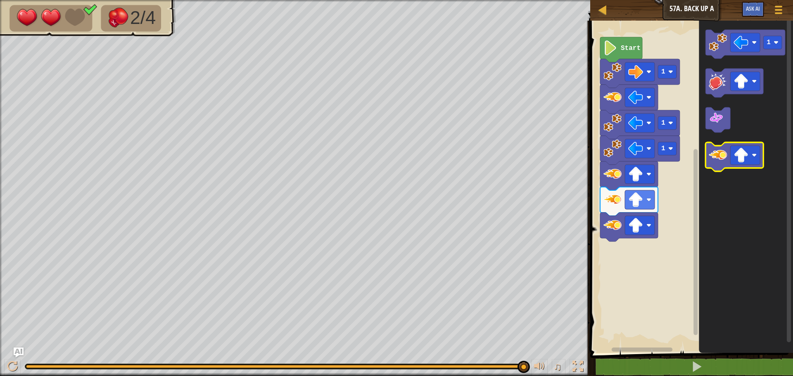
click at [723, 148] on image "Blockly Workspace" at bounding box center [718, 155] width 18 height 18
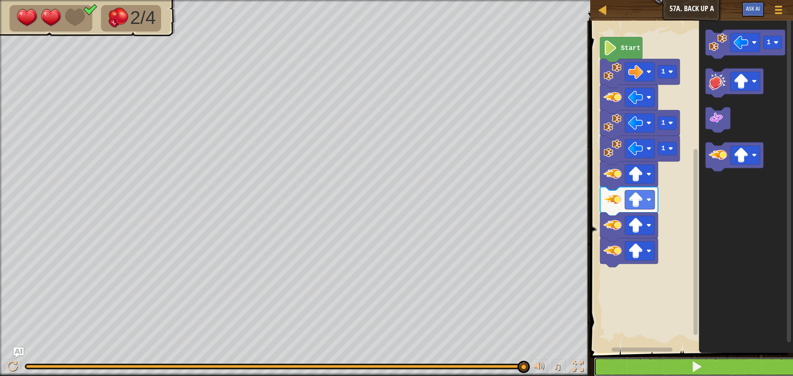
click at [608, 371] on button at bounding box center [696, 367] width 205 height 19
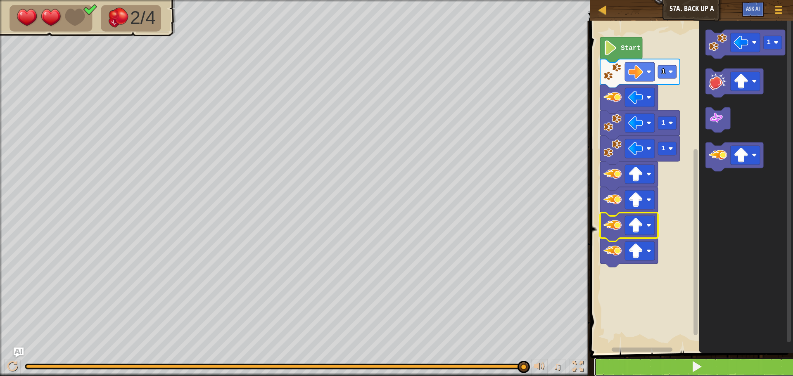
click at [630, 367] on button at bounding box center [696, 367] width 205 height 19
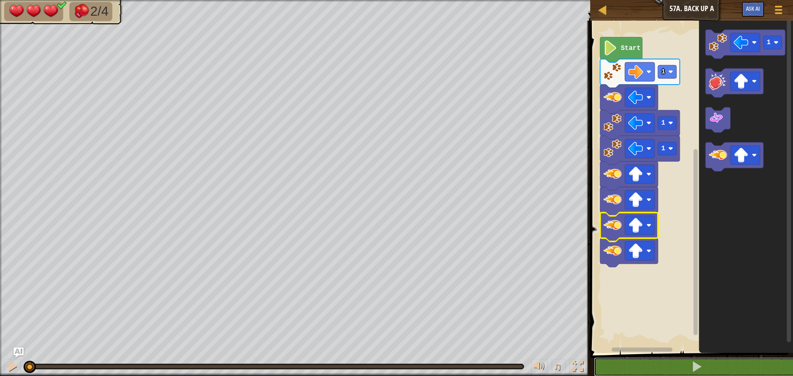
click at [169, 89] on div "2/4 ♫ Pugicorn 3 x: 22 y: 14 x: 30 y: 14 action: move" at bounding box center [396, 188] width 793 height 376
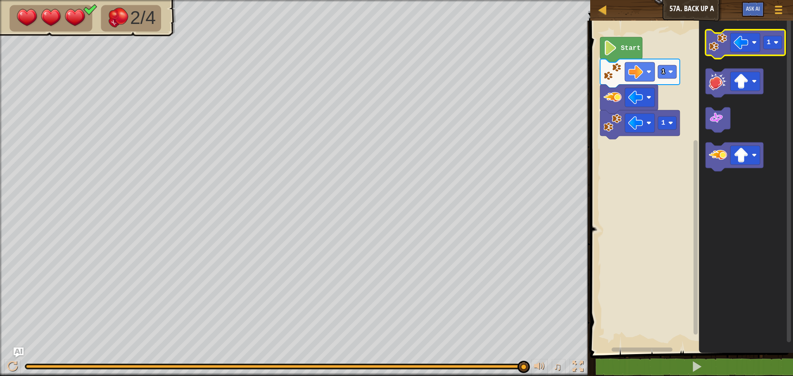
click at [721, 57] on g "1" at bounding box center [746, 44] width 80 height 29
click at [716, 41] on image "Blockly Workspace" at bounding box center [718, 42] width 18 height 18
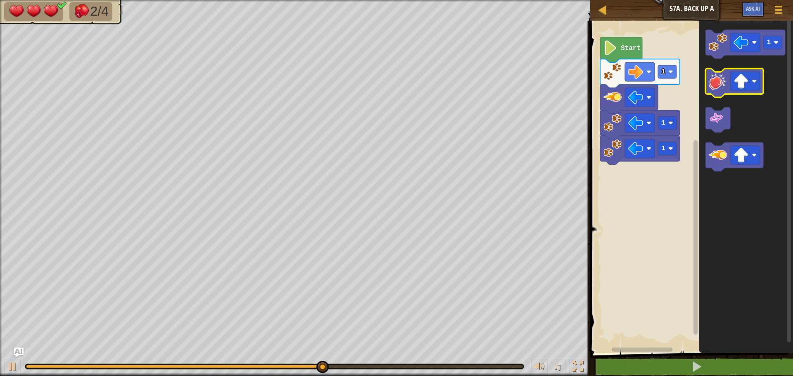
click at [713, 79] on image "Blockly Workspace" at bounding box center [718, 81] width 18 height 18
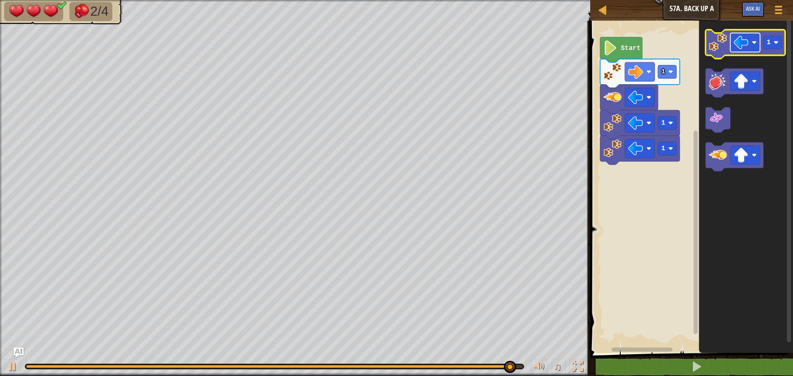
click at [734, 47] on image "Blockly Workspace" at bounding box center [741, 42] width 15 height 15
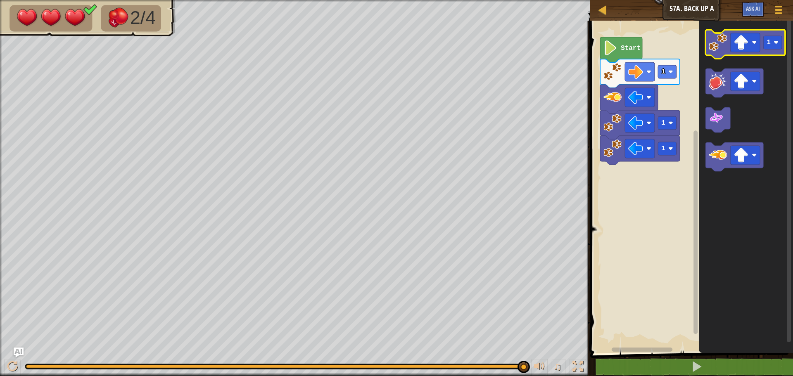
click at [713, 45] on image "Blockly Workspace" at bounding box center [718, 42] width 18 height 18
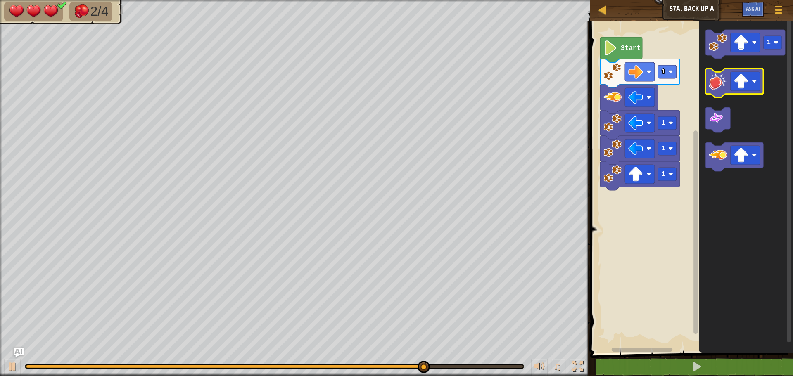
click at [726, 83] on image "Blockly Workspace" at bounding box center [718, 81] width 18 height 18
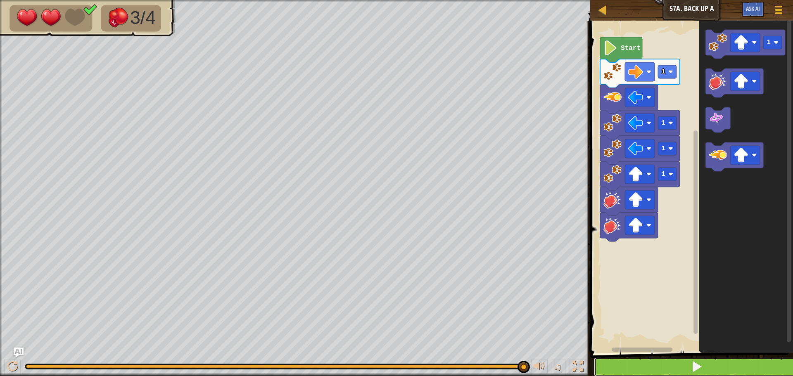
click at [718, 374] on button at bounding box center [696, 367] width 205 height 19
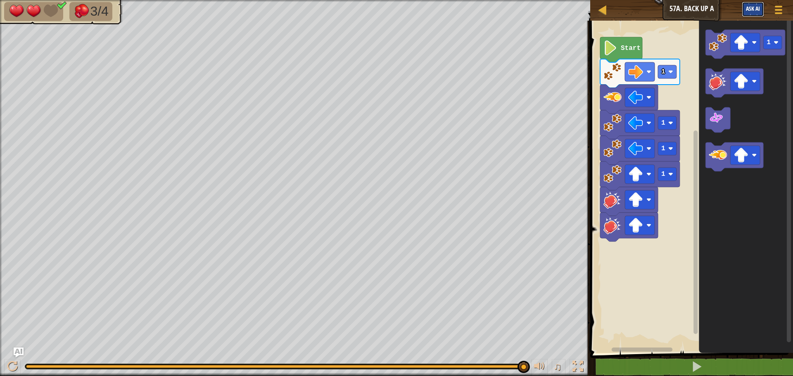
click at [764, 14] on button "Ask AI" at bounding box center [753, 9] width 22 height 15
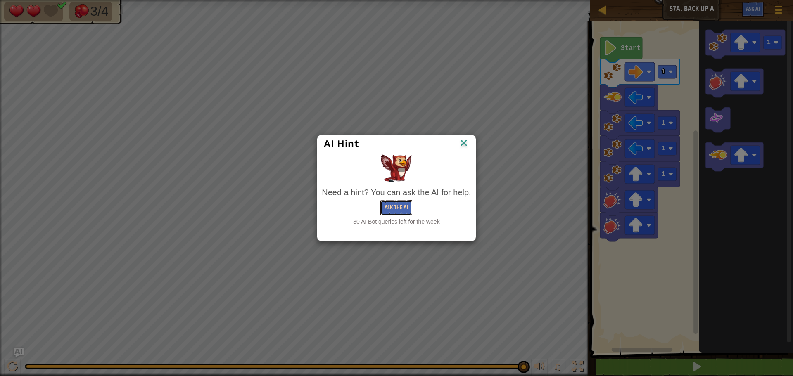
click at [402, 211] on button "Ask the AI" at bounding box center [397, 207] width 32 height 15
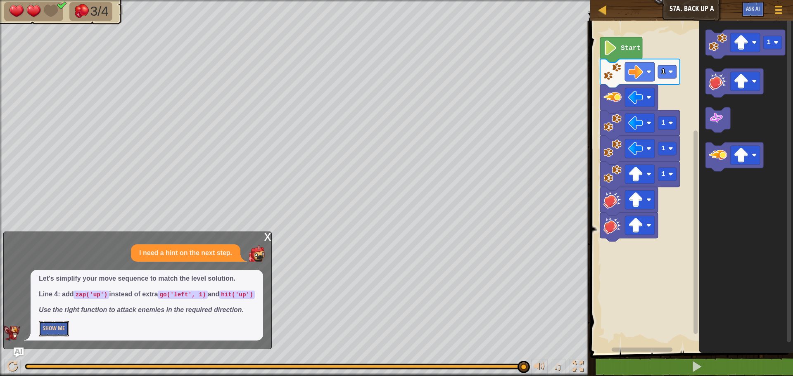
click at [57, 334] on button "Show Me" at bounding box center [54, 328] width 30 height 15
click at [58, 330] on p "Hide" at bounding box center [147, 328] width 216 height 15
click at [61, 327] on p "Hide" at bounding box center [147, 328] width 216 height 15
